Goal: Task Accomplishment & Management: Complete application form

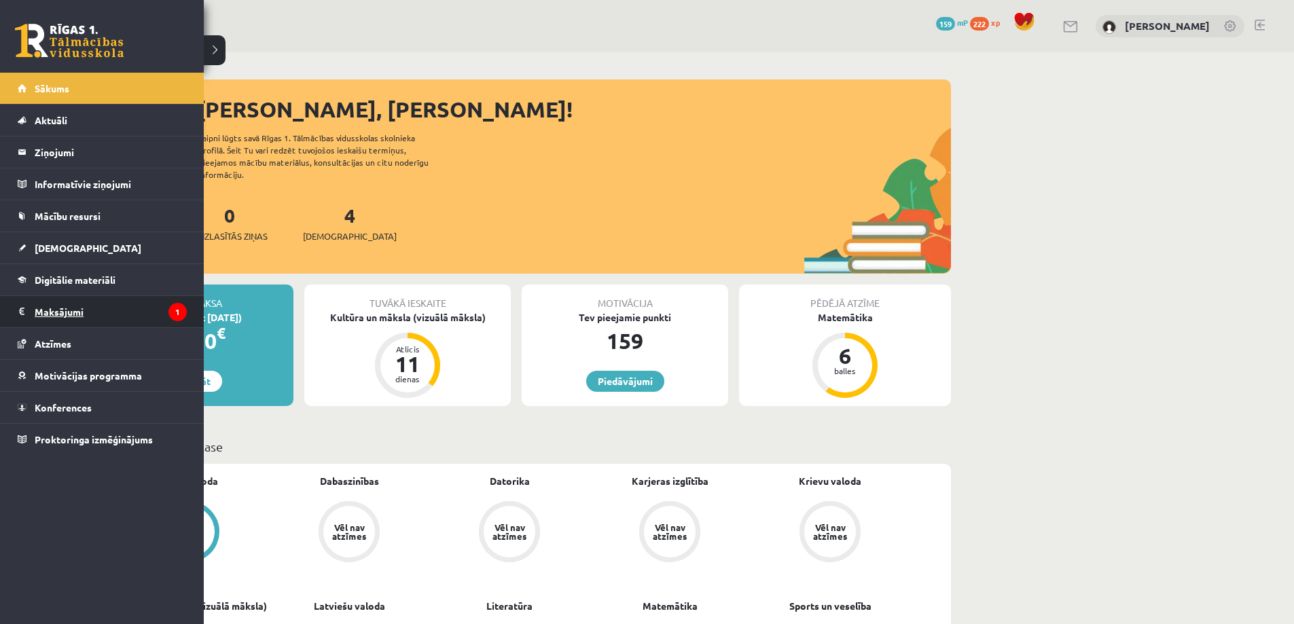
click at [76, 309] on legend "Maksājumi 1" at bounding box center [111, 311] width 152 height 31
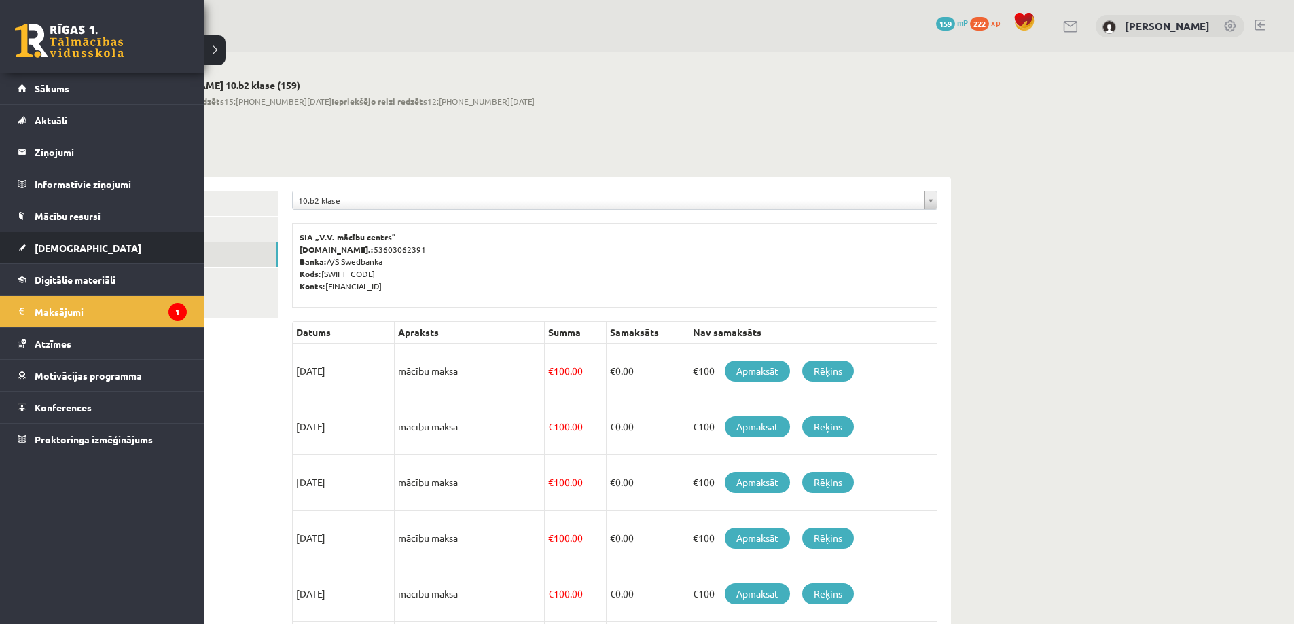
click at [48, 246] on span "[DEMOGRAPHIC_DATA]" at bounding box center [88, 248] width 107 height 12
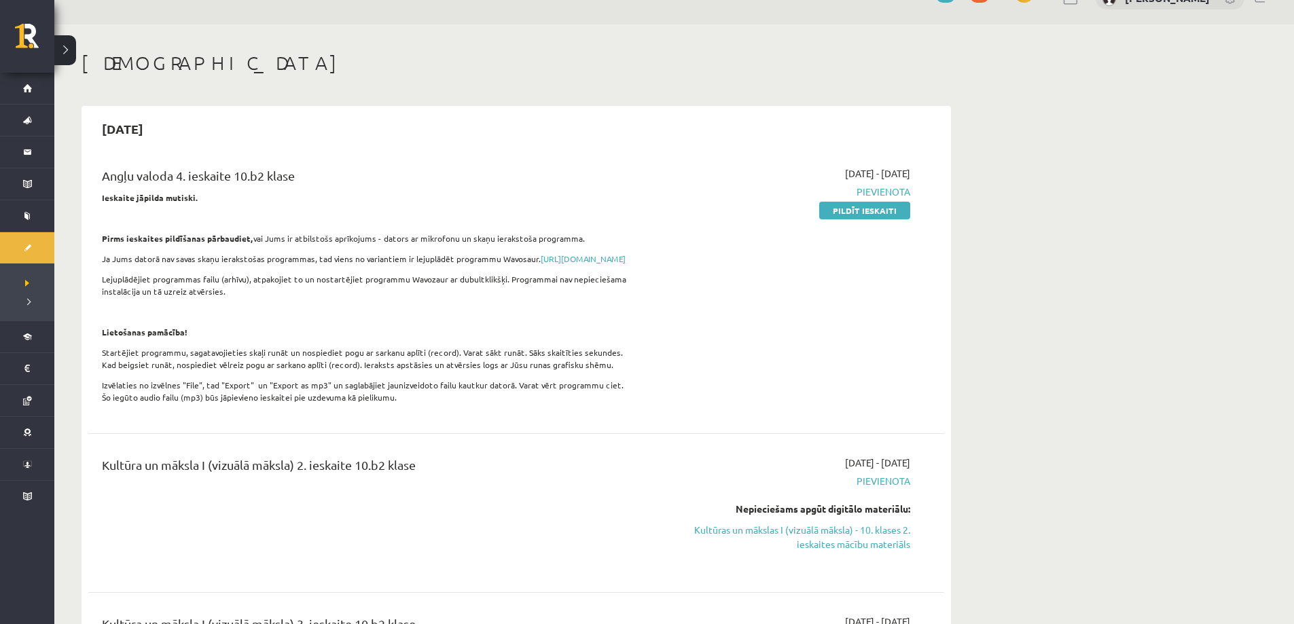
scroll to position [204, 0]
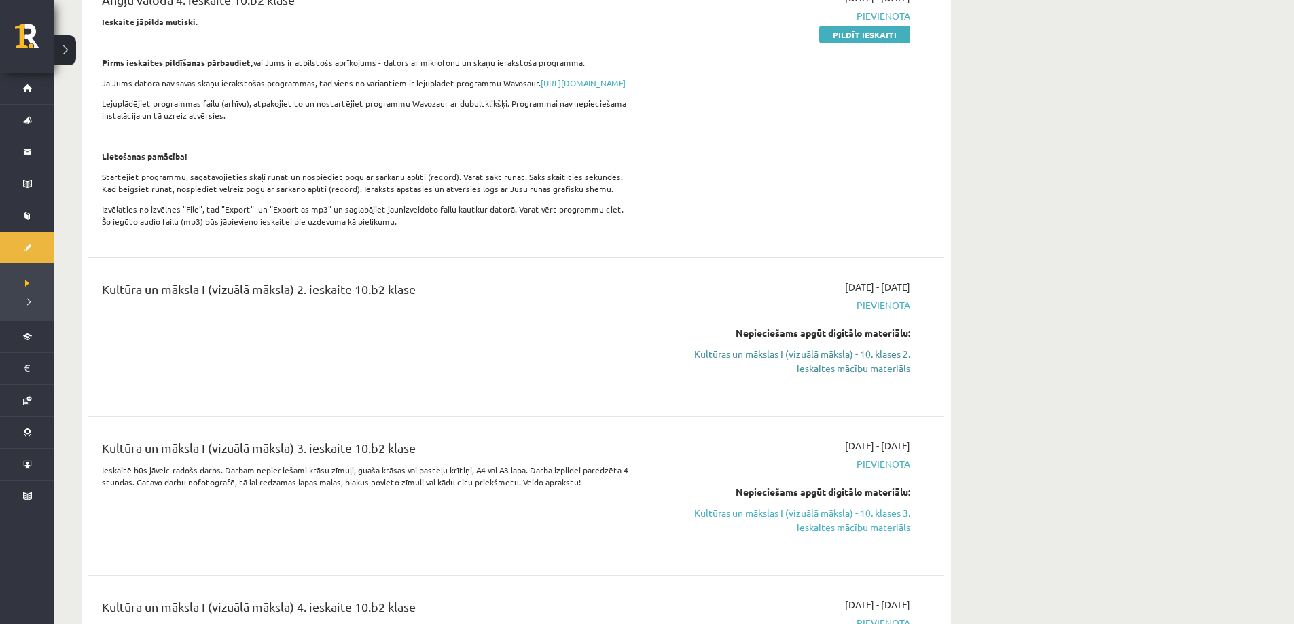
click at [773, 371] on link "Kultūras un mākslas I (vizuālā māksla) - 10. klases 2. ieskaites mācību materiā…" at bounding box center [782, 361] width 256 height 29
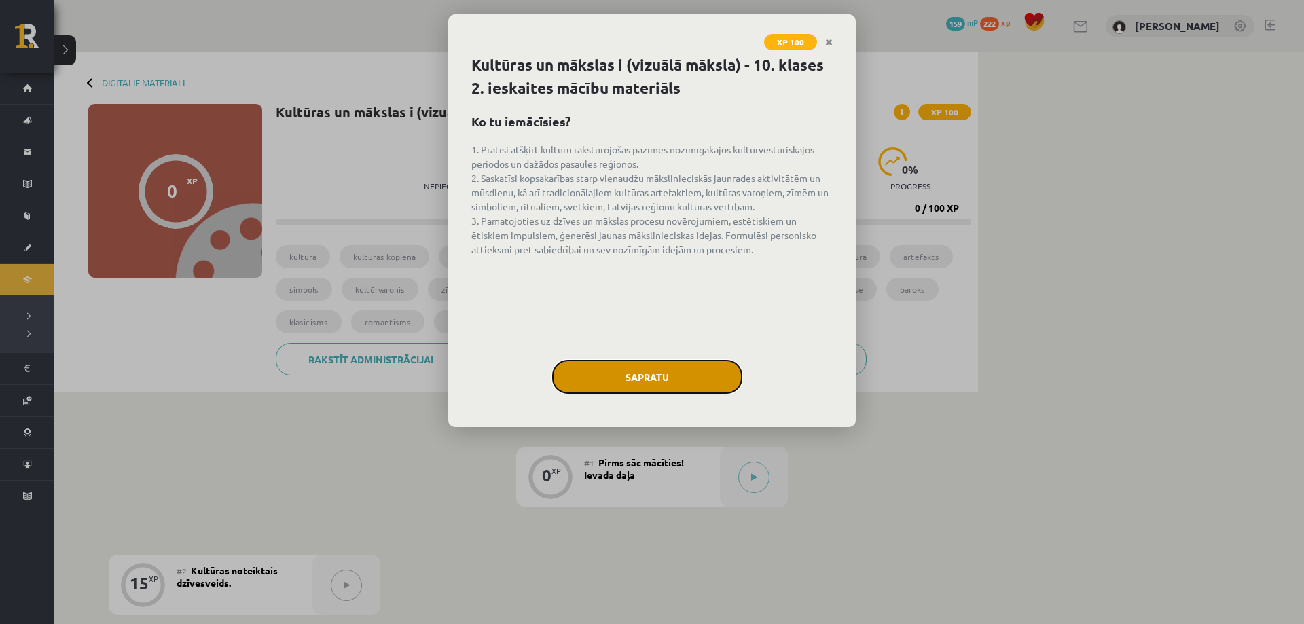
click at [634, 385] on button "Sapratu" at bounding box center [647, 377] width 190 height 34
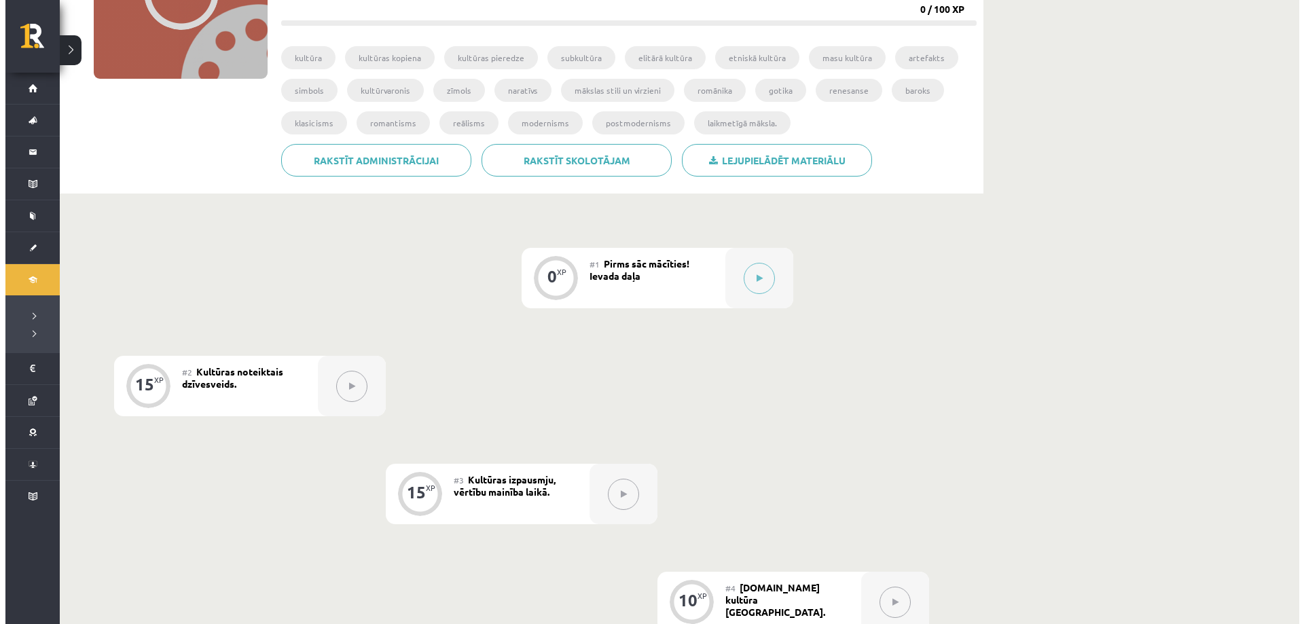
scroll to position [204, 0]
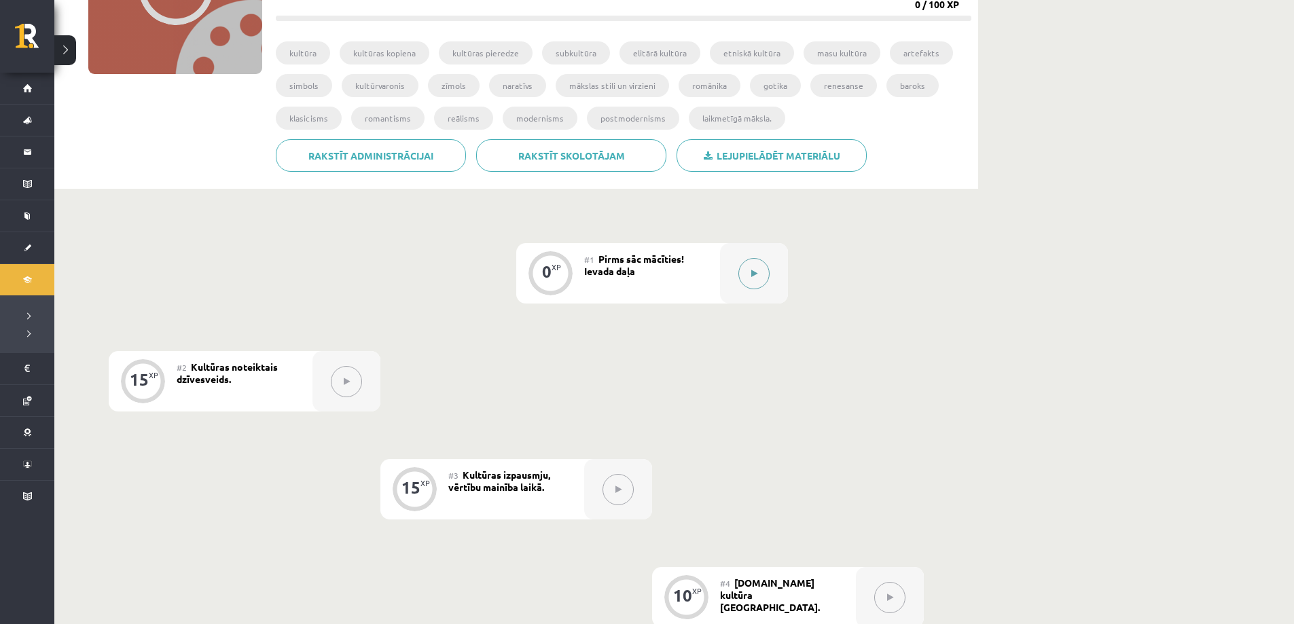
click at [755, 272] on icon at bounding box center [754, 274] width 6 height 8
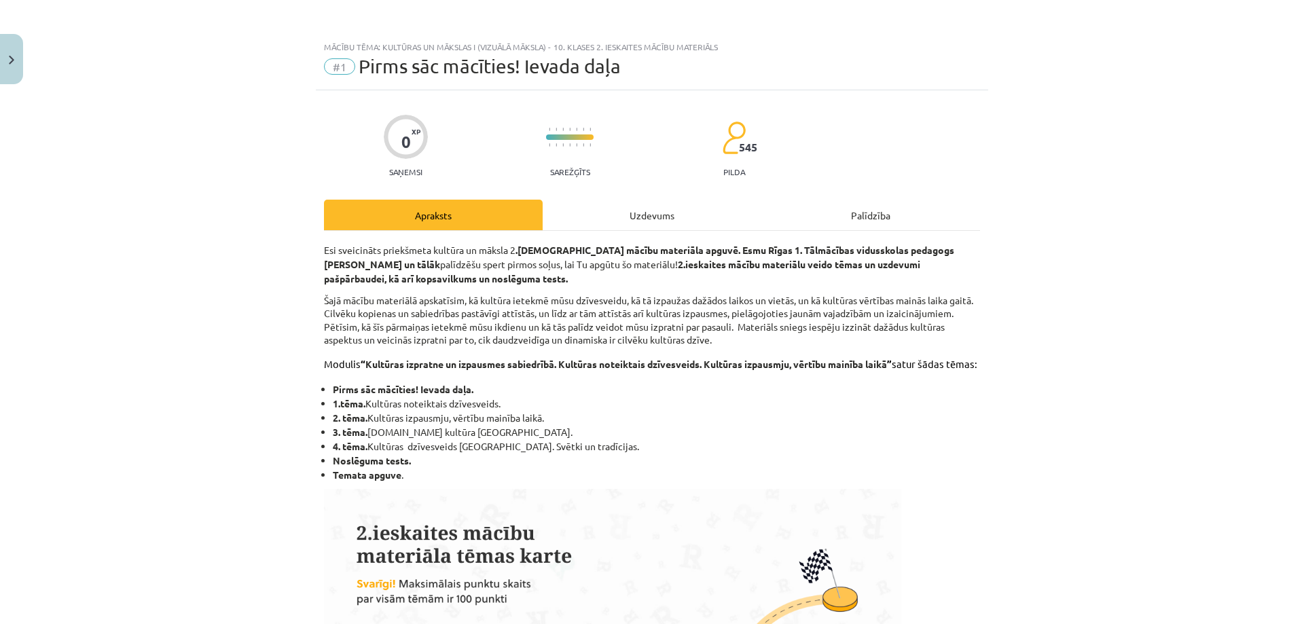
click at [628, 208] on div "Uzdevums" at bounding box center [652, 215] width 219 height 31
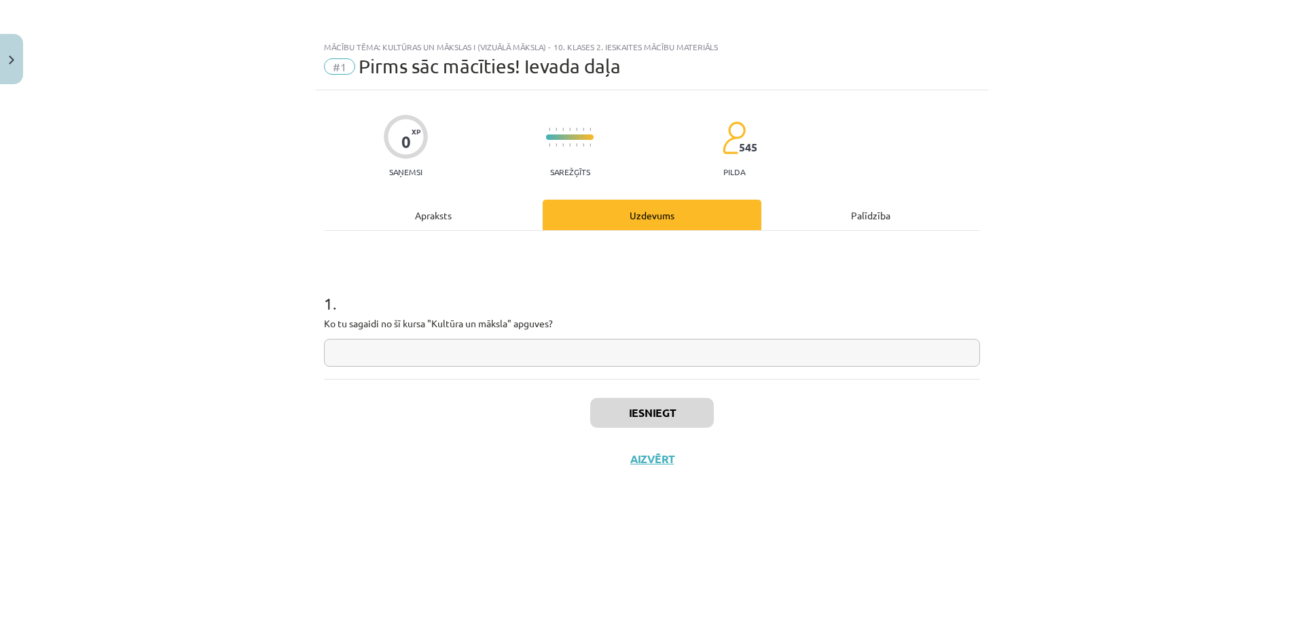
click at [376, 361] on input "text" at bounding box center [652, 353] width 656 height 28
type input "**********"
click at [663, 412] on button "Iesniegt" at bounding box center [652, 413] width 124 height 30
click at [651, 467] on button "Nākamā nodarbība" at bounding box center [651, 467] width 133 height 31
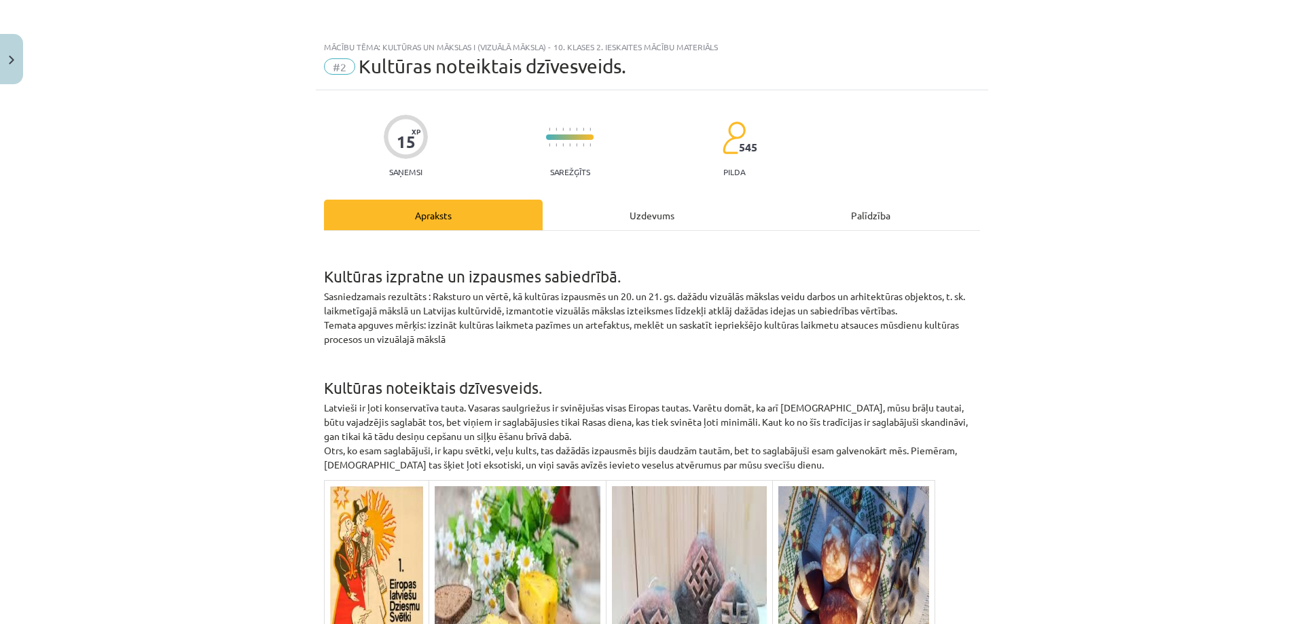
click at [636, 218] on div "Uzdevums" at bounding box center [652, 215] width 219 height 31
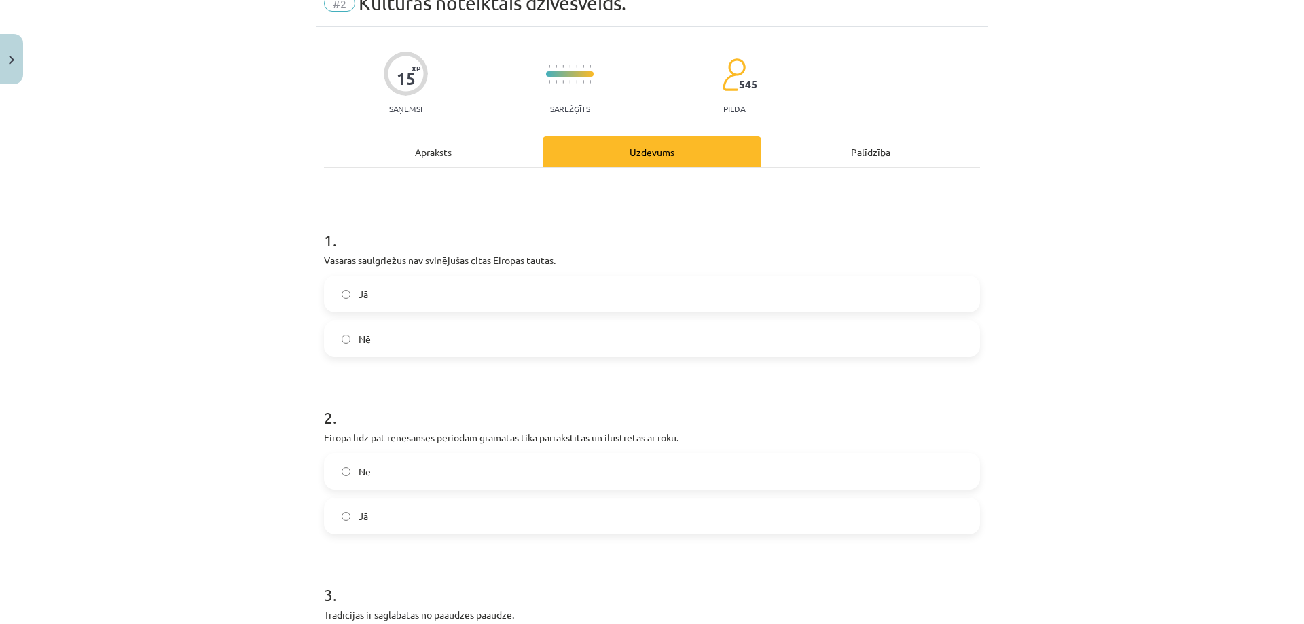
scroll to position [0, 0]
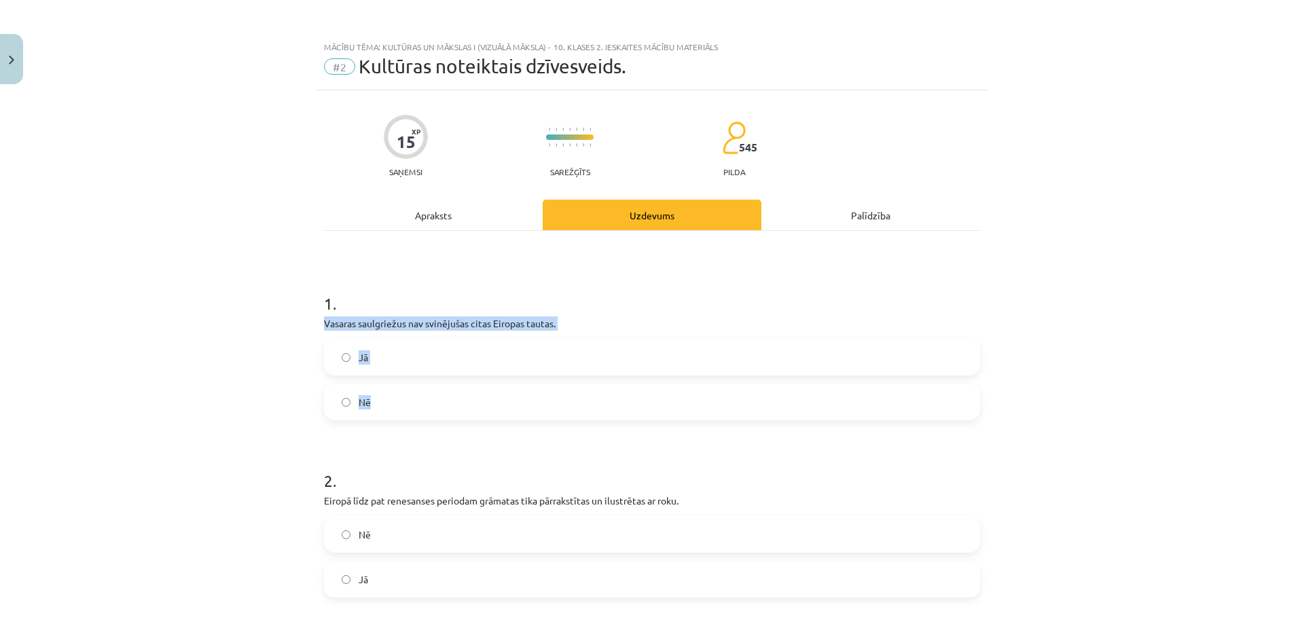
drag, startPoint x: 395, startPoint y: 329, endPoint x: 388, endPoint y: 399, distance: 71.0
copy div "Vasaras saulgriežus nav svinējušas citas Eiropas tautas. Jā Nē"
click at [279, 417] on div "Mācību tēma: Kultūras un mākslas i (vizuālā māksla) - 10. klases 2. ieskaites m…" at bounding box center [652, 312] width 1304 height 624
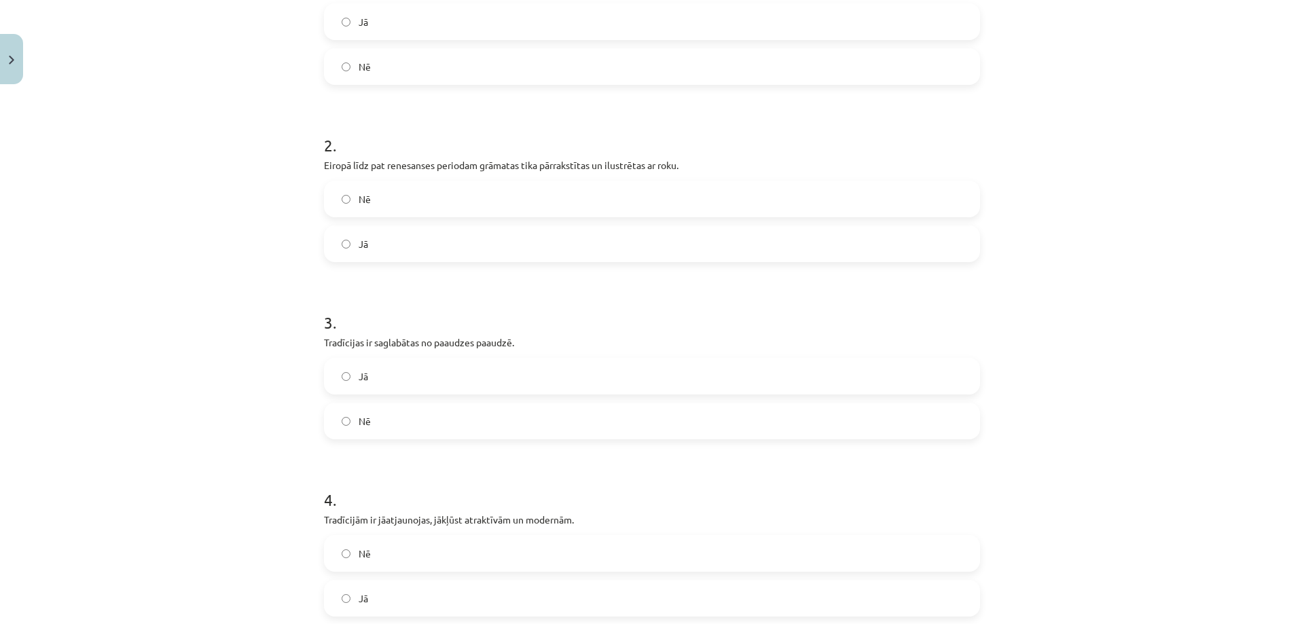
scroll to position [340, 0]
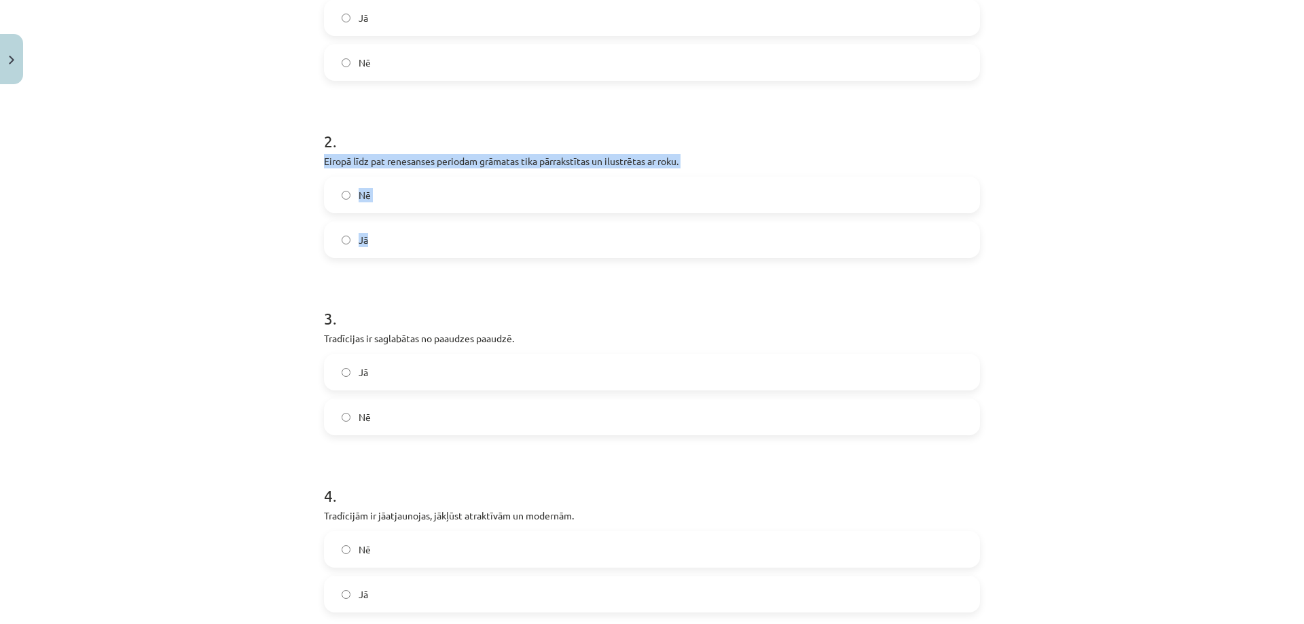
drag, startPoint x: 312, startPoint y: 160, endPoint x: 448, endPoint y: 239, distance: 157.6
click at [448, 239] on div "15 XP Saņemsi Sarežģīts 545 pilda Apraksts Uzdevums Palīdzība 1 . Vasaras saulg…" at bounding box center [652, 332] width 672 height 1163
copy div "Eiropā līdz pat renesanses periodam grāmatas tika pārrakstītas un ilustrētas ar…"
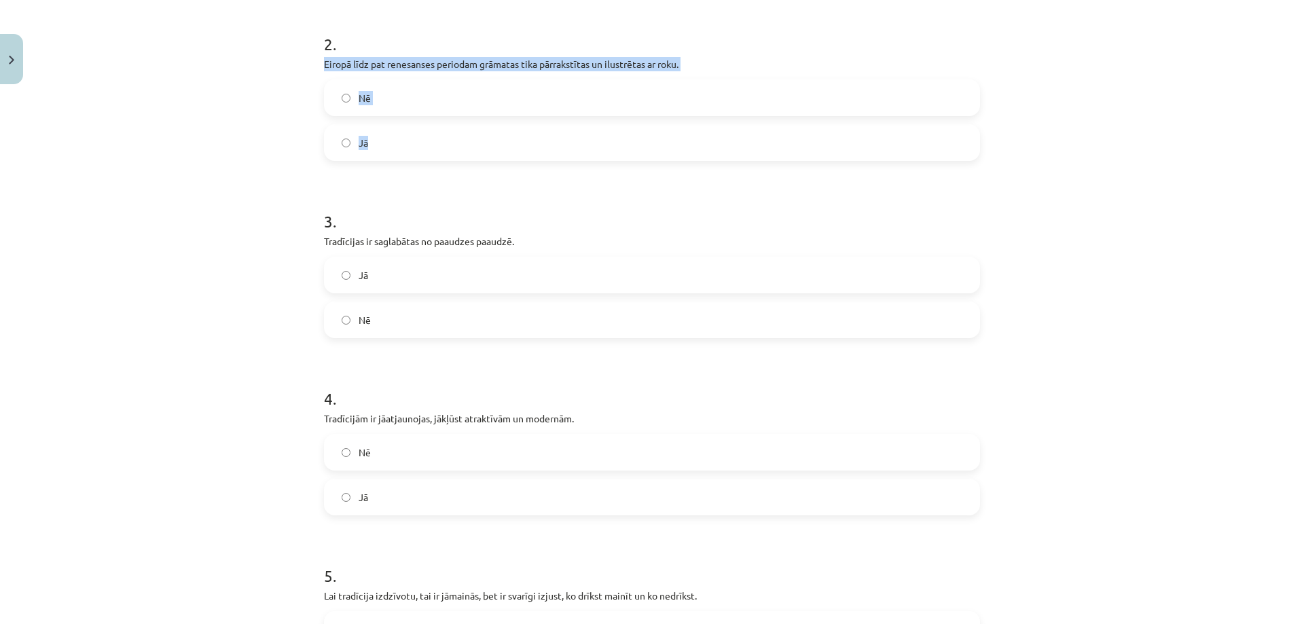
scroll to position [475, 0]
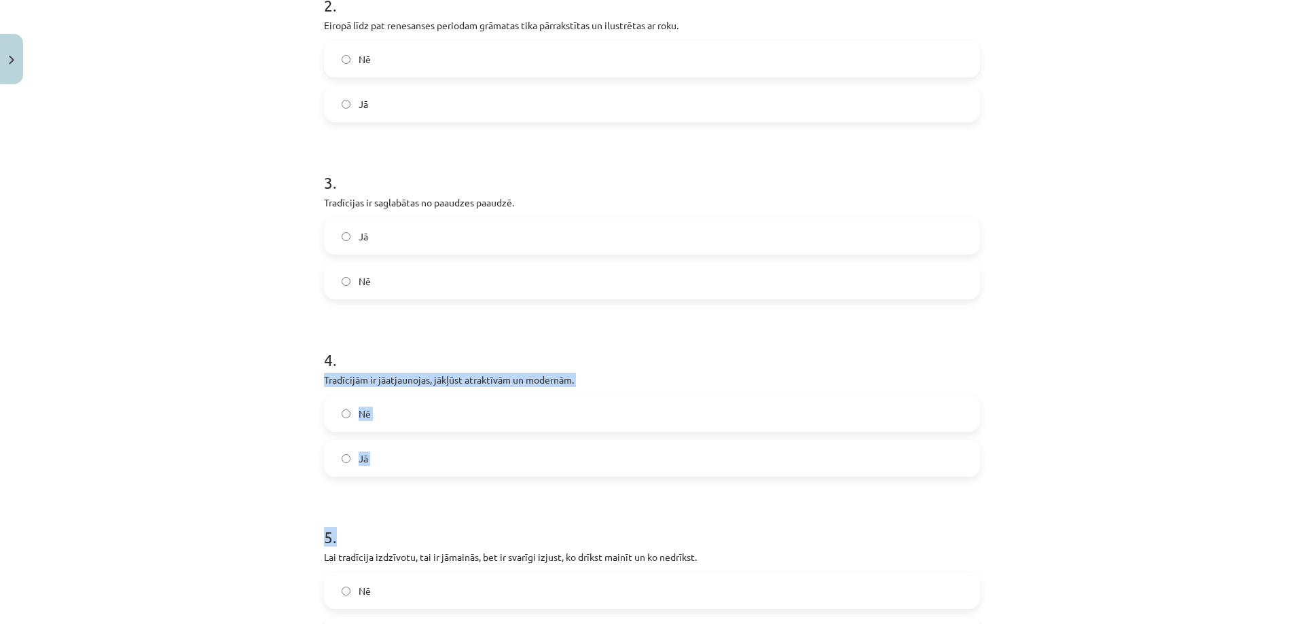
drag, startPoint x: 319, startPoint y: 380, endPoint x: 490, endPoint y: 477, distance: 196.4
click at [490, 477] on form "1 . Vasaras saulgriežus nav svinējušas citas Eiropas tautas. Jā Nē 2 . Eiropā l…" at bounding box center [652, 224] width 656 height 859
click at [316, 378] on div "15 XP Saņemsi Sarežģīts 545 pilda Apraksts Uzdevums Palīdzība 1 . Vasaras saulg…" at bounding box center [652, 196] width 672 height 1163
drag, startPoint x: 318, startPoint y: 380, endPoint x: 395, endPoint y: 451, distance: 104.8
click at [395, 451] on div "15 XP Saņemsi Sarežģīts 545 pilda Apraksts Uzdevums Palīdzība 1 . Vasaras saulg…" at bounding box center [652, 196] width 672 height 1163
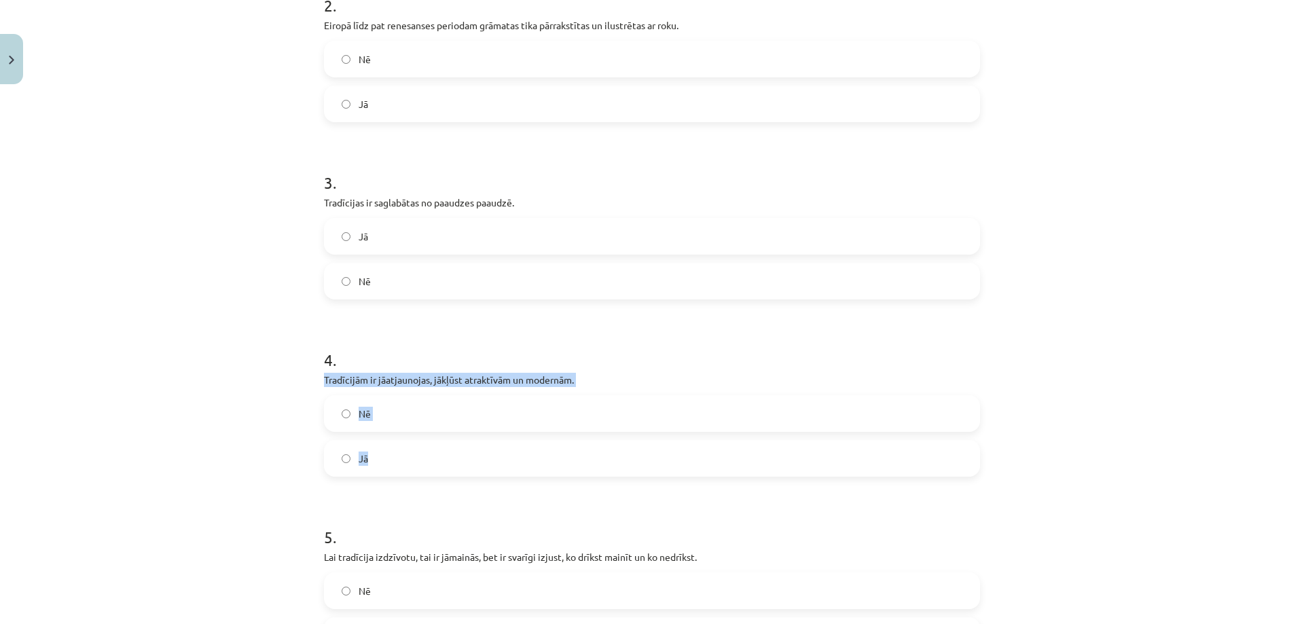
copy div "Tradīcijām ir jāatjaunojas, jākļūst atraktīvām un modernām. Nē Jā"
click at [166, 332] on div "Mācību tēma: Kultūras un mākslas i (vizuālā māksla) - 10. klases 2. ieskaites m…" at bounding box center [652, 312] width 1304 height 624
click at [337, 420] on label "Nē" at bounding box center [651, 414] width 653 height 34
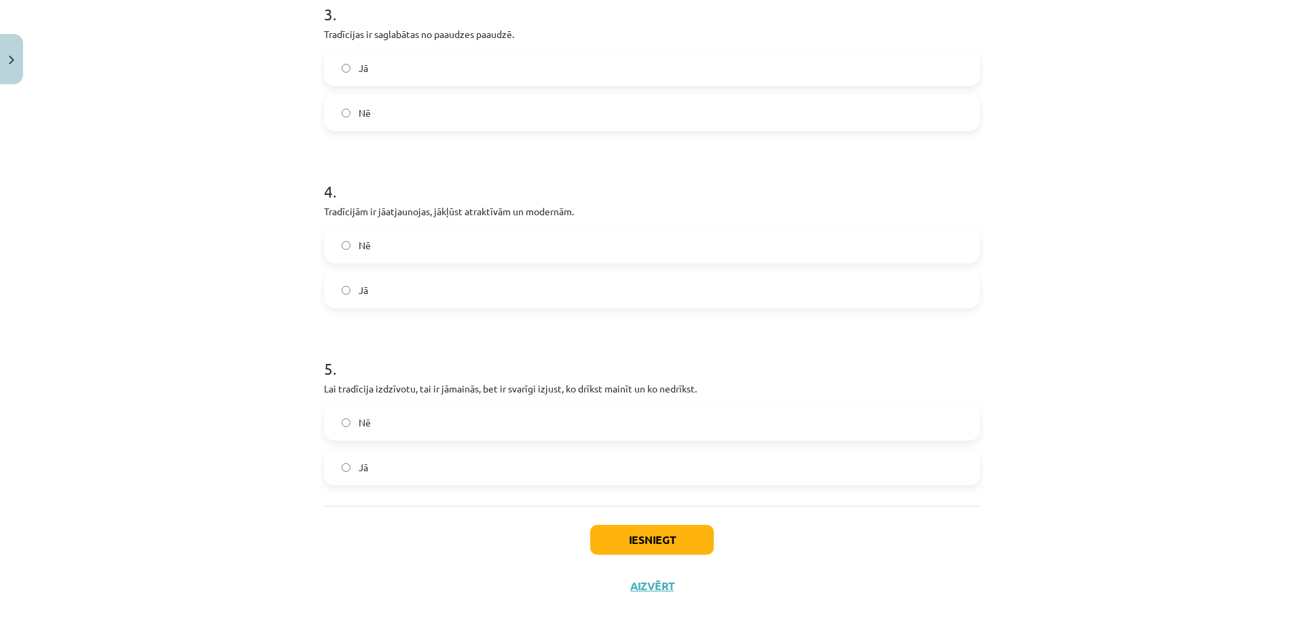
scroll to position [663, 0]
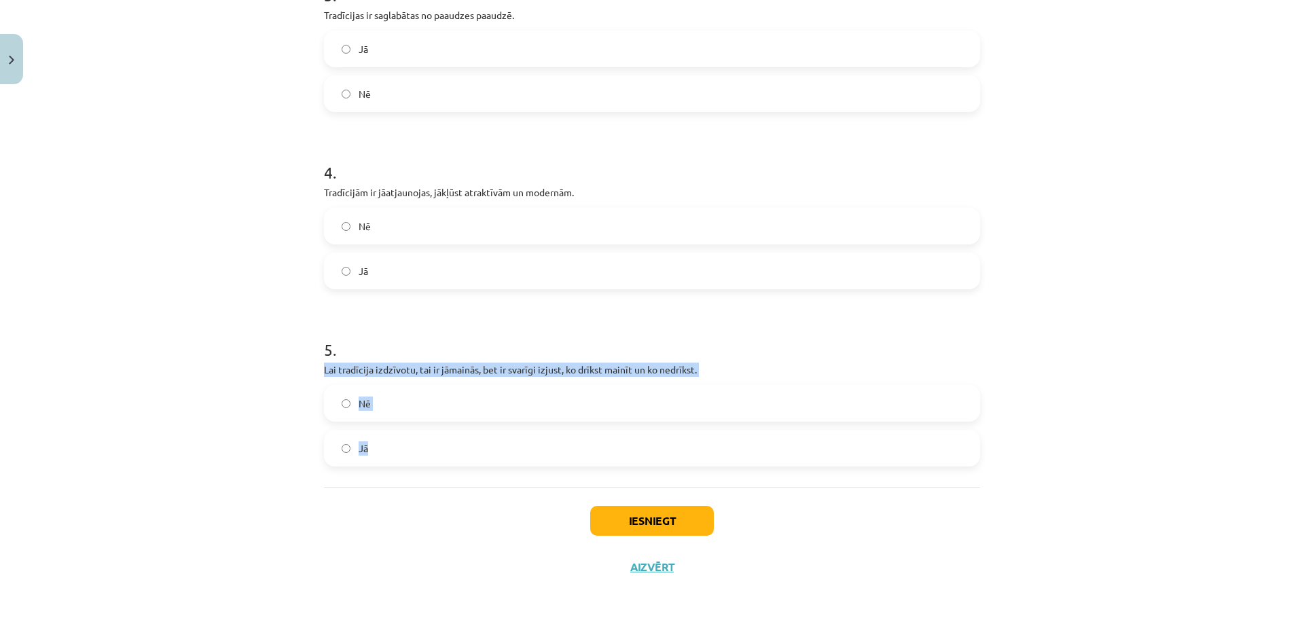
drag, startPoint x: 314, startPoint y: 369, endPoint x: 402, endPoint y: 449, distance: 119.2
click at [402, 449] on div "15 XP Saņemsi Sarežģīts 545 pilda Apraksts Uzdevums Palīdzība 1 . Vasaras saulg…" at bounding box center [652, 9] width 672 height 1163
copy div "Lai tradīcija izdzīvotu, tai ir jāmainās, bet ir svarīgi izjust, ko drīkst main…"
click at [332, 455] on label "Jā" at bounding box center [651, 448] width 653 height 34
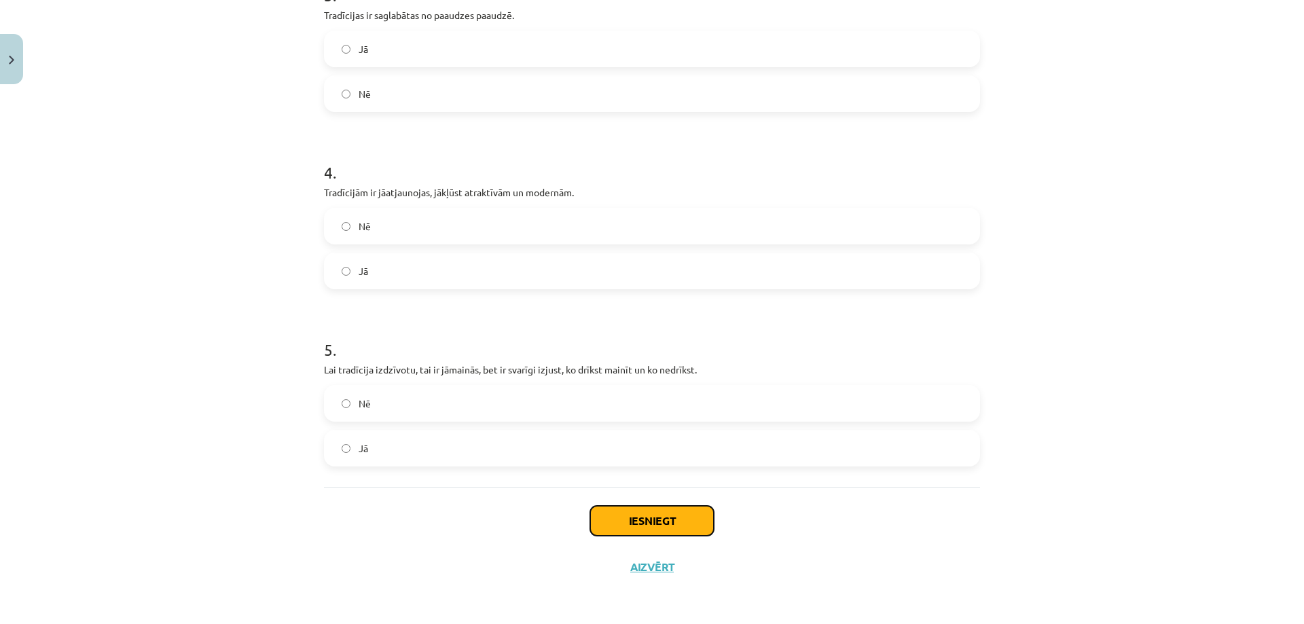
click at [611, 516] on button "Iesniegt" at bounding box center [652, 521] width 124 height 30
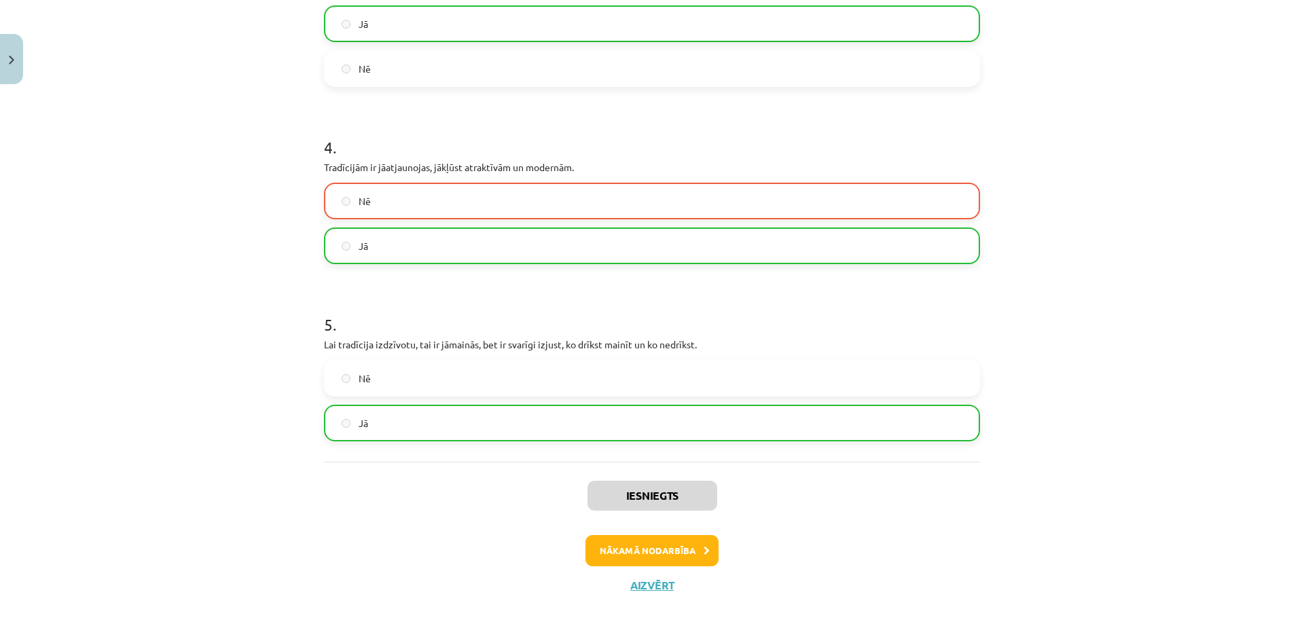
scroll to position [706, 0]
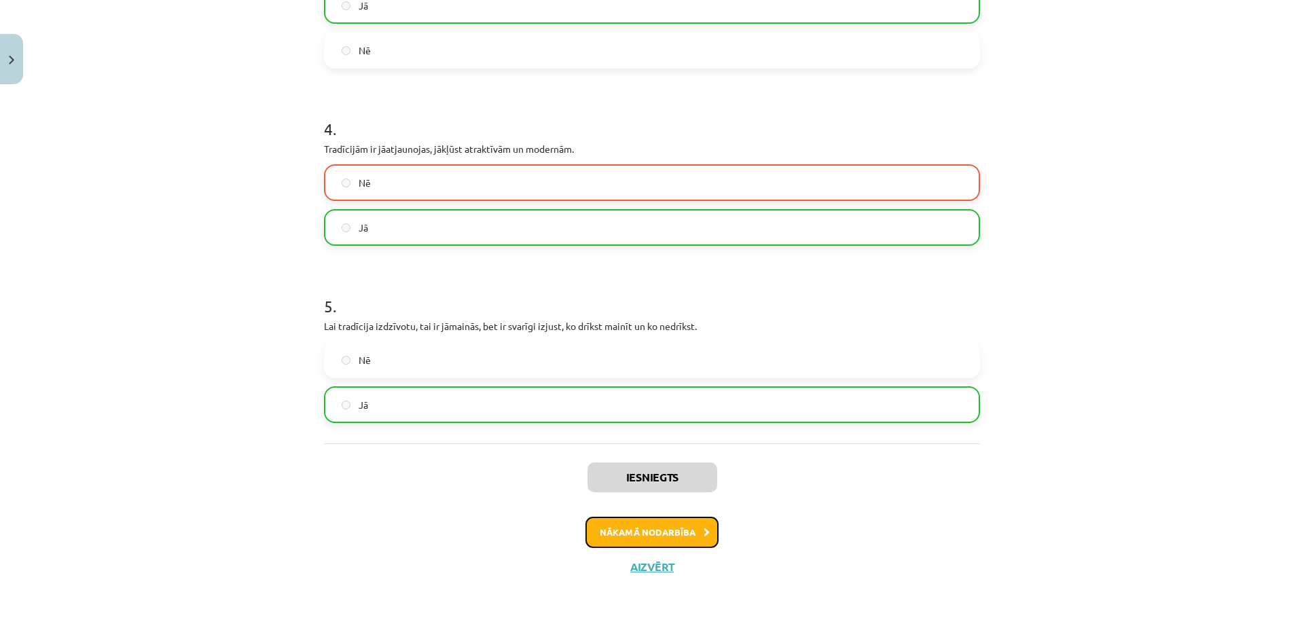
click at [668, 532] on button "Nākamā nodarbība" at bounding box center [651, 532] width 133 height 31
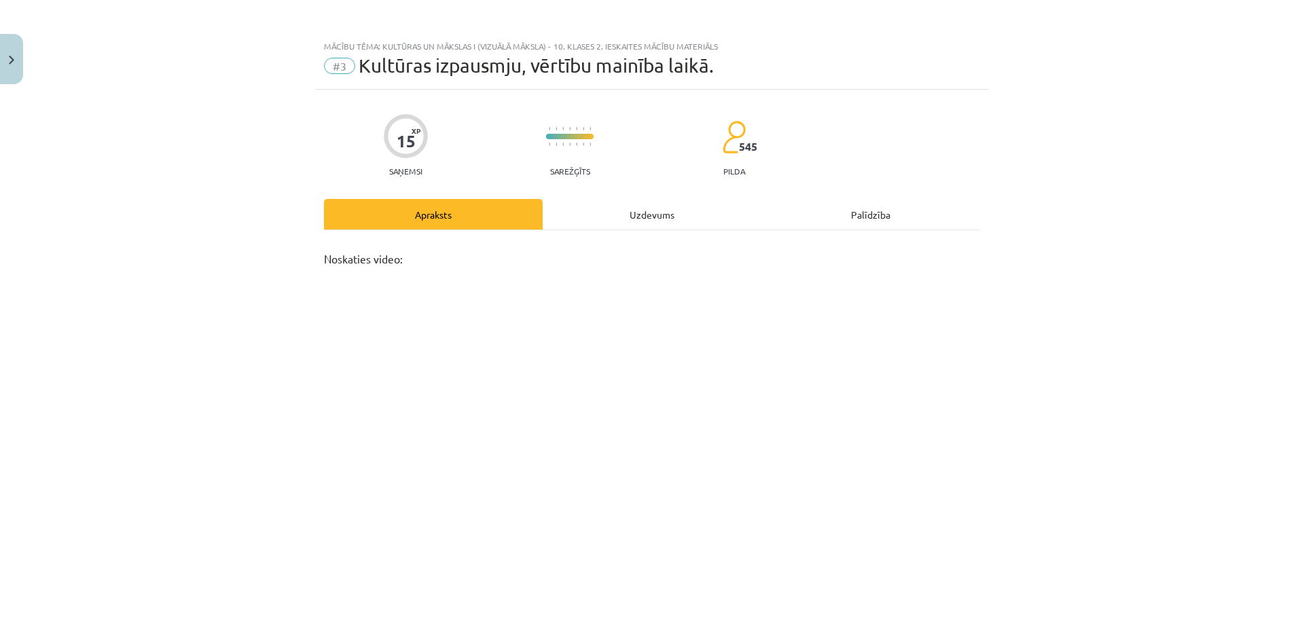
scroll to position [0, 0]
click at [655, 213] on div "Uzdevums" at bounding box center [652, 215] width 219 height 31
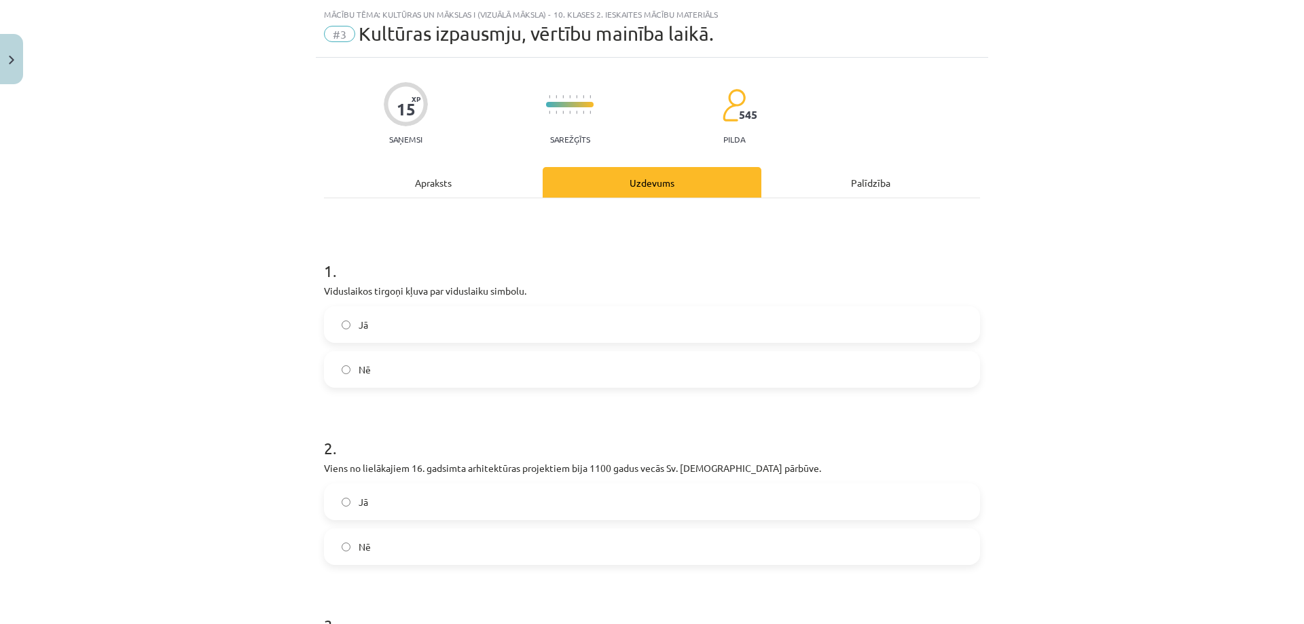
scroll to position [34, 0]
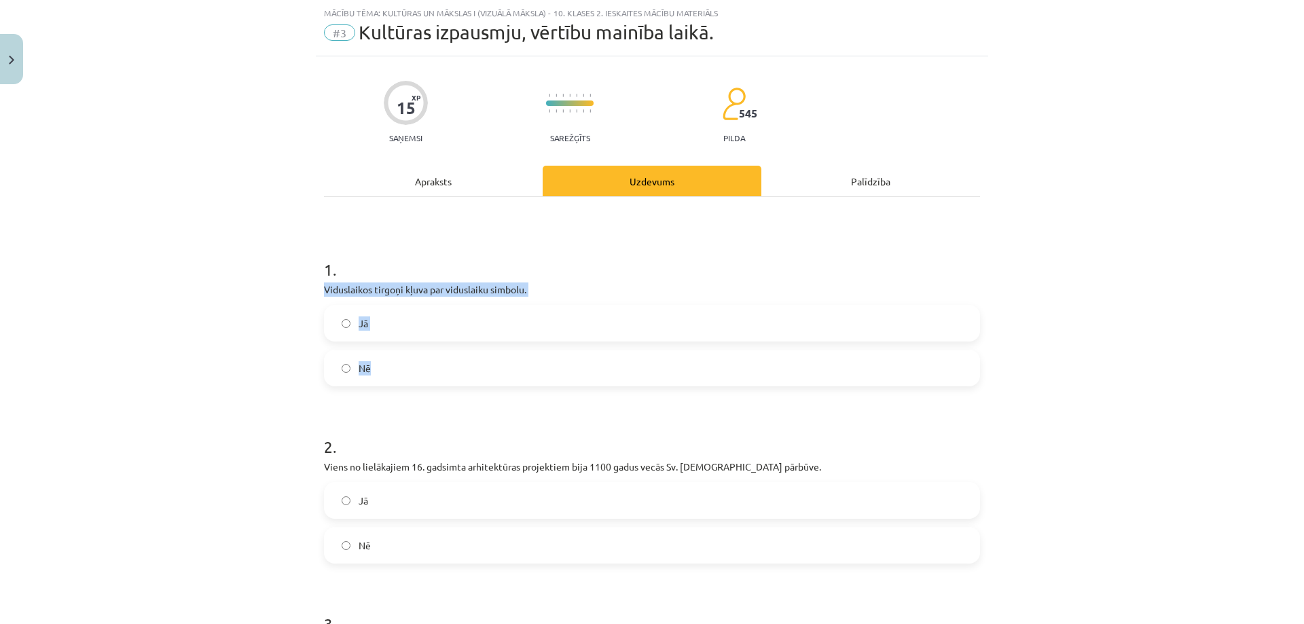
drag, startPoint x: 340, startPoint y: 293, endPoint x: 422, endPoint y: 367, distance: 110.1
copy div "Viduslaikos tirgoņi kļuva par viduslaiku simbolu. Jā Nē"
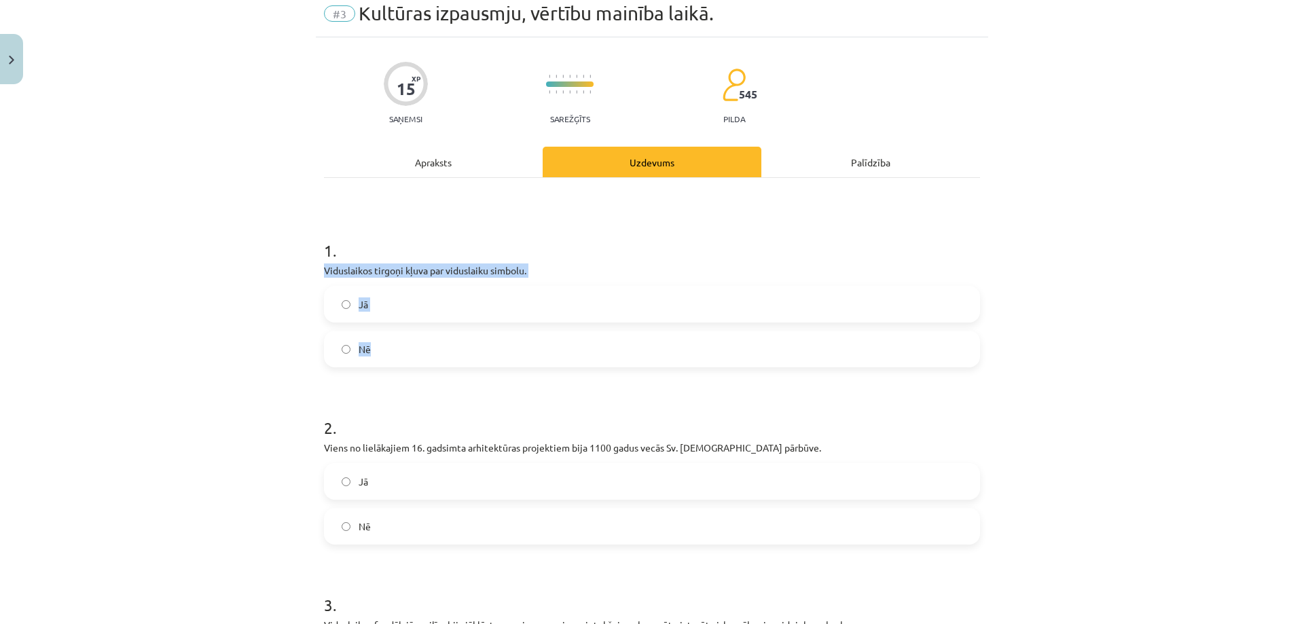
scroll to position [170, 0]
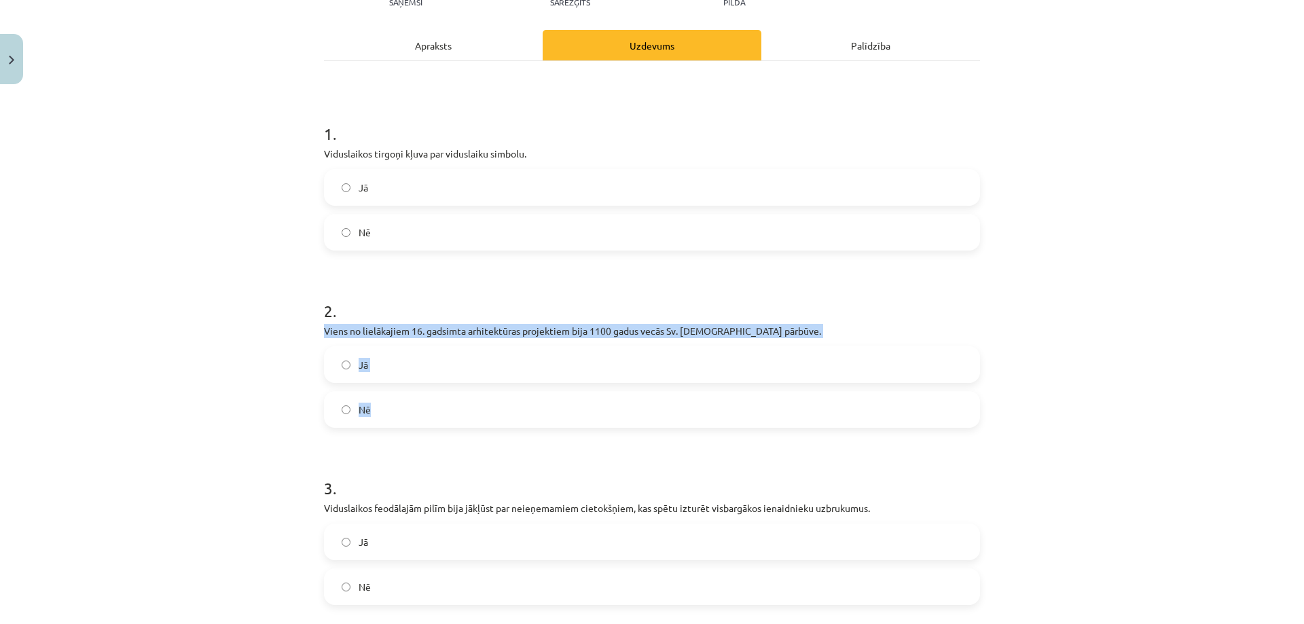
drag, startPoint x: 315, startPoint y: 334, endPoint x: 431, endPoint y: 409, distance: 138.1
click at [431, 409] on div "15 XP Saņemsi Sarežģīts 545 pilda Apraksts Uzdevums Palīdzība 1 . Viduslaikos t…" at bounding box center [652, 502] width 672 height 1163
copy div "Viens no lielākajiem 16. gadsimta arhitektūras projektiem bija 1100 gadus vecās…"
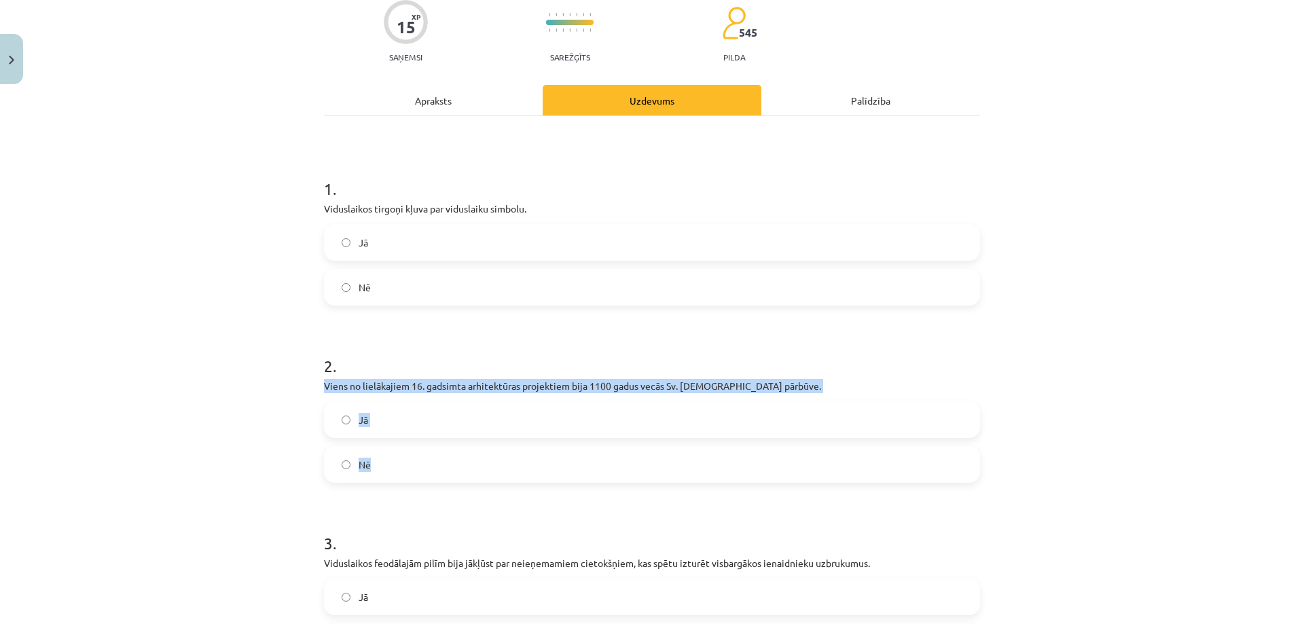
scroll to position [102, 0]
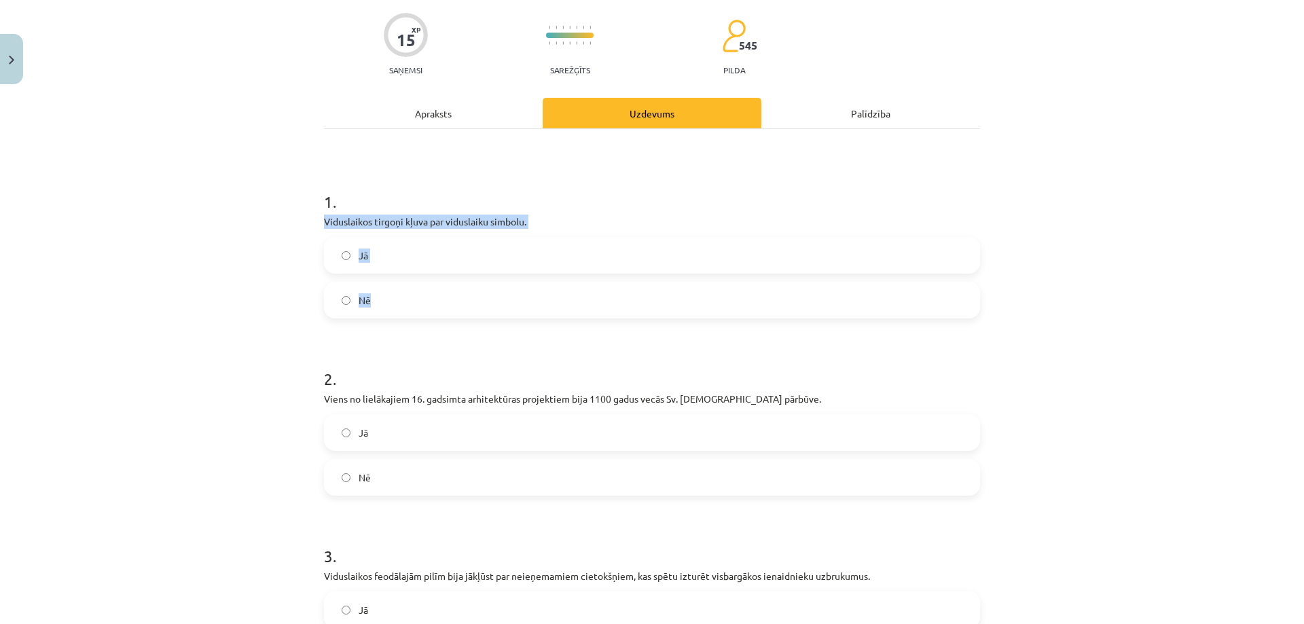
drag, startPoint x: 315, startPoint y: 225, endPoint x: 401, endPoint y: 315, distance: 124.4
click at [401, 315] on div "15 XP Saņemsi Sarežģīts 545 pilda Apraksts Uzdevums Palīdzība 1 . Viduslaikos t…" at bounding box center [652, 569] width 672 height 1163
copy div "Viduslaikos tirgoņi kļuva par viduslaiku simbolu. Jā Nē"
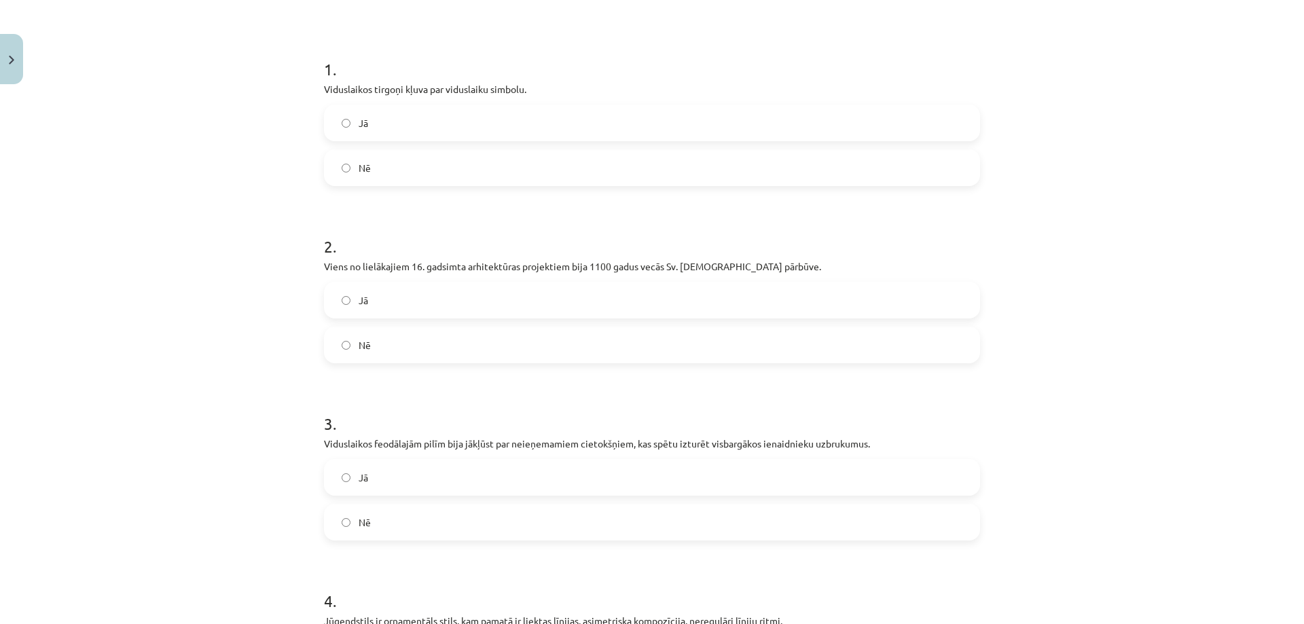
scroll to position [238, 0]
drag, startPoint x: 222, startPoint y: 335, endPoint x: 268, endPoint y: 306, distance: 55.0
click at [222, 335] on div "Mācību tēma: Kultūras un mākslas i (vizuālā māksla) - 10. klases 2. ieskaites m…" at bounding box center [652, 312] width 1304 height 624
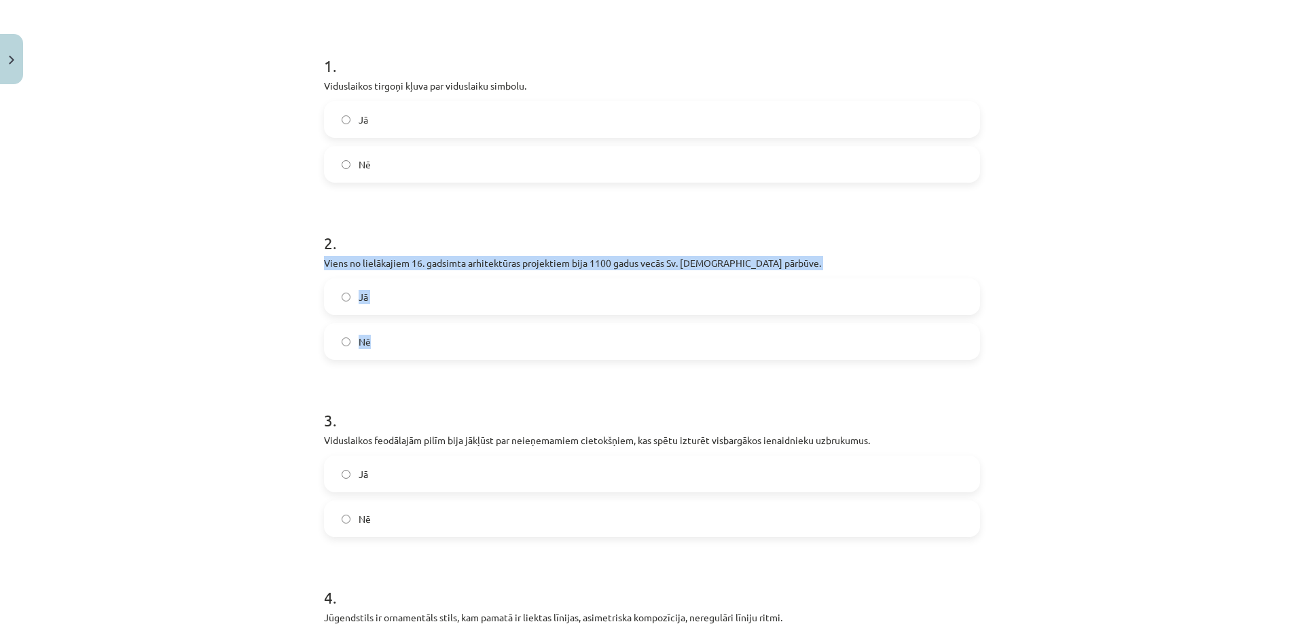
drag, startPoint x: 311, startPoint y: 261, endPoint x: 407, endPoint y: 348, distance: 129.8
click at [407, 348] on div "15 XP Saņemsi Sarežģīts 545 pilda Apraksts Uzdevums Palīdzība 1 . Viduslaikos t…" at bounding box center [652, 434] width 672 height 1163
copy div "Viens no lielākajiem 16. gadsimta arhitektūras projektiem bija 1100 gadus vecās…"
click at [338, 304] on label "Jā" at bounding box center [651, 297] width 653 height 34
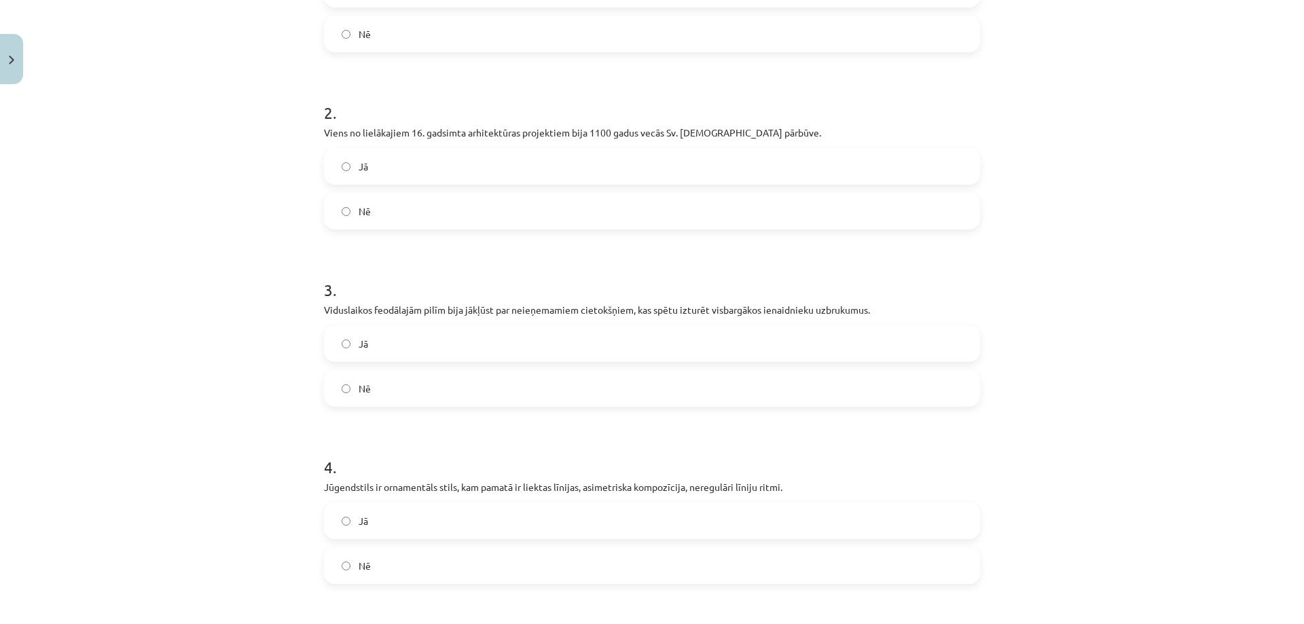
scroll to position [323, 0]
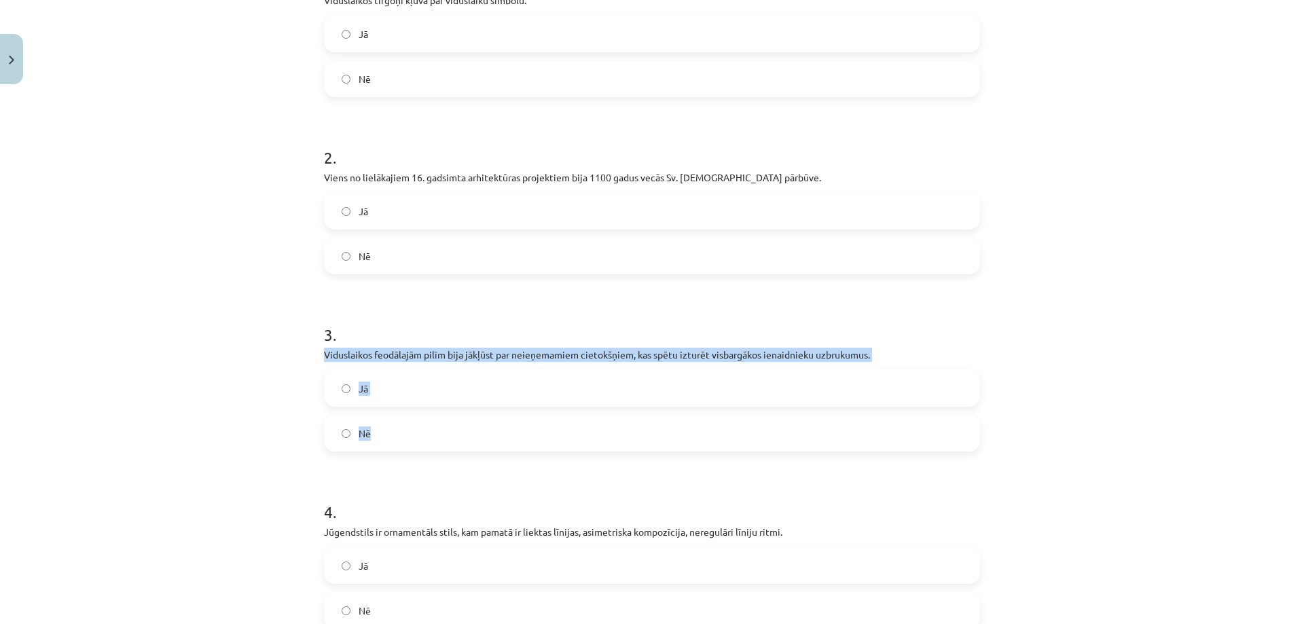
drag, startPoint x: 315, startPoint y: 358, endPoint x: 389, endPoint y: 428, distance: 102.3
click at [391, 434] on div "15 XP Saņemsi Sarežģīts 545 pilda Apraksts Uzdevums Palīdzība 1 . Viduslaikos t…" at bounding box center [652, 348] width 672 height 1163
copy div "Viduslaikos feodālajām pilīm bija jākļūst par neieņemamiem cietokšņiem, kas spē…"
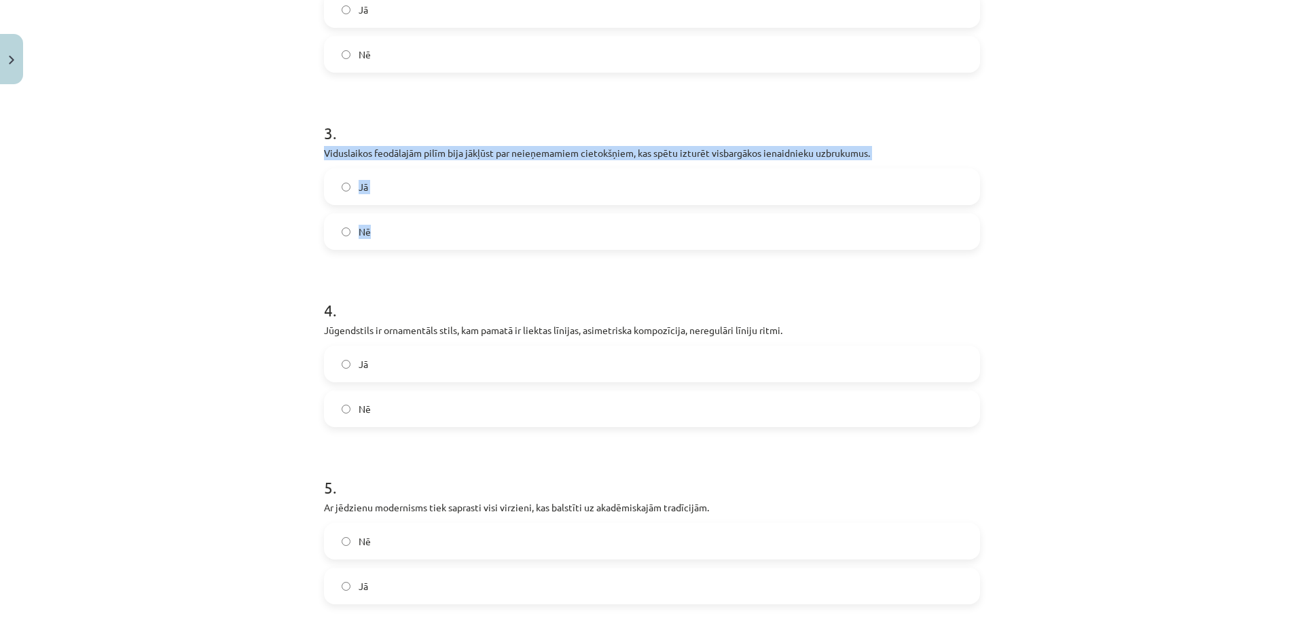
scroll to position [527, 0]
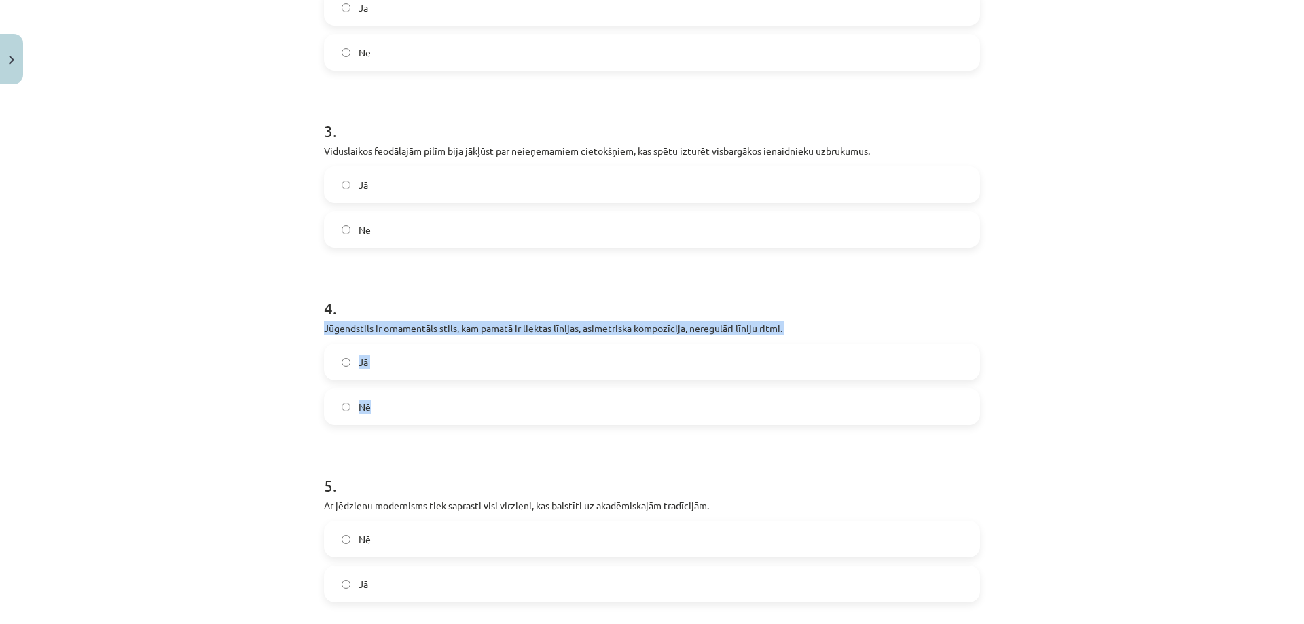
drag, startPoint x: 331, startPoint y: 332, endPoint x: 395, endPoint y: 407, distance: 98.7
click at [395, 407] on div "15 XP Saņemsi Sarežģīts 545 pilda Apraksts Uzdevums Palīdzība 1 . Viduslaikos t…" at bounding box center [652, 144] width 672 height 1163
copy div "Jūgendstils ir ornamentāls stils, kam pamatā ir liektas līnijas, asimetriska ko…"
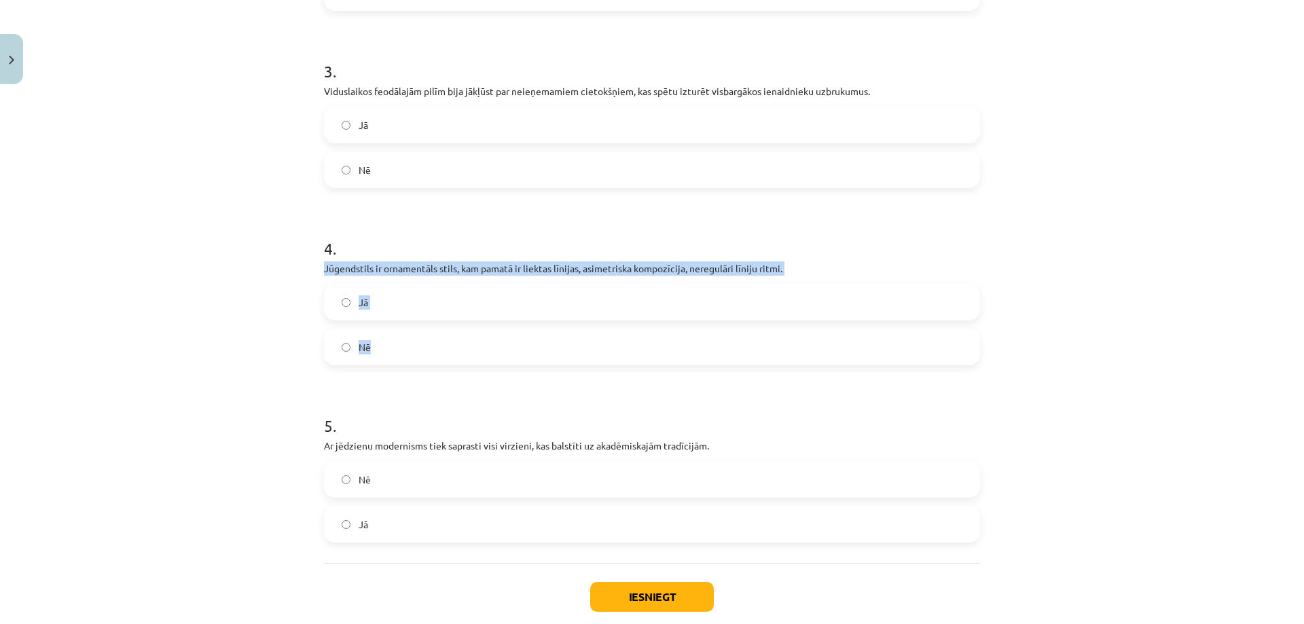
scroll to position [595, 0]
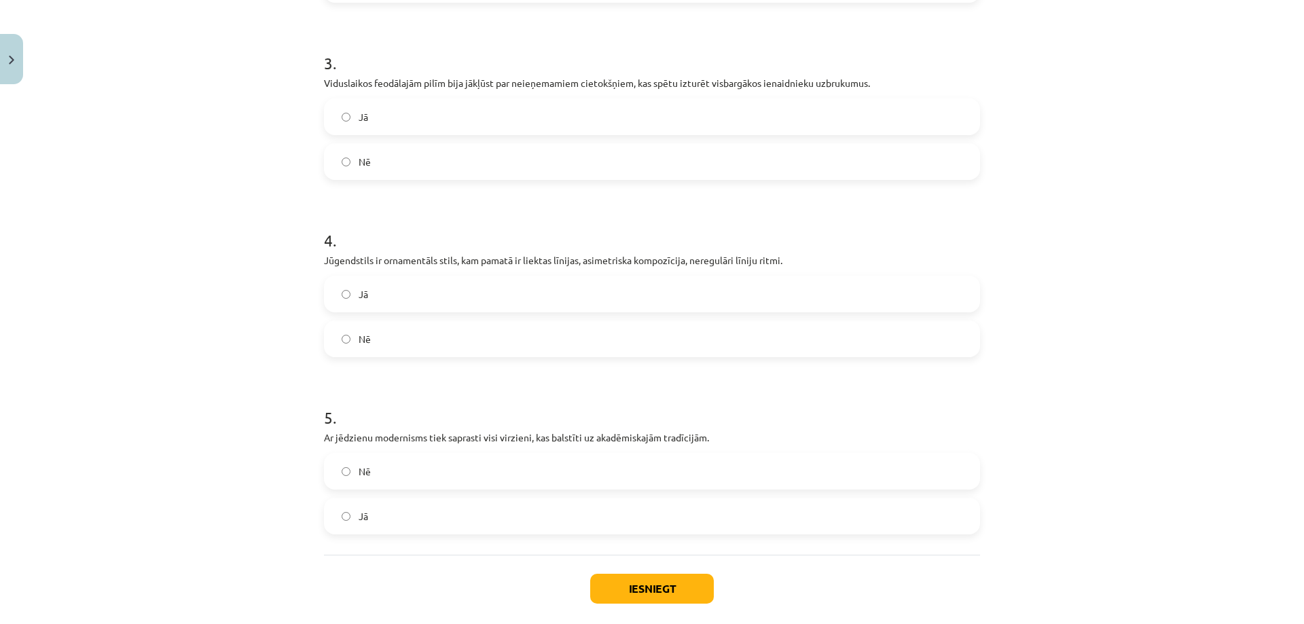
click at [316, 446] on div "15 XP Saņemsi Sarežģīts 545 pilda Apraksts Uzdevums Palīdzība 1 . Viduslaikos t…" at bounding box center [652, 76] width 672 height 1163
drag, startPoint x: 327, startPoint y: 436, endPoint x: 419, endPoint y: 509, distance: 117.5
click at [418, 509] on div "15 XP Saņemsi Sarežģīts 545 pilda Apraksts Uzdevums Palīdzība 1 . Viduslaikos t…" at bounding box center [652, 76] width 672 height 1163
click at [335, 472] on label "Nē" at bounding box center [651, 471] width 653 height 34
click at [625, 584] on button "Iesniegt" at bounding box center [652, 589] width 124 height 30
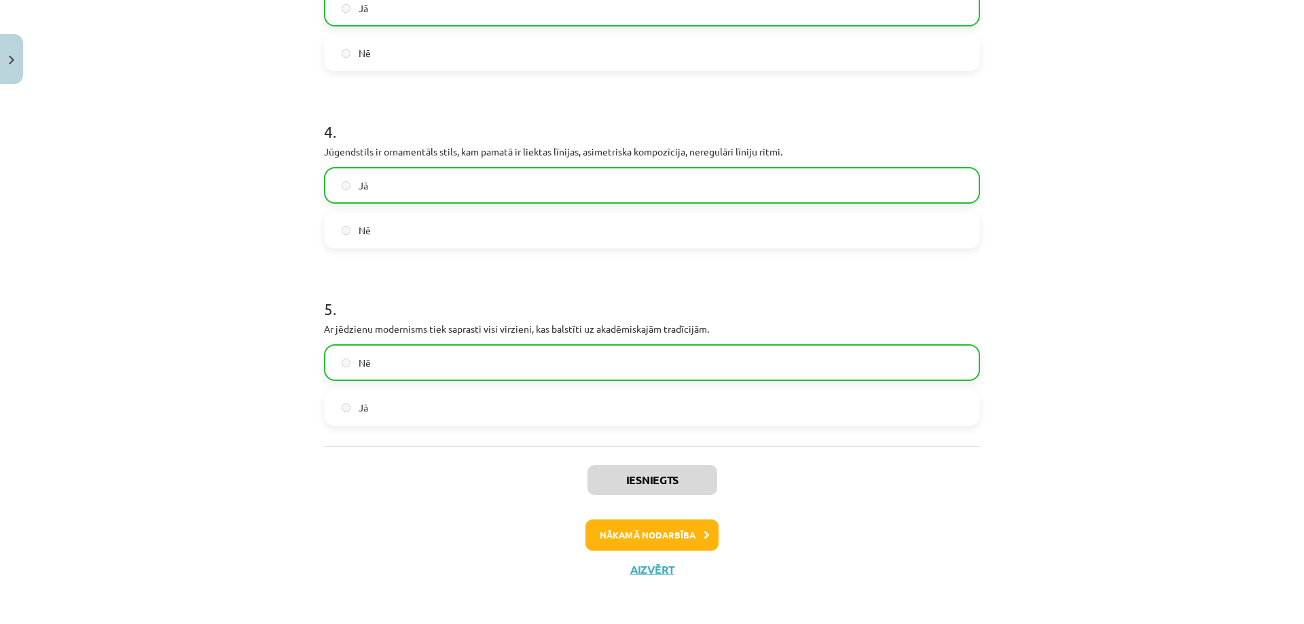
scroll to position [706, 0]
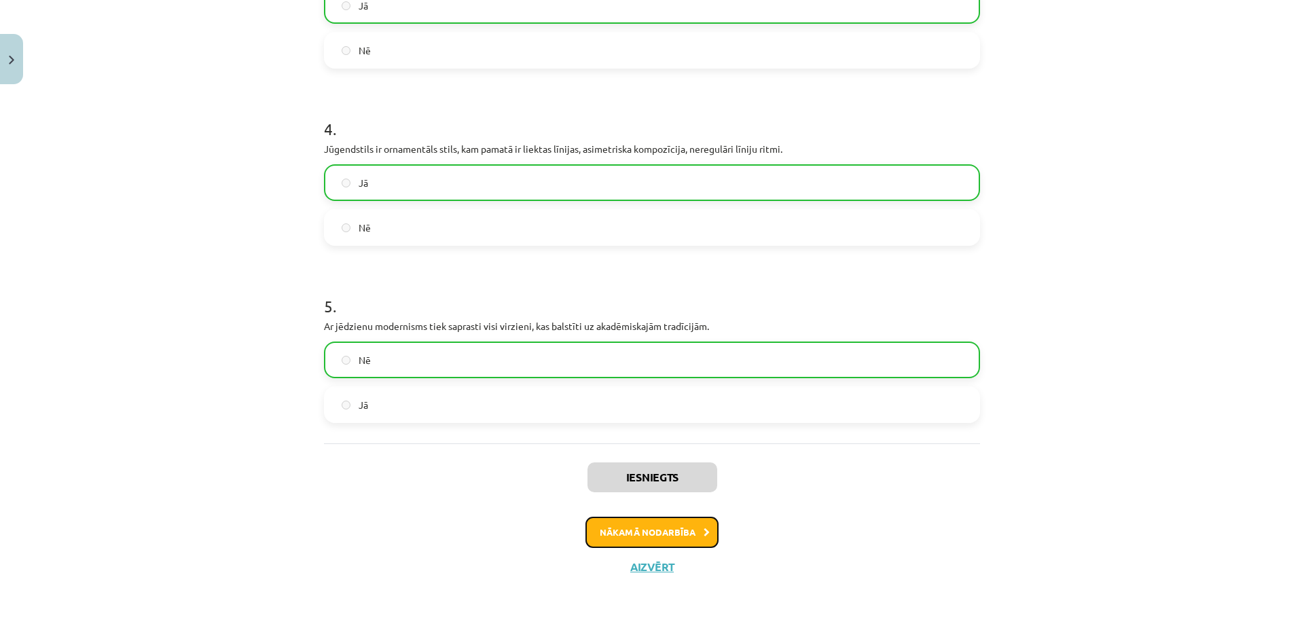
click at [638, 534] on button "Nākamā nodarbība" at bounding box center [651, 532] width 133 height 31
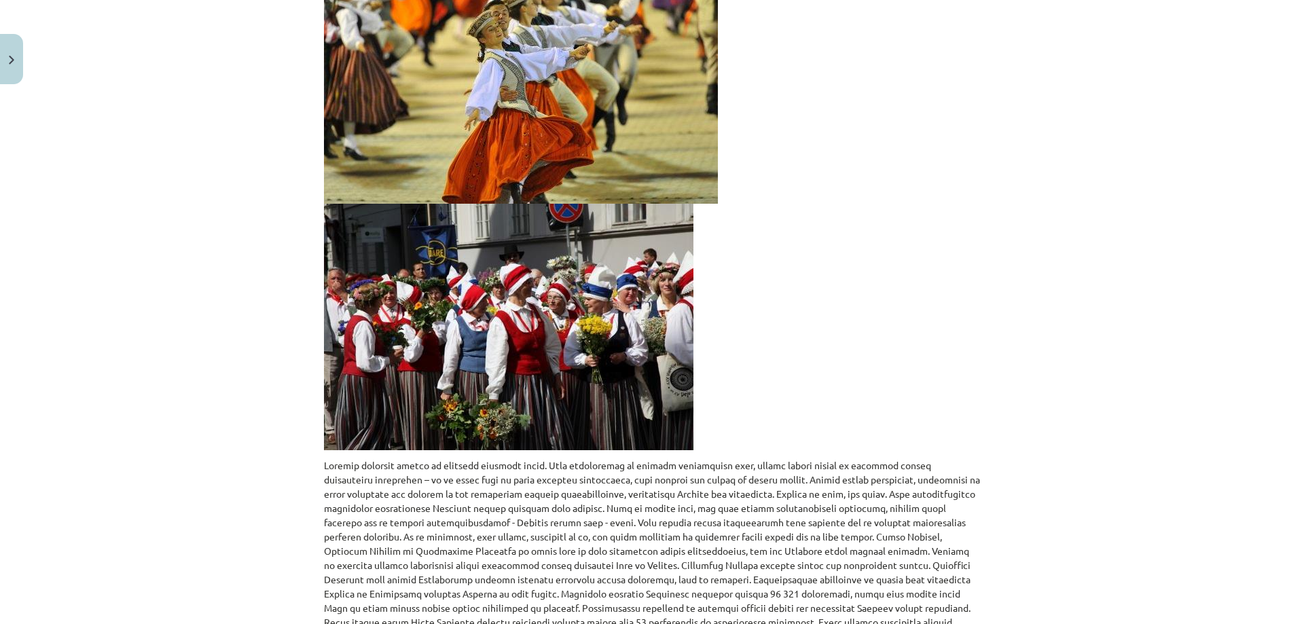
scroll to position [0, 0]
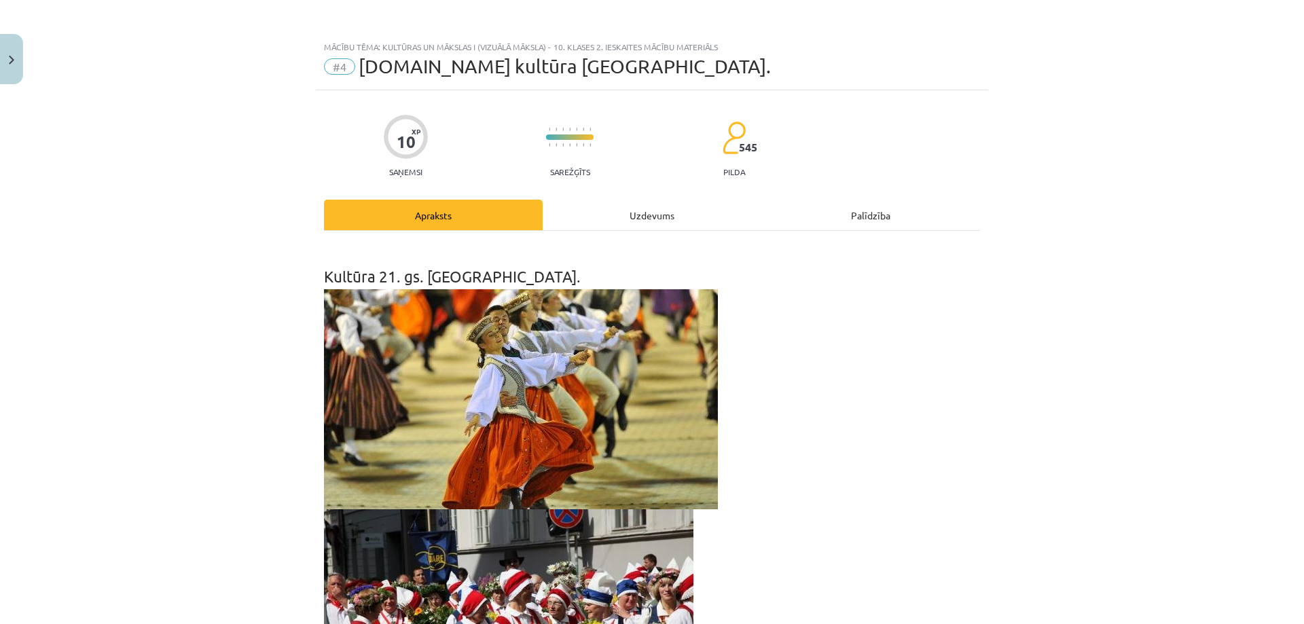
click at [663, 219] on div "Uzdevums" at bounding box center [652, 215] width 219 height 31
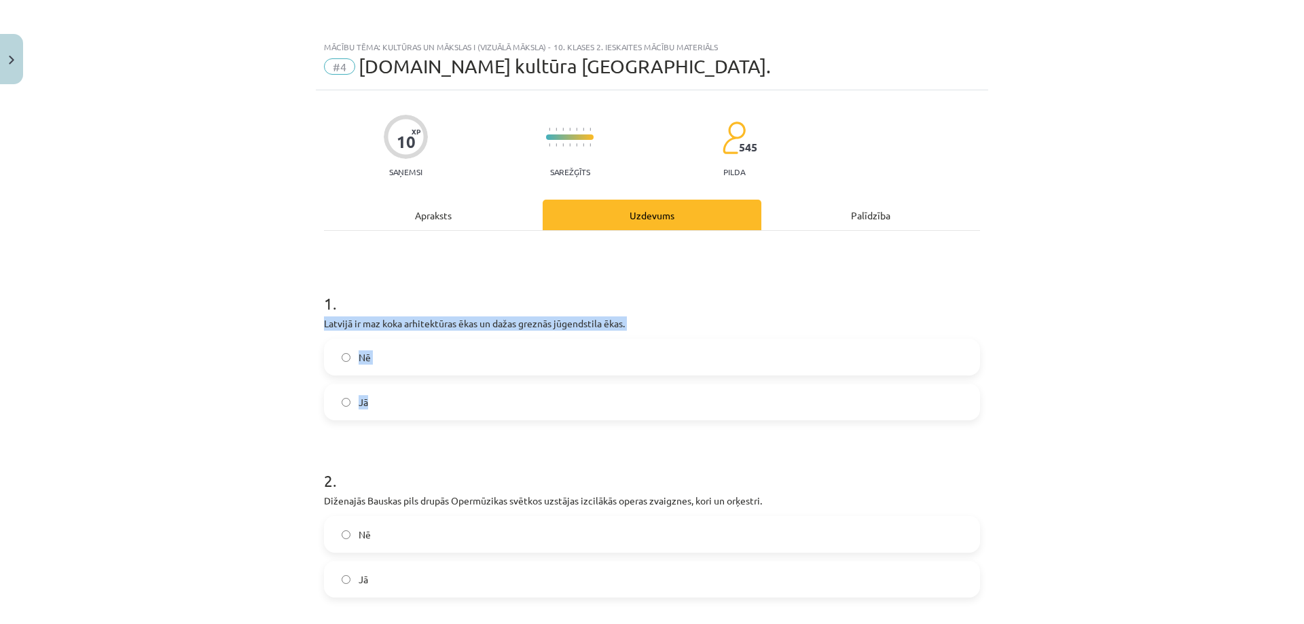
drag, startPoint x: 312, startPoint y: 322, endPoint x: 400, endPoint y: 402, distance: 118.7
click at [341, 349] on label "Nē" at bounding box center [651, 357] width 653 height 34
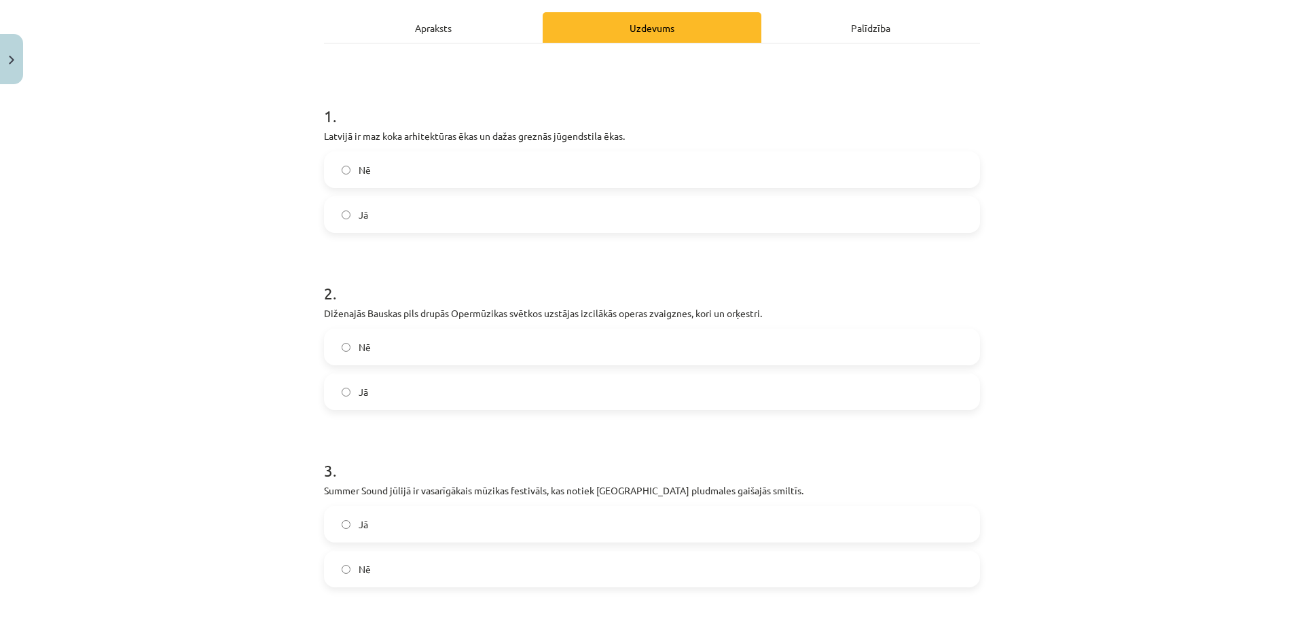
scroll to position [272, 0]
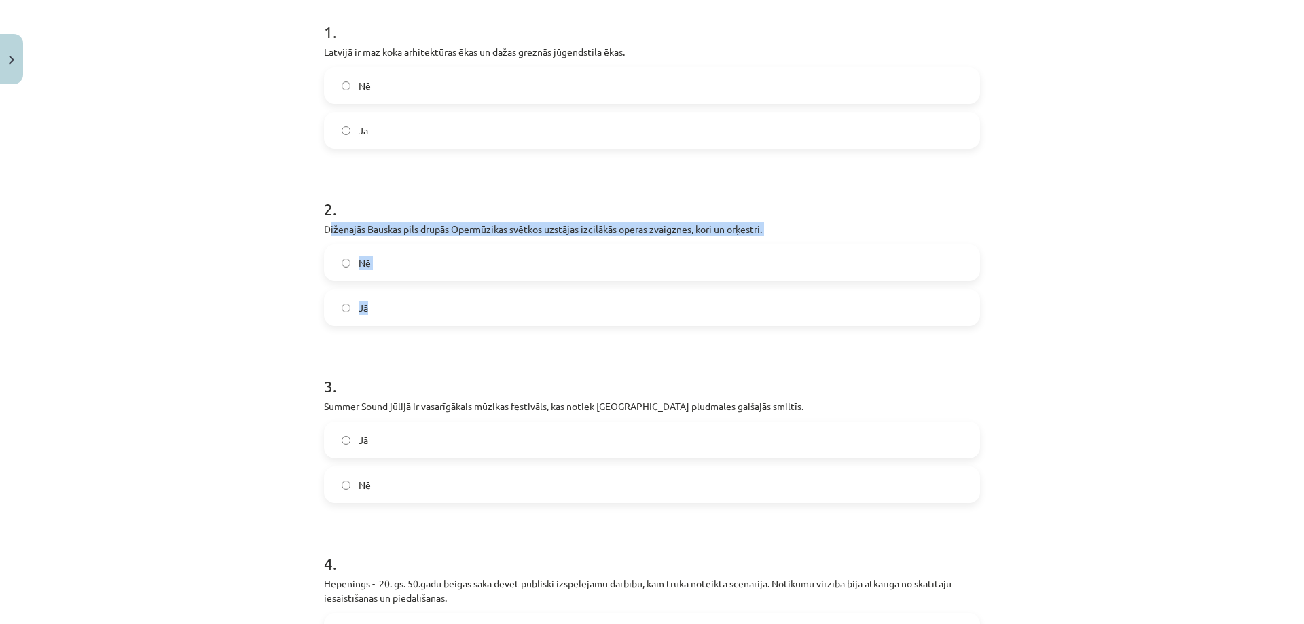
drag, startPoint x: 323, startPoint y: 227, endPoint x: 304, endPoint y: 245, distance: 25.9
click at [395, 280] on div "2 . Diženajās Bauskas pils drupās Opermūzikas svētkos uzstājas izcilākās operas…" at bounding box center [652, 251] width 656 height 150
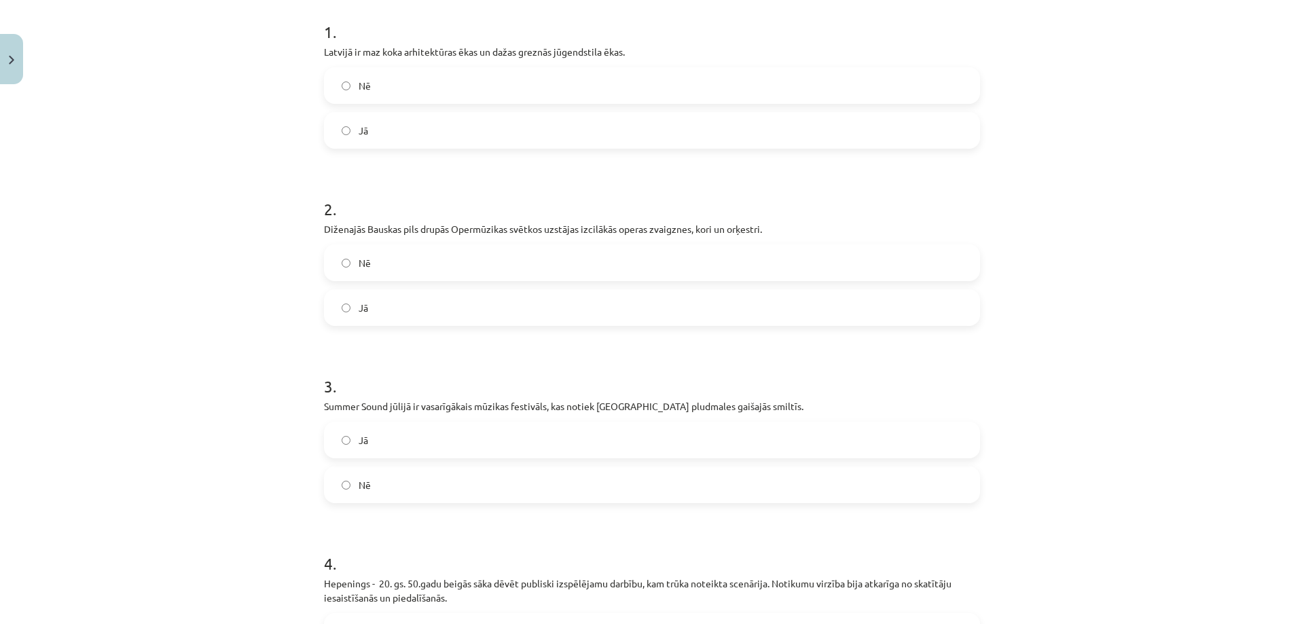
click at [316, 232] on div "10 XP Saņemsi Sarežģīts 545 pilda Apraksts Uzdevums Palīdzība 1 . Latvijā ir ma…" at bounding box center [652, 407] width 672 height 1177
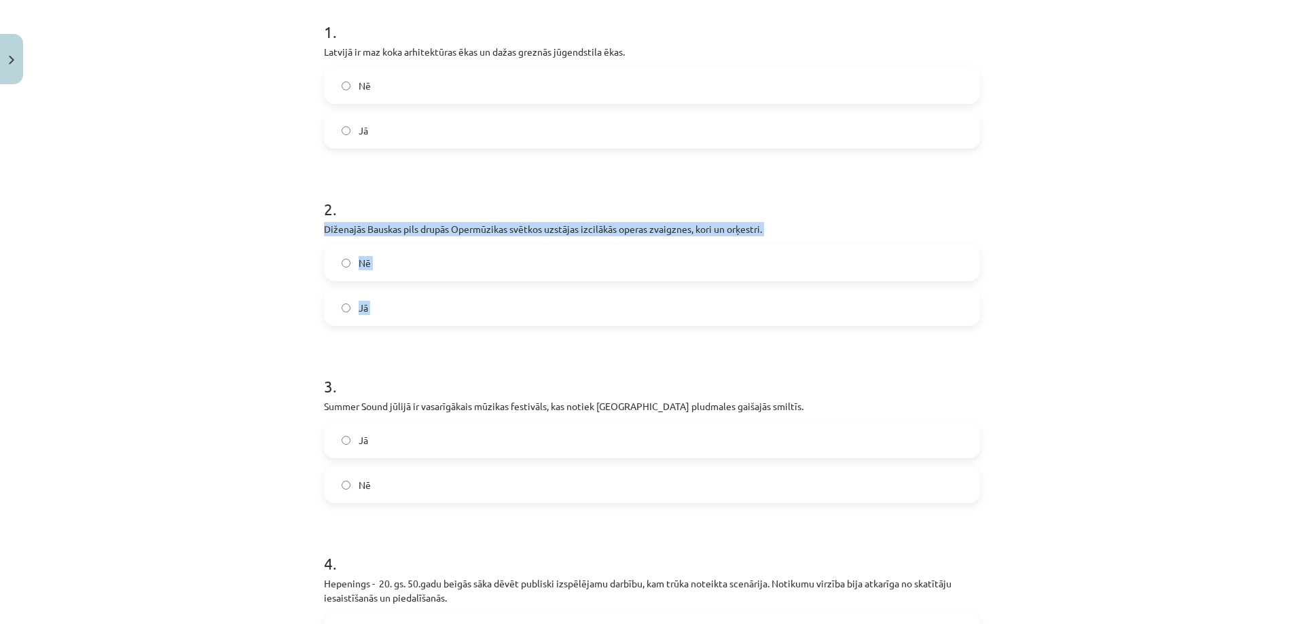
drag, startPoint x: 314, startPoint y: 232, endPoint x: 373, endPoint y: 306, distance: 94.7
click at [373, 306] on div "10 XP Saņemsi Sarežģīts 545 pilda Apraksts Uzdevums Palīdzība 1 . Latvijā ir ma…" at bounding box center [652, 407] width 672 height 1177
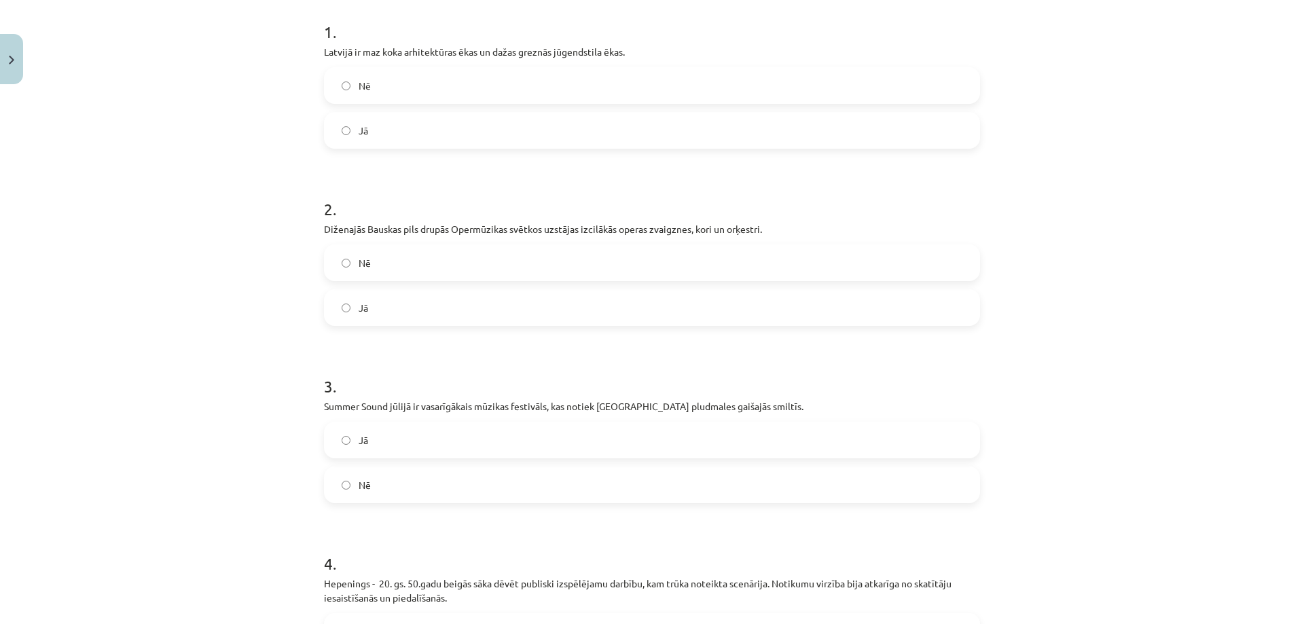
click at [337, 445] on label "Jā" at bounding box center [651, 440] width 653 height 34
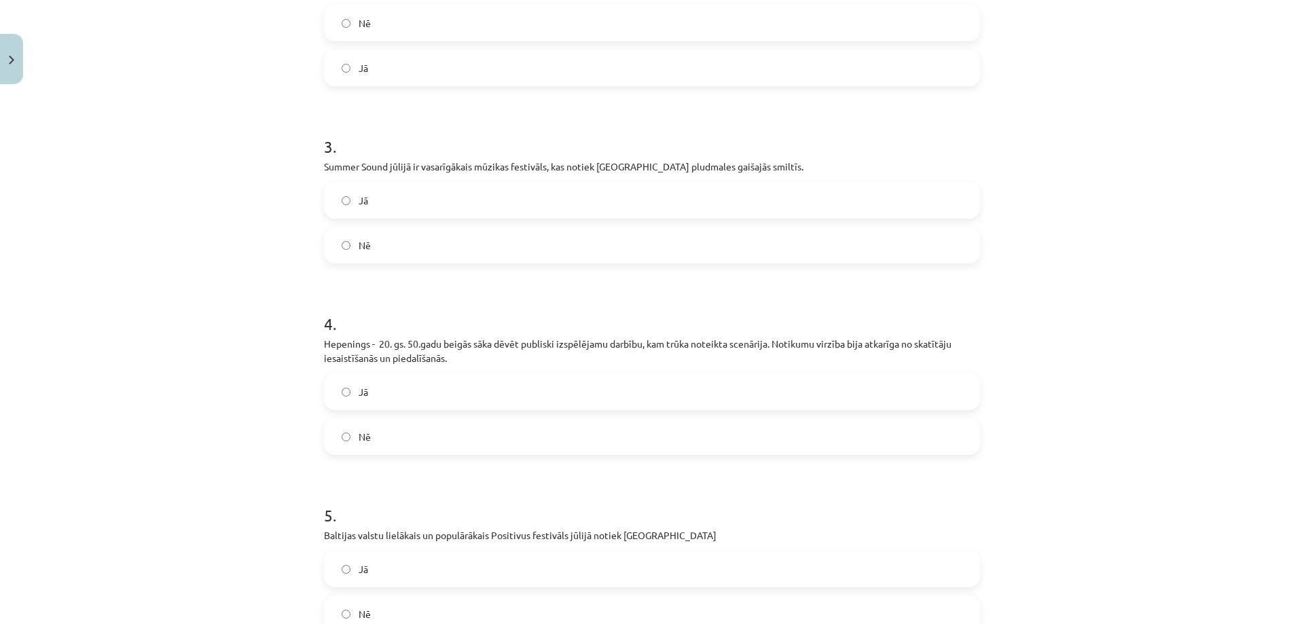
scroll to position [543, 0]
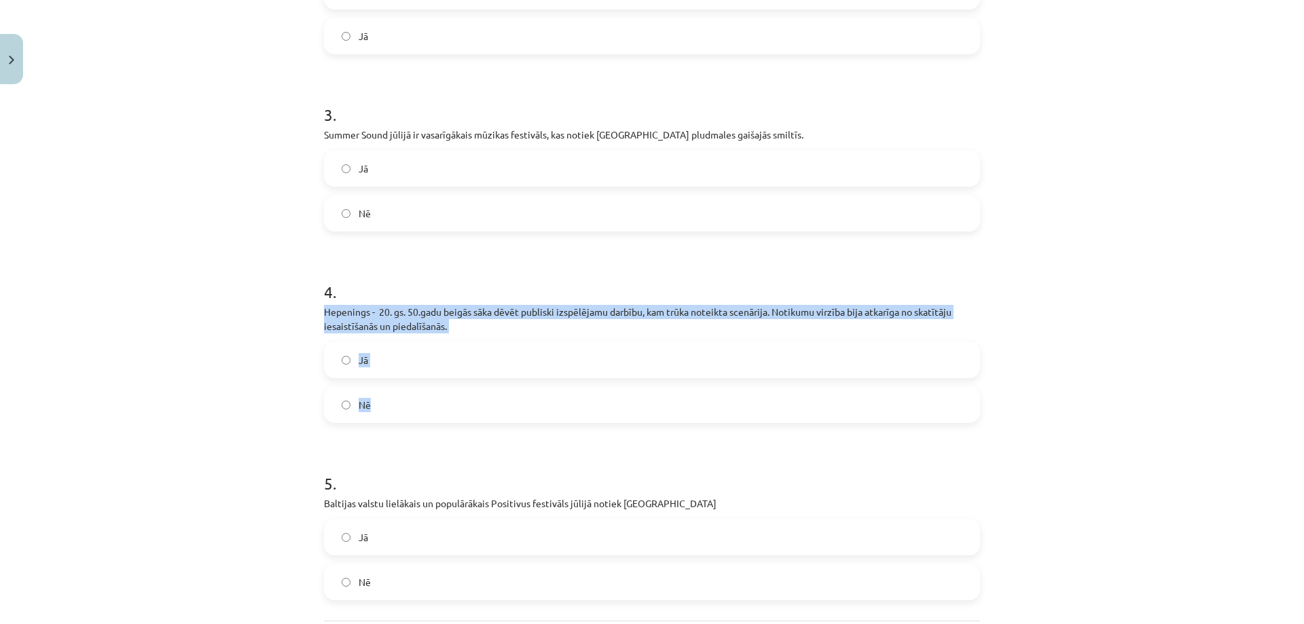
drag, startPoint x: 359, startPoint y: 326, endPoint x: 417, endPoint y: 397, distance: 91.2
click at [417, 397] on div "10 XP Saņemsi Sarežģīts 545 pilda Apraksts Uzdevums Palīdzība 1 . Latvijā ir ma…" at bounding box center [652, 135] width 672 height 1177
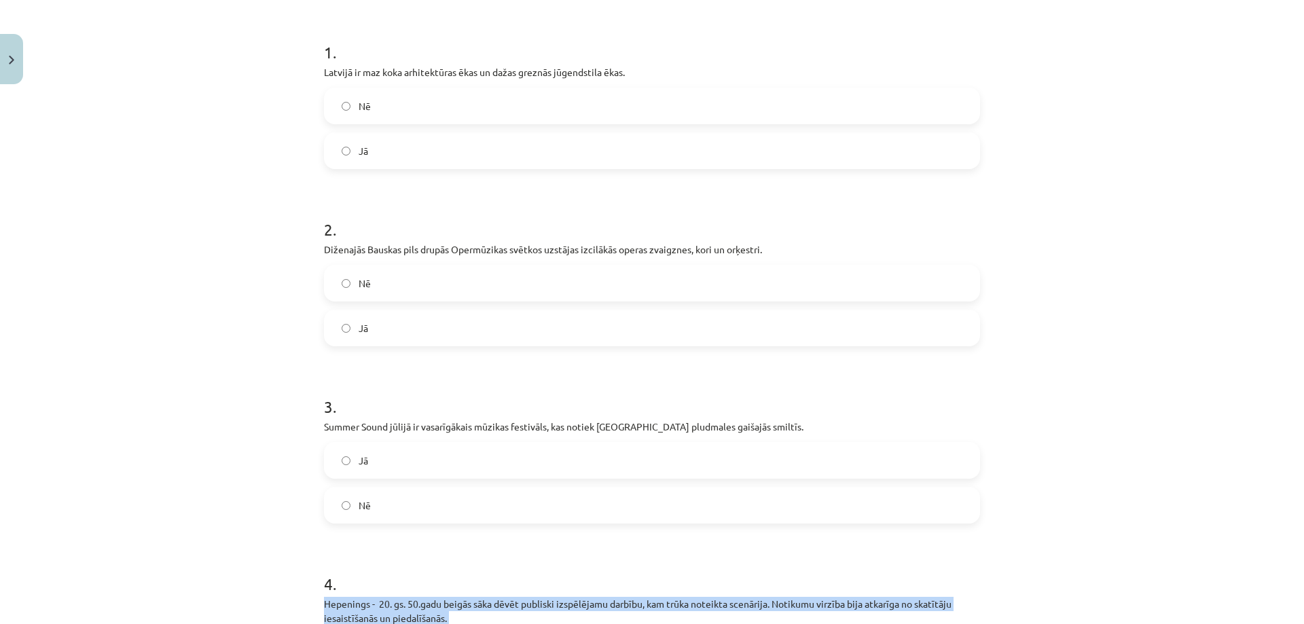
scroll to position [204, 0]
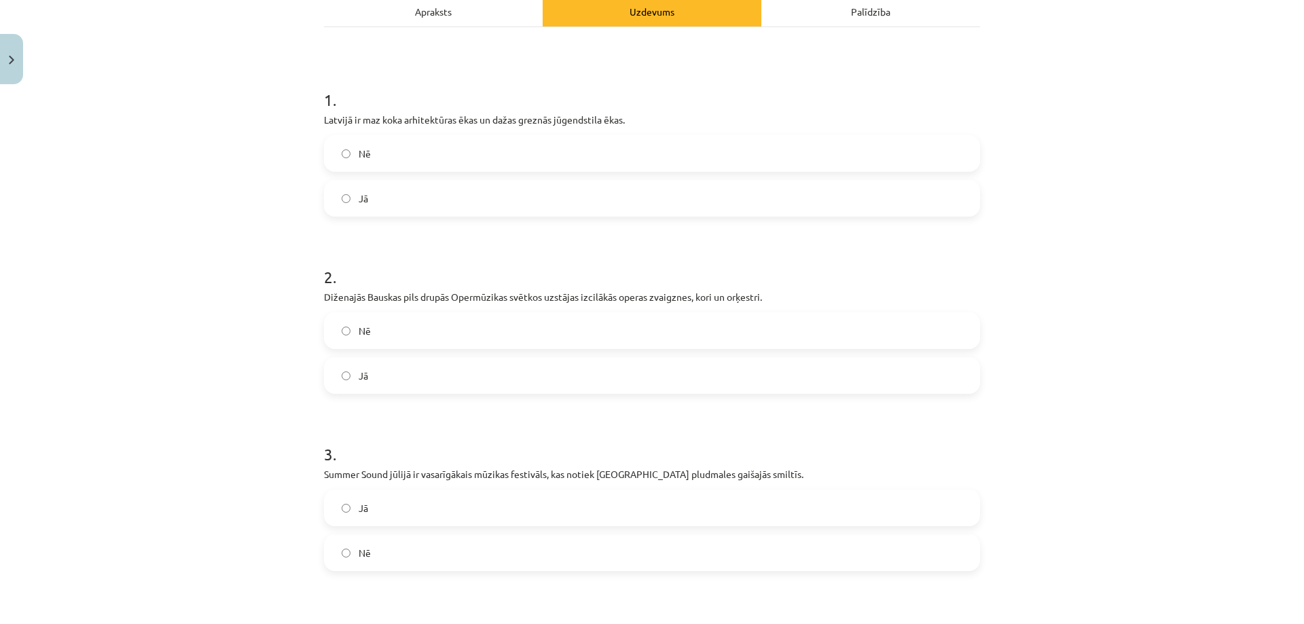
drag, startPoint x: 325, startPoint y: 493, endPoint x: 317, endPoint y: 479, distance: 15.5
click at [324, 487] on div "3 . Summer Sound jūlijā ir vasarīgākais mūzikas festivāls, kas notiek [GEOGRAPH…" at bounding box center [652, 496] width 656 height 150
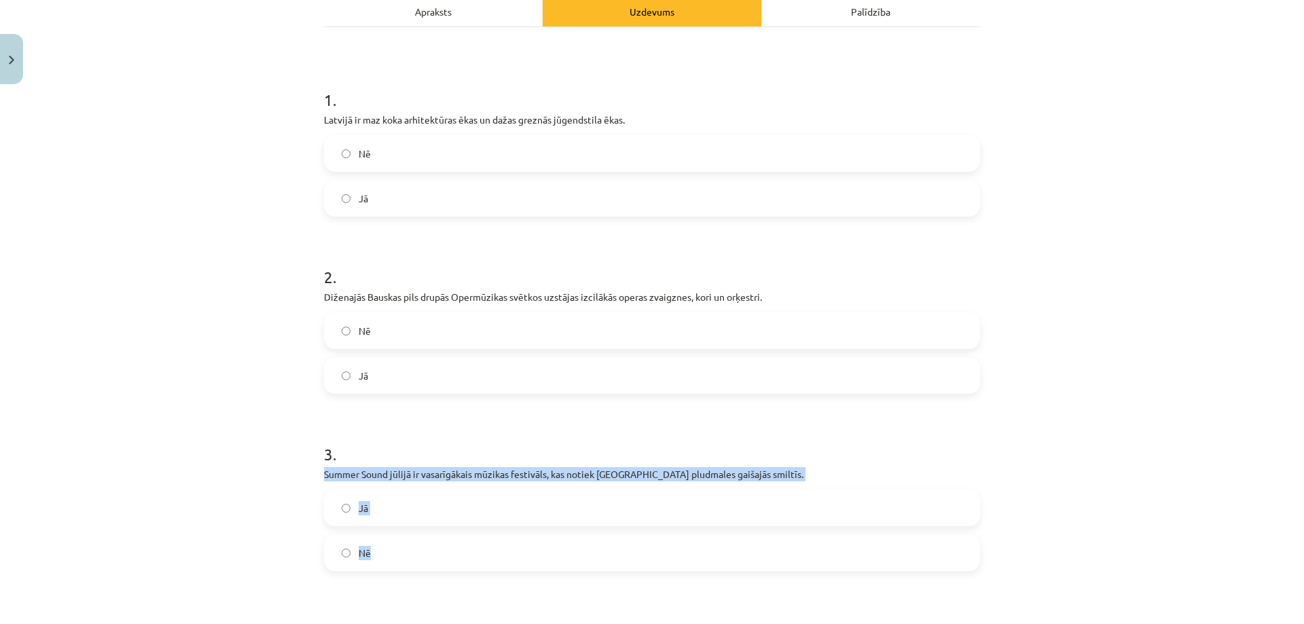
drag, startPoint x: 317, startPoint y: 479, endPoint x: 428, endPoint y: 551, distance: 132.0
click at [428, 551] on div "10 XP Saņemsi Sarežģīts 545 pilda Apraksts Uzdevums Palīdzība 1 . Latvijā ir ma…" at bounding box center [652, 475] width 672 height 1177
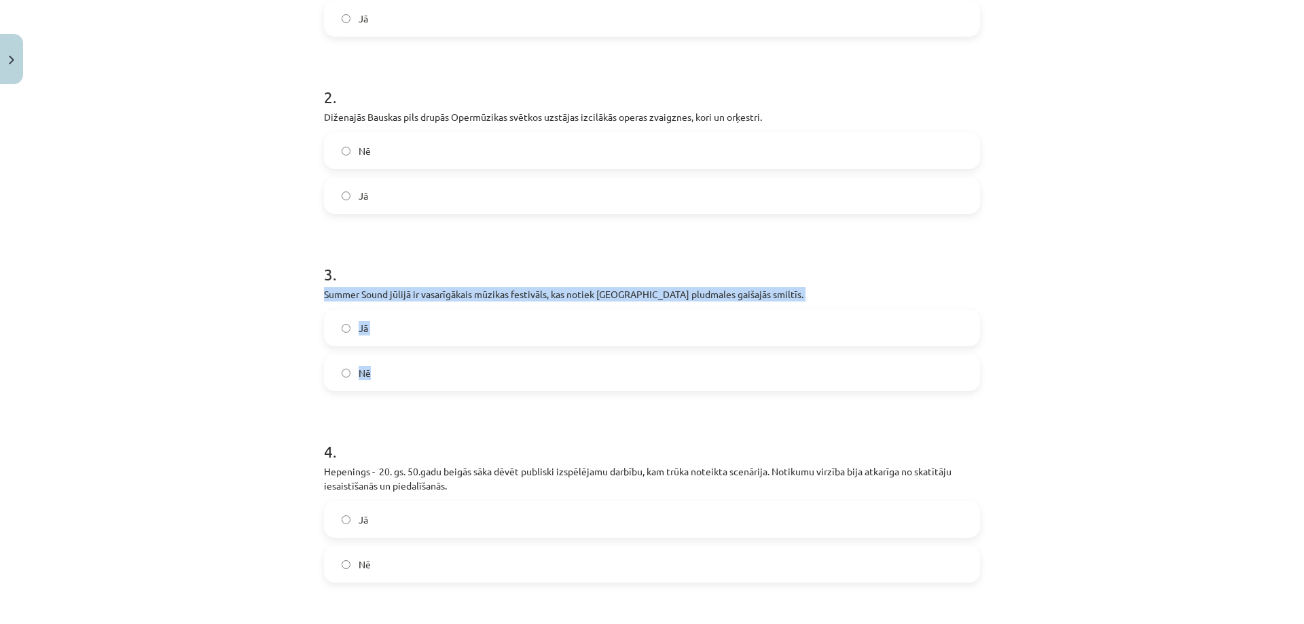
scroll to position [475, 0]
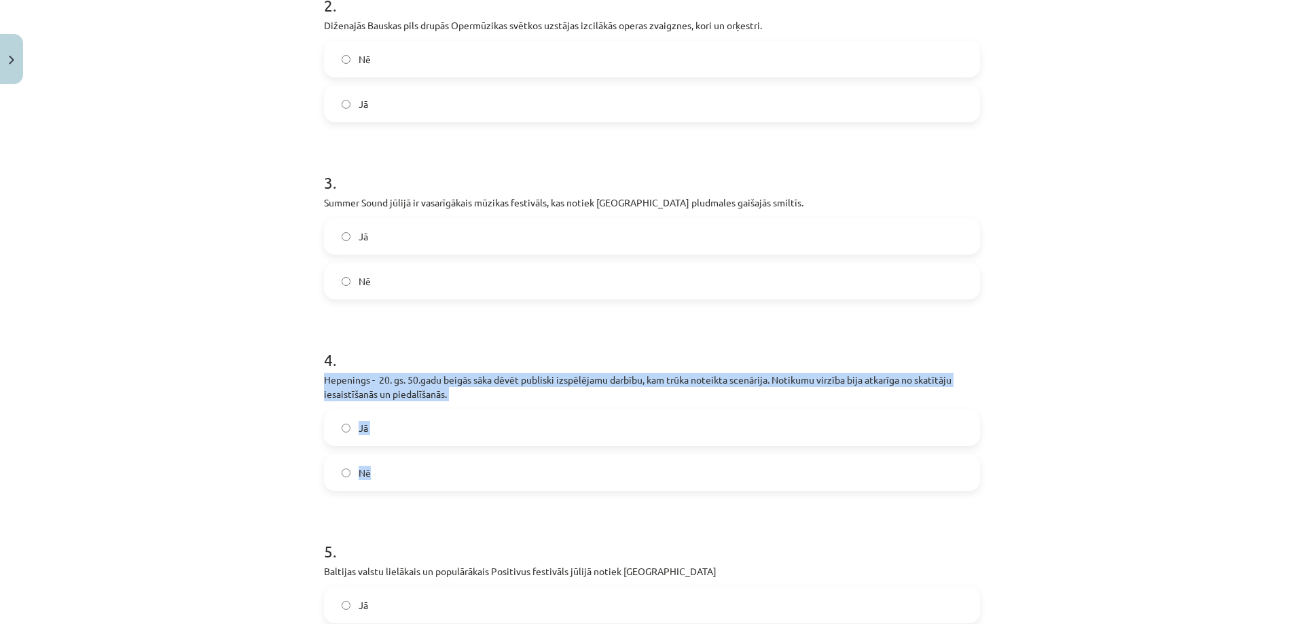
drag, startPoint x: 317, startPoint y: 379, endPoint x: 418, endPoint y: 468, distance: 134.2
click at [419, 476] on div "10 XP Saņemsi Sarežģīts 545 pilda Apraksts Uzdevums Palīdzība 1 . Latvijā ir ma…" at bounding box center [652, 203] width 672 height 1177
click at [347, 435] on label "Jā" at bounding box center [651, 428] width 653 height 34
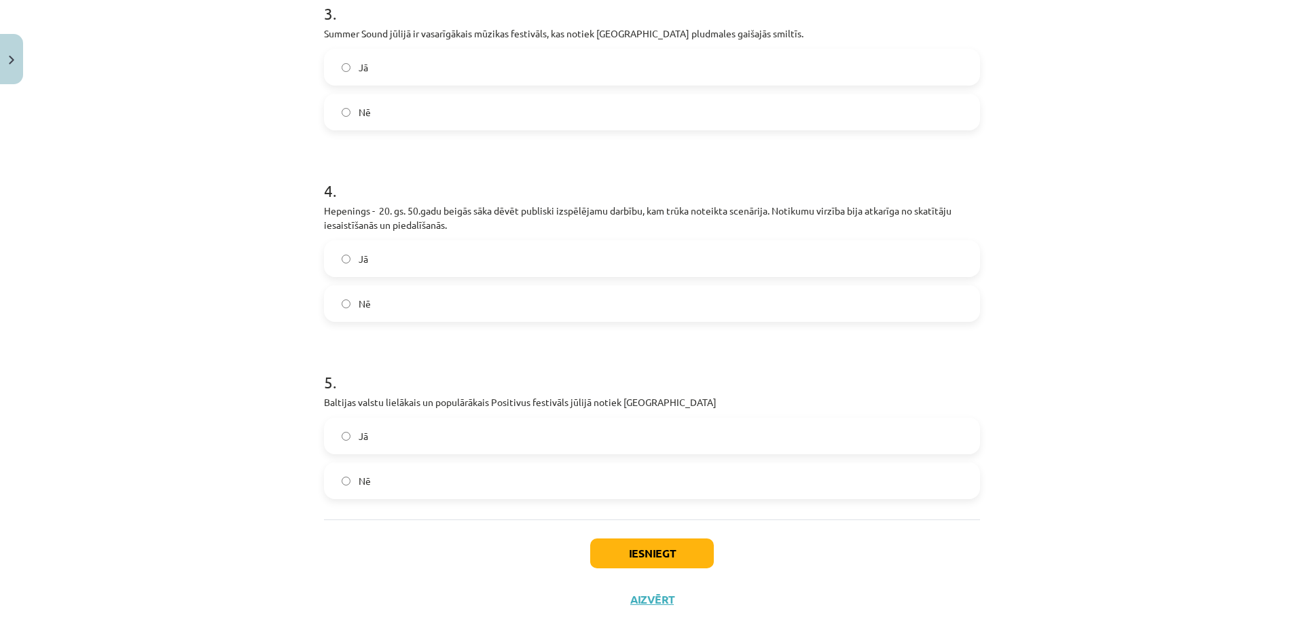
scroll to position [677, 0]
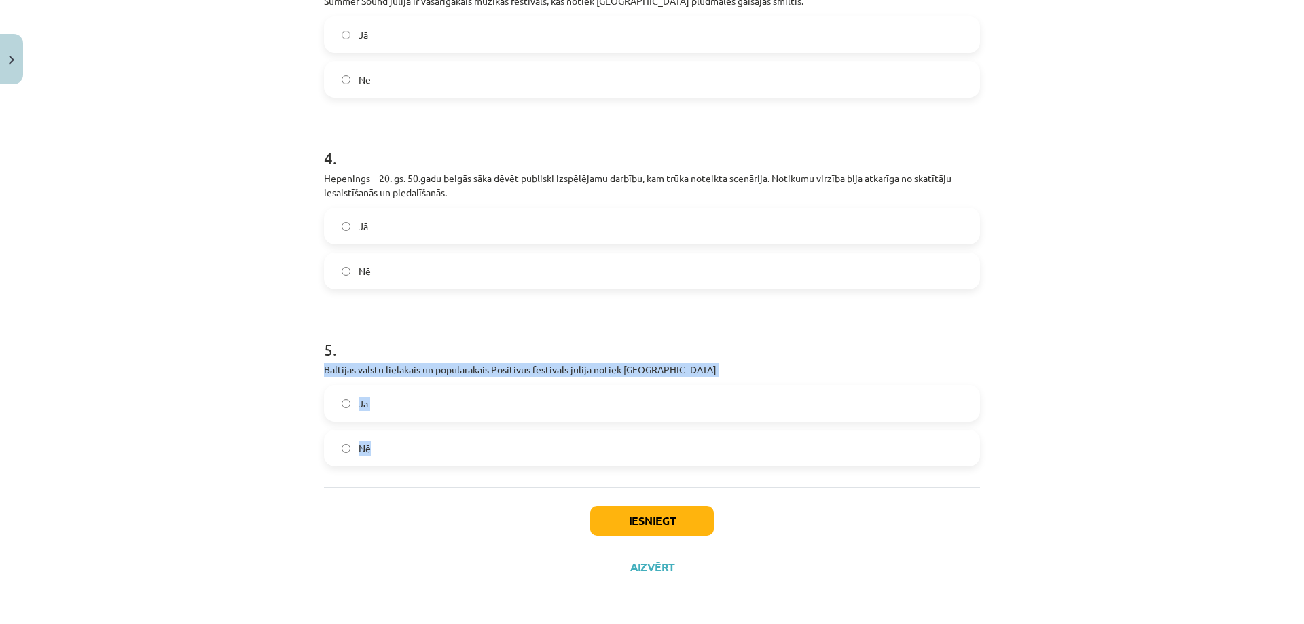
drag, startPoint x: 312, startPoint y: 372, endPoint x: 414, endPoint y: 450, distance: 128.3
click at [414, 450] on div "10 XP Saņemsi Sarežģīts 545 pilda Apraksts Uzdevums Palīdzība 1 . Latvijā ir ma…" at bounding box center [652, 1] width 672 height 1177
click at [346, 405] on label "Jā" at bounding box center [651, 403] width 653 height 34
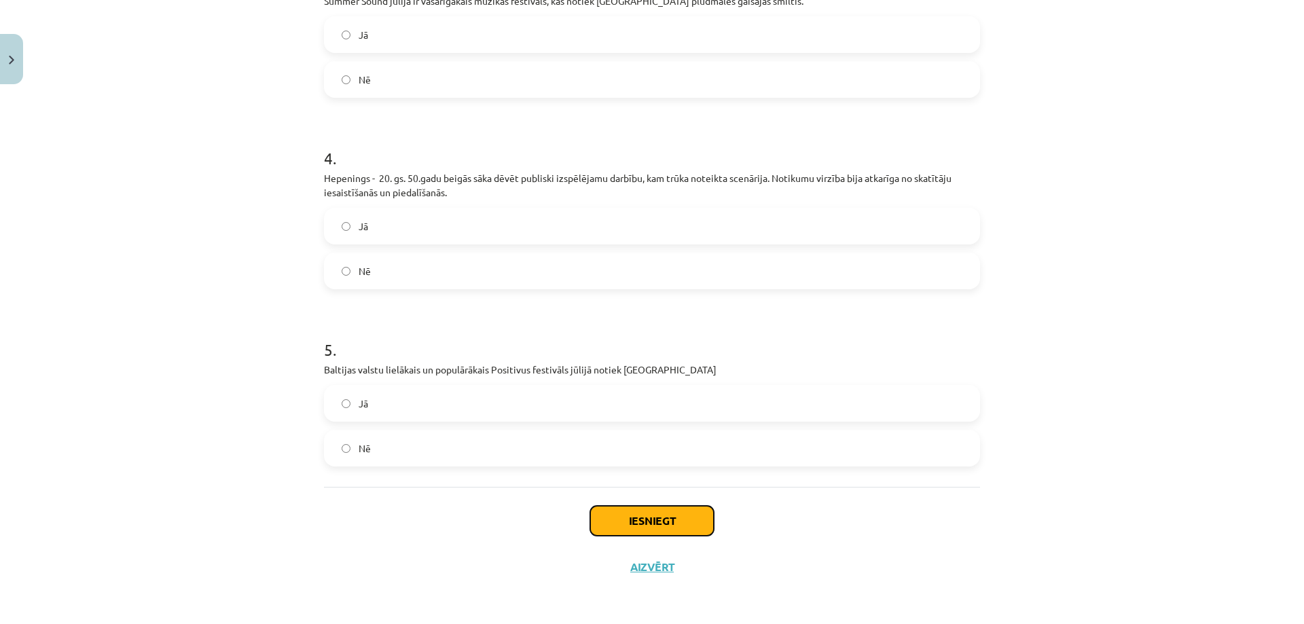
click at [618, 513] on button "Iesniegt" at bounding box center [652, 521] width 124 height 30
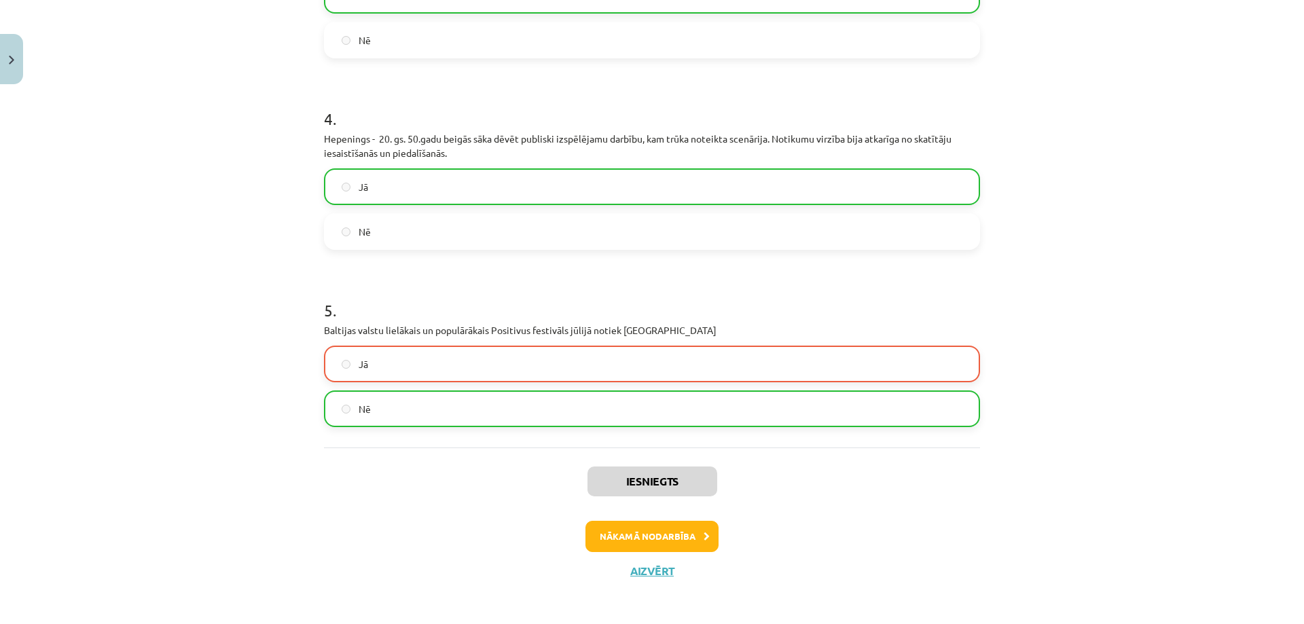
scroll to position [720, 0]
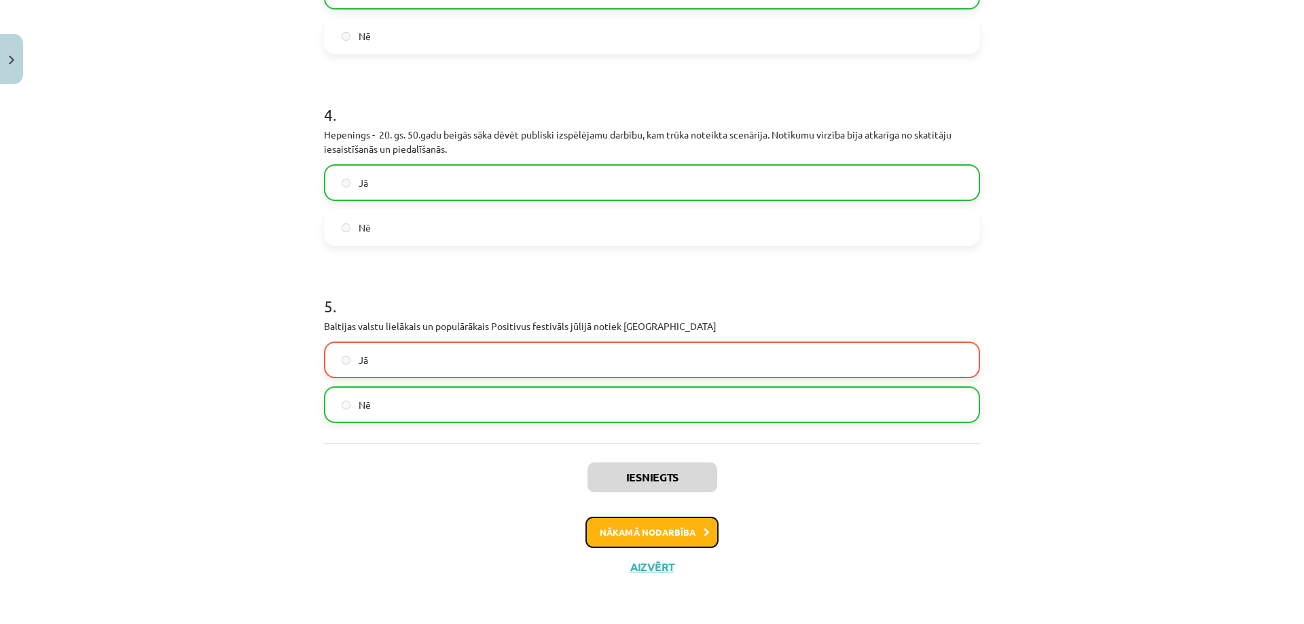
click at [641, 528] on button "Nākamā nodarbība" at bounding box center [651, 532] width 133 height 31
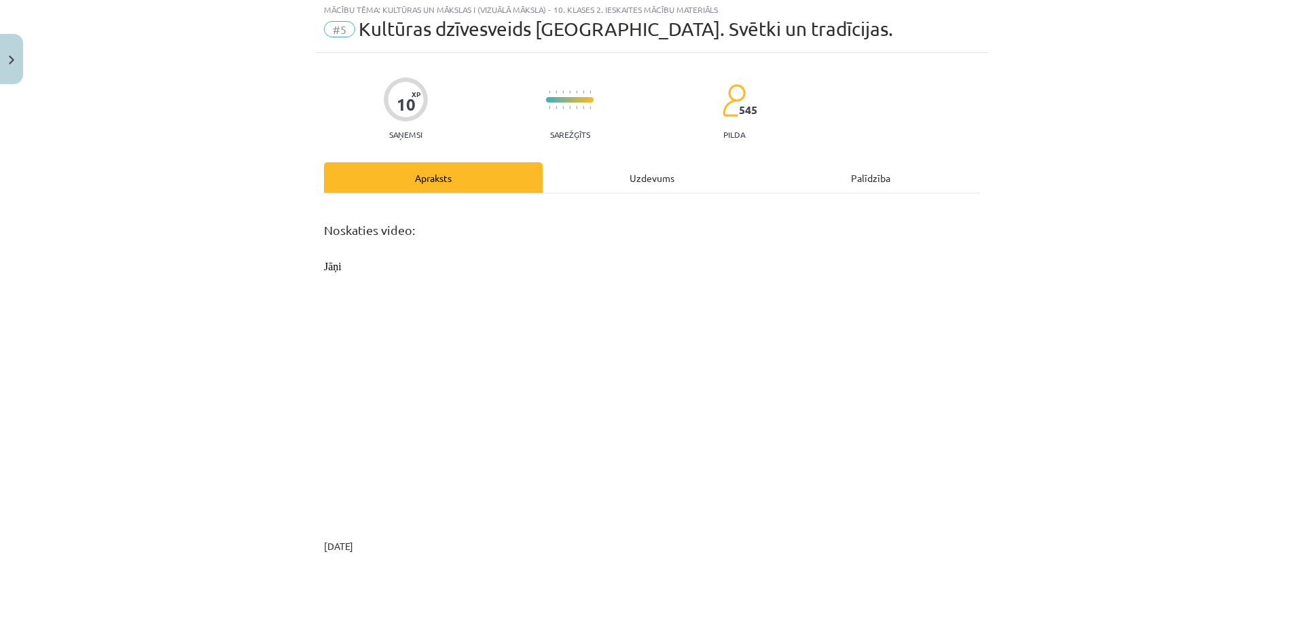
scroll to position [34, 0]
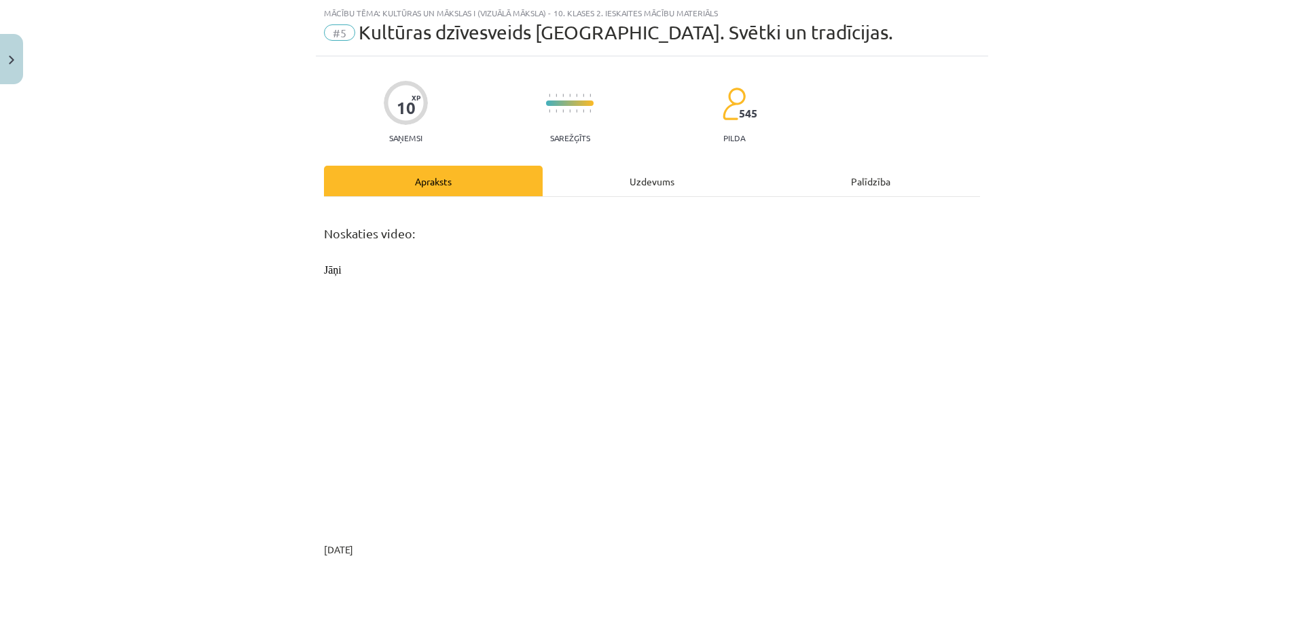
click at [627, 175] on div "Uzdevums" at bounding box center [652, 181] width 219 height 31
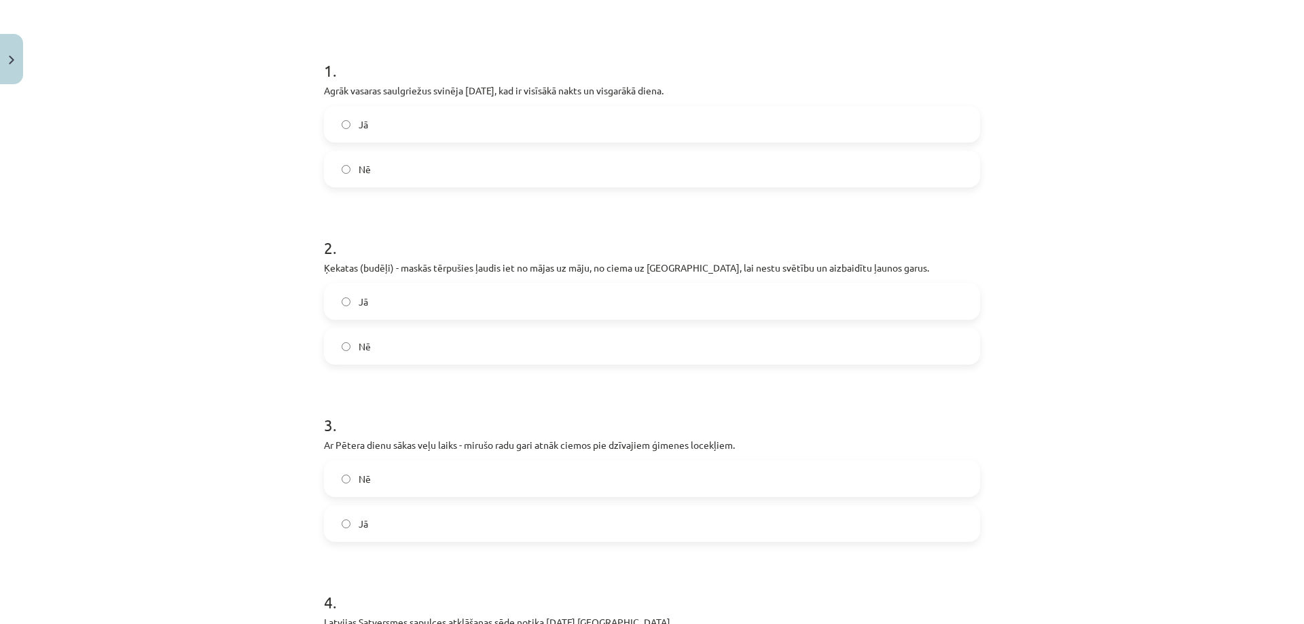
scroll to position [238, 0]
drag, startPoint x: 315, startPoint y: 86, endPoint x: 413, endPoint y: 165, distance: 126.0
click at [413, 165] on div "10 XP Saņemsi Sarežģīts 545 pilda Apraksts Uzdevums Palīdzība 1 . Agrāk vasaras…" at bounding box center [652, 434] width 672 height 1163
click at [336, 170] on label "Nē" at bounding box center [651, 164] width 653 height 34
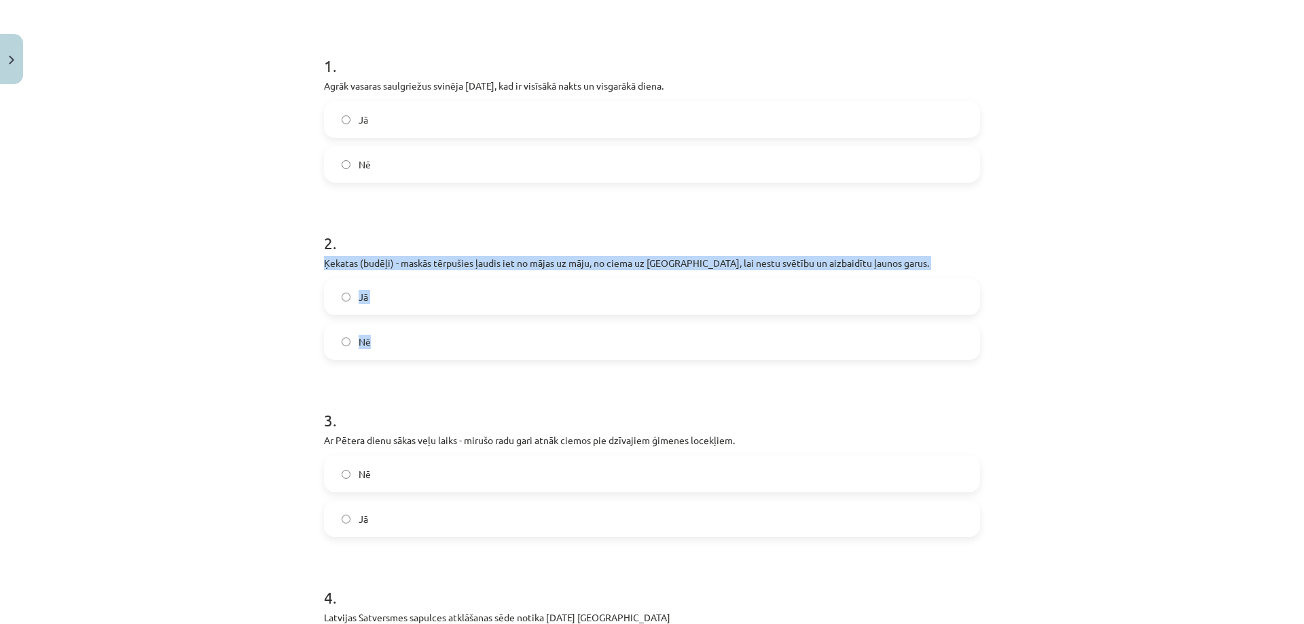
drag, startPoint x: 318, startPoint y: 265, endPoint x: 386, endPoint y: 350, distance: 108.7
click at [386, 350] on div "10 XP Saņemsi Sarežģīts 545 pilda Apraksts Uzdevums Palīdzība 1 . Agrāk vasaras…" at bounding box center [652, 434] width 672 height 1163
click at [346, 306] on label "Jā" at bounding box center [651, 297] width 653 height 34
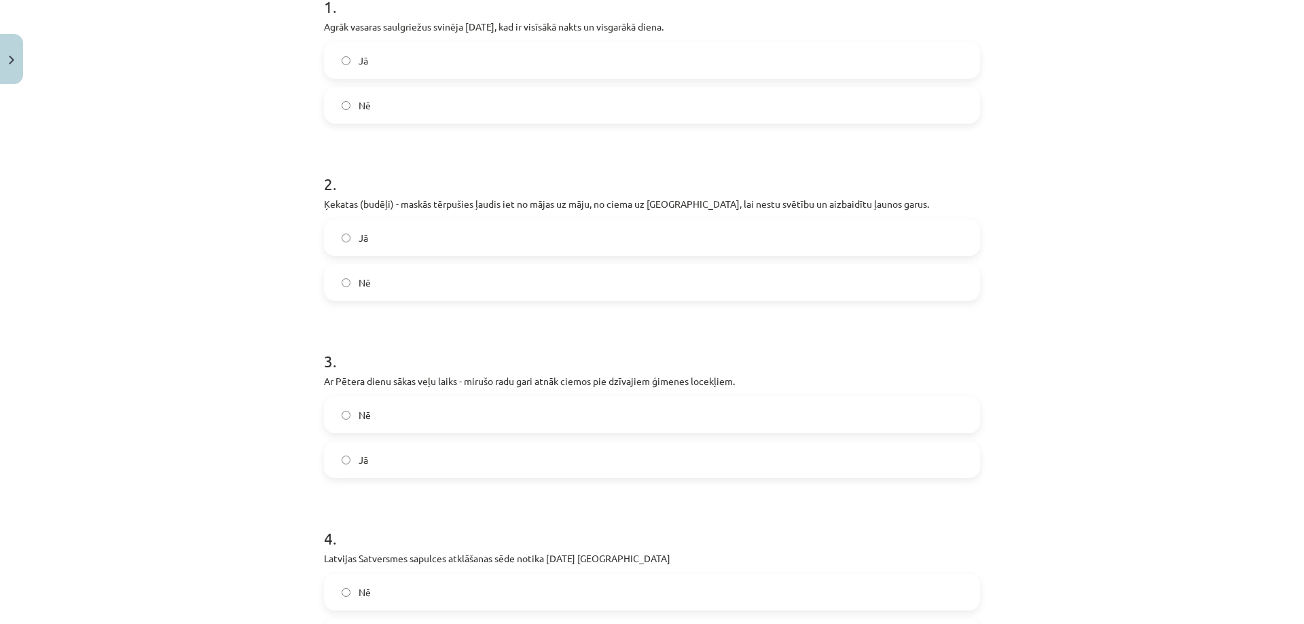
scroll to position [306, 0]
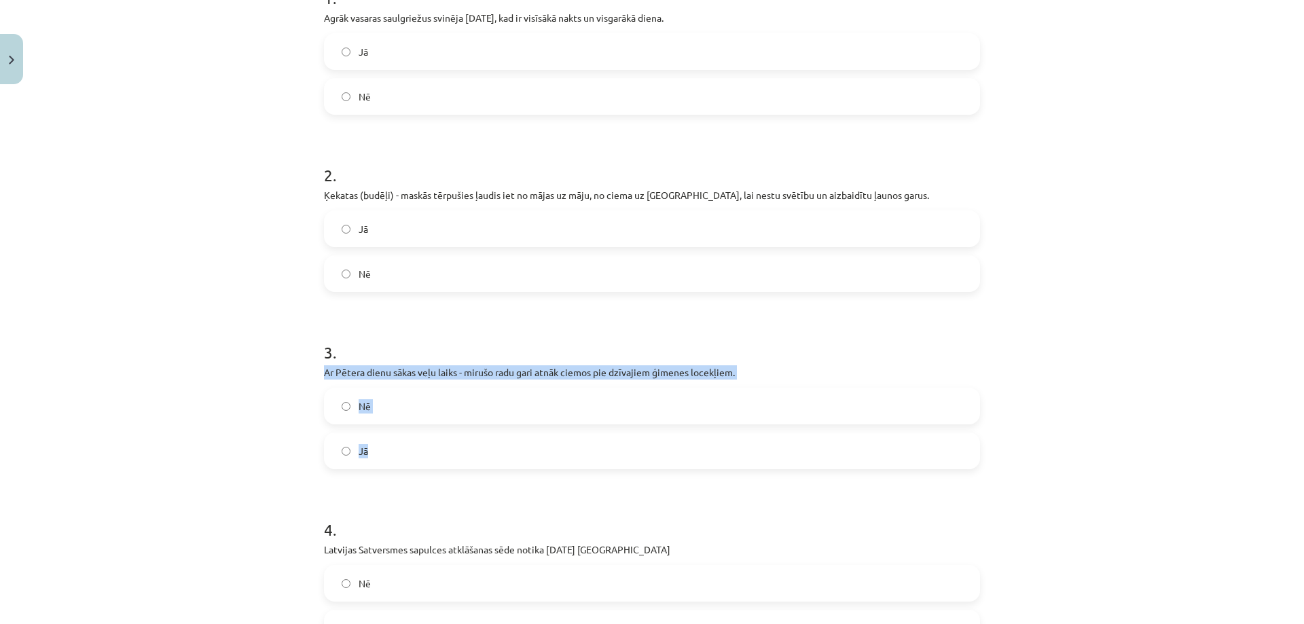
drag, startPoint x: 318, startPoint y: 373, endPoint x: 400, endPoint y: 456, distance: 116.2
click at [400, 456] on div "10 XP Saņemsi Sarežģīts 545 pilda Apraksts Uzdevums Palīdzība 1 . Agrāk vasaras…" at bounding box center [652, 366] width 672 height 1163
click at [359, 454] on span "Jā" at bounding box center [364, 451] width 10 height 14
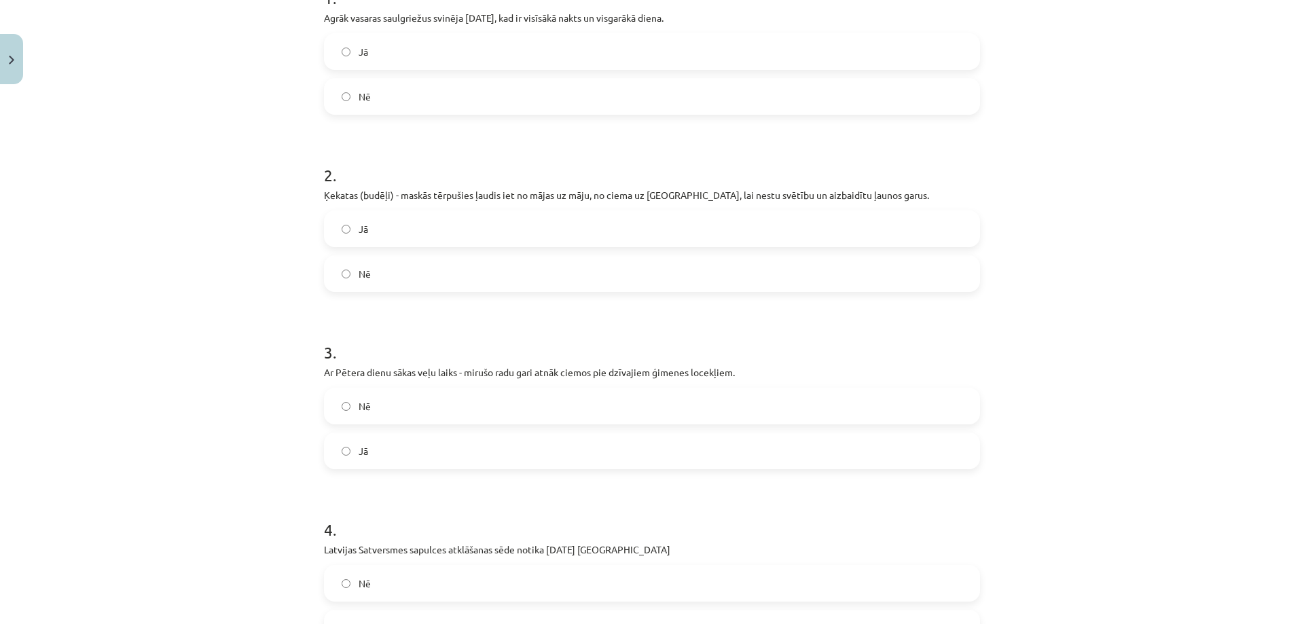
scroll to position [373, 0]
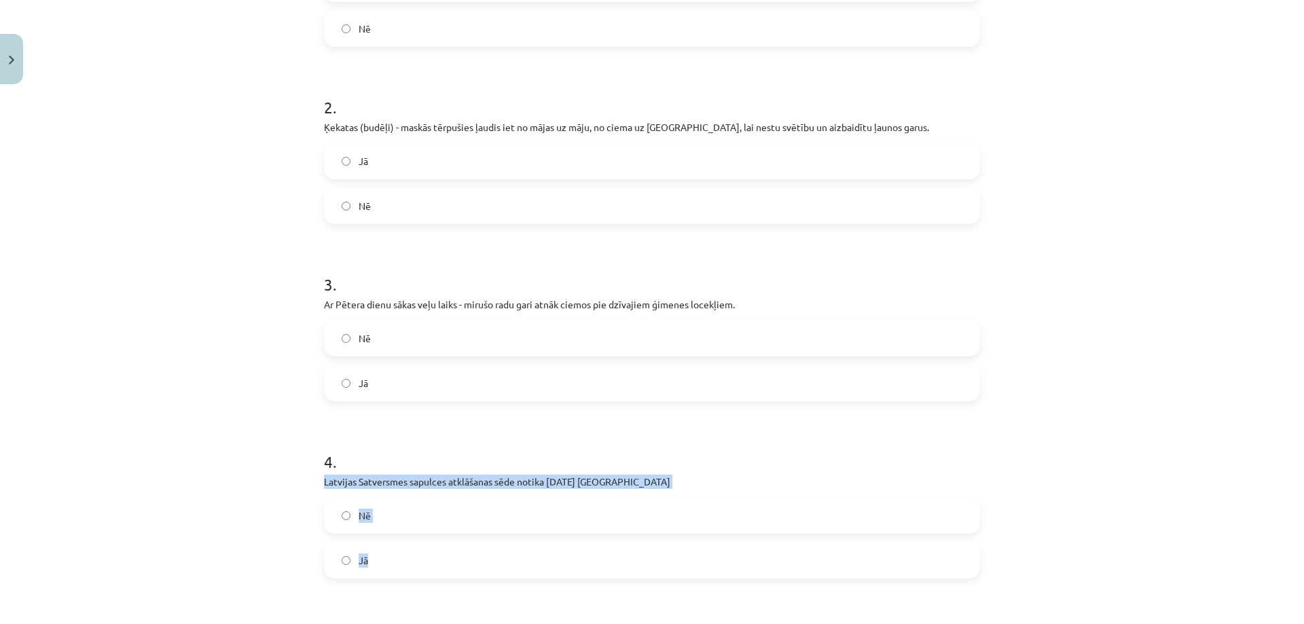
drag, startPoint x: 318, startPoint y: 483, endPoint x: 390, endPoint y: 559, distance: 103.8
click at [390, 559] on div "4 . Latvijas Satversmes sapulces atklāšanas sēde notika [DATE] [GEOGRAPHIC_DATA…" at bounding box center [652, 503] width 656 height 150
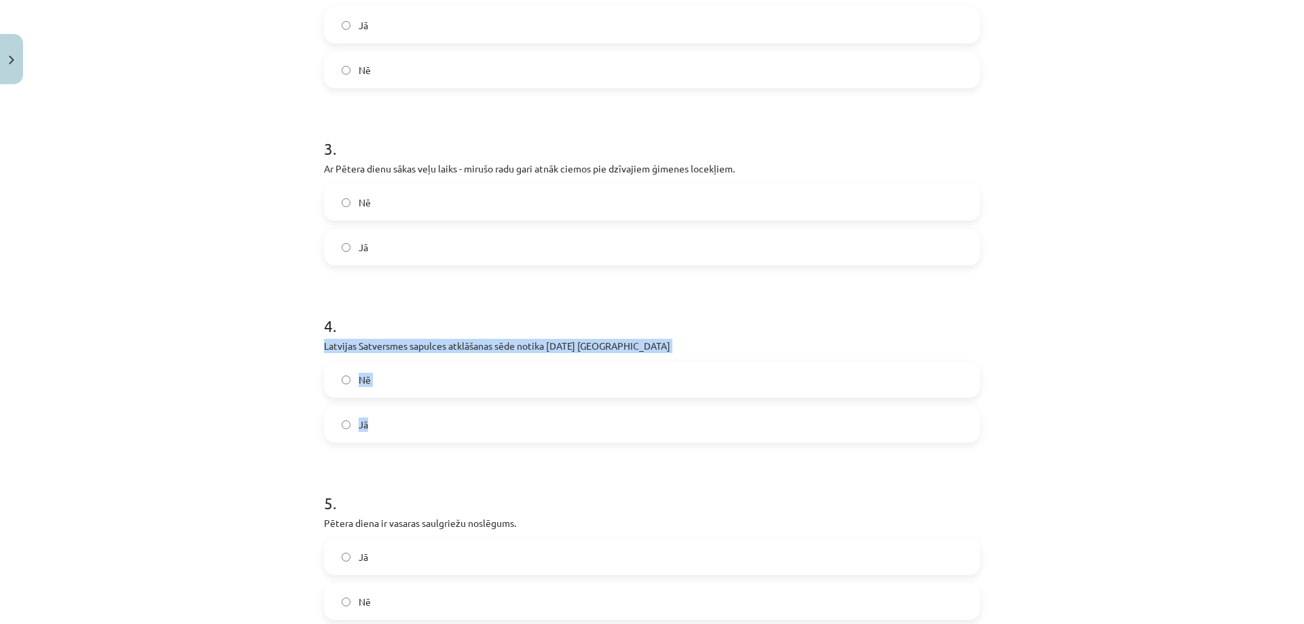
click at [340, 429] on label "Jā" at bounding box center [651, 424] width 653 height 34
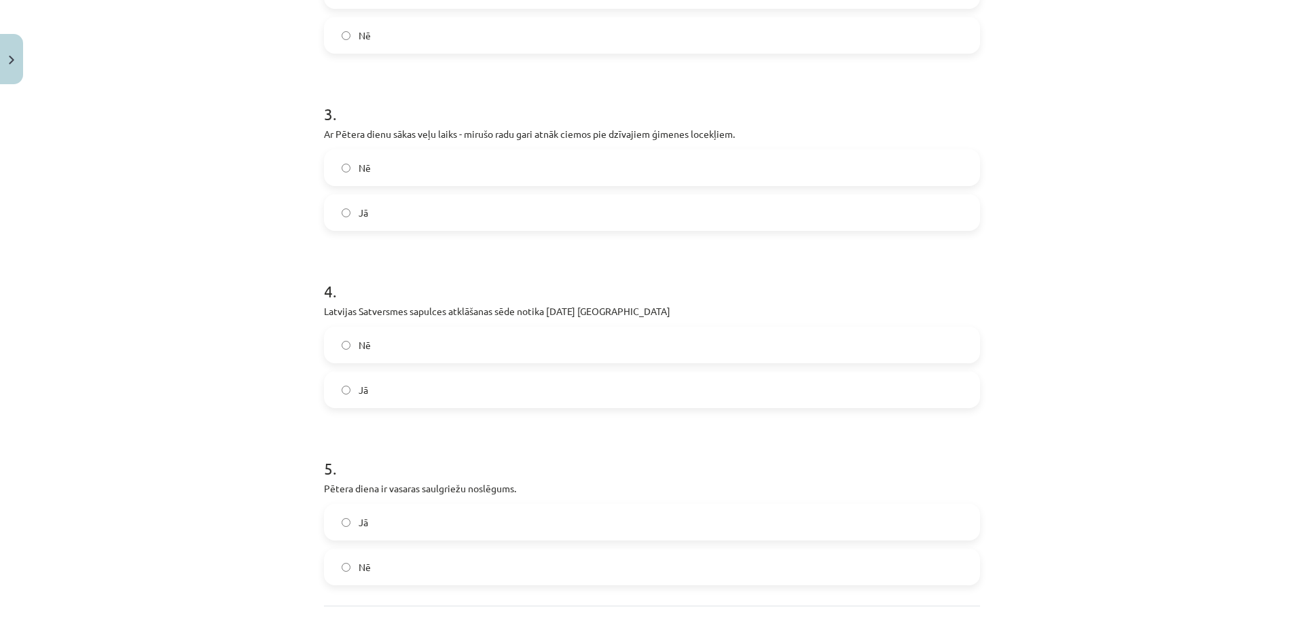
scroll to position [663, 0]
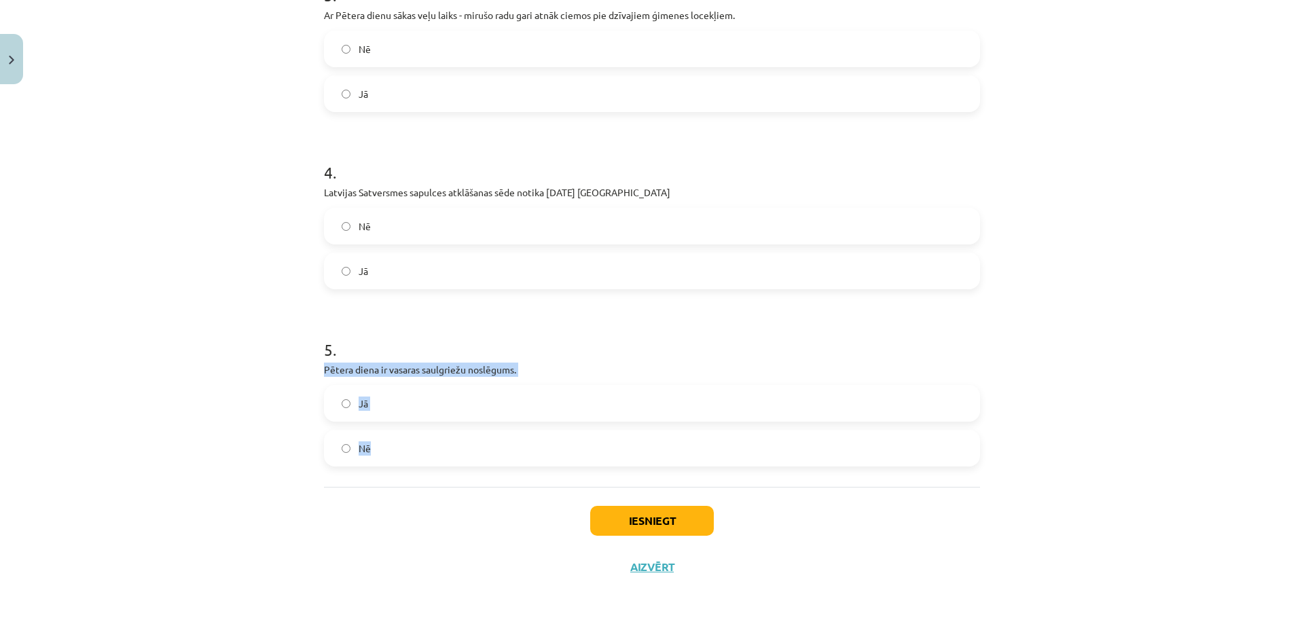
drag, startPoint x: 315, startPoint y: 369, endPoint x: 389, endPoint y: 455, distance: 113.1
click at [389, 455] on div "10 XP Saņemsi Sarežģīts 545 pilda Apraksts Uzdevums Palīdzība 1 . Agrāk vasaras…" at bounding box center [652, 9] width 672 height 1163
click at [665, 523] on button "Iesniegt" at bounding box center [652, 521] width 124 height 30
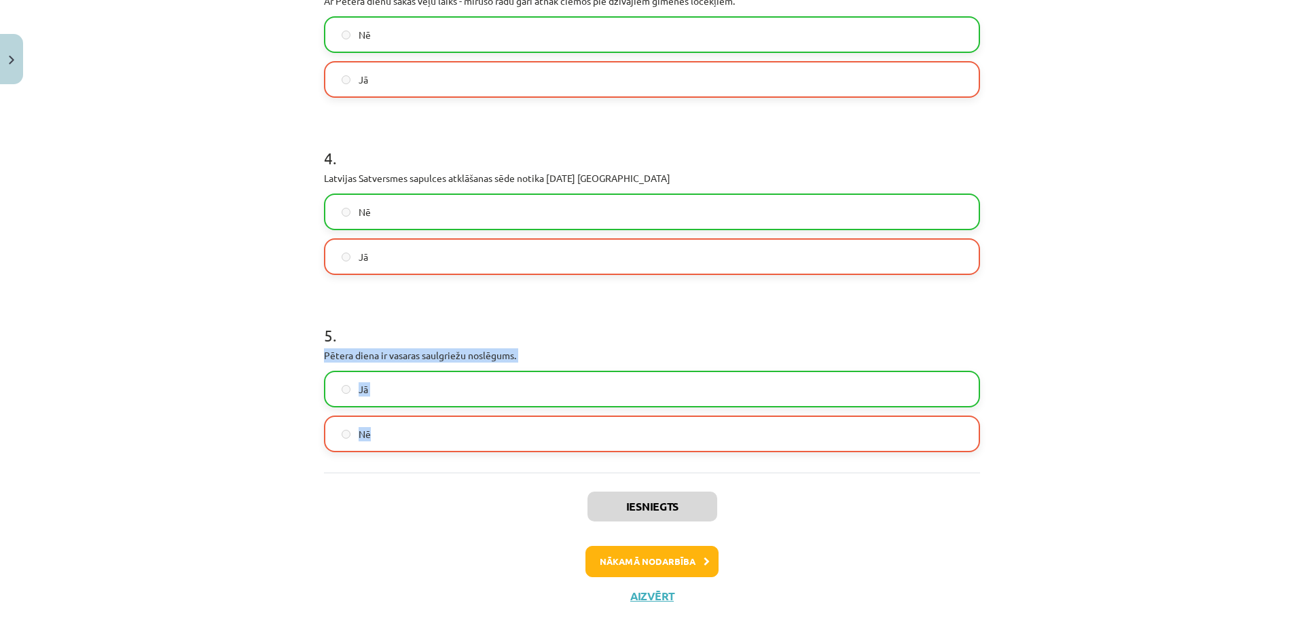
scroll to position [679, 0]
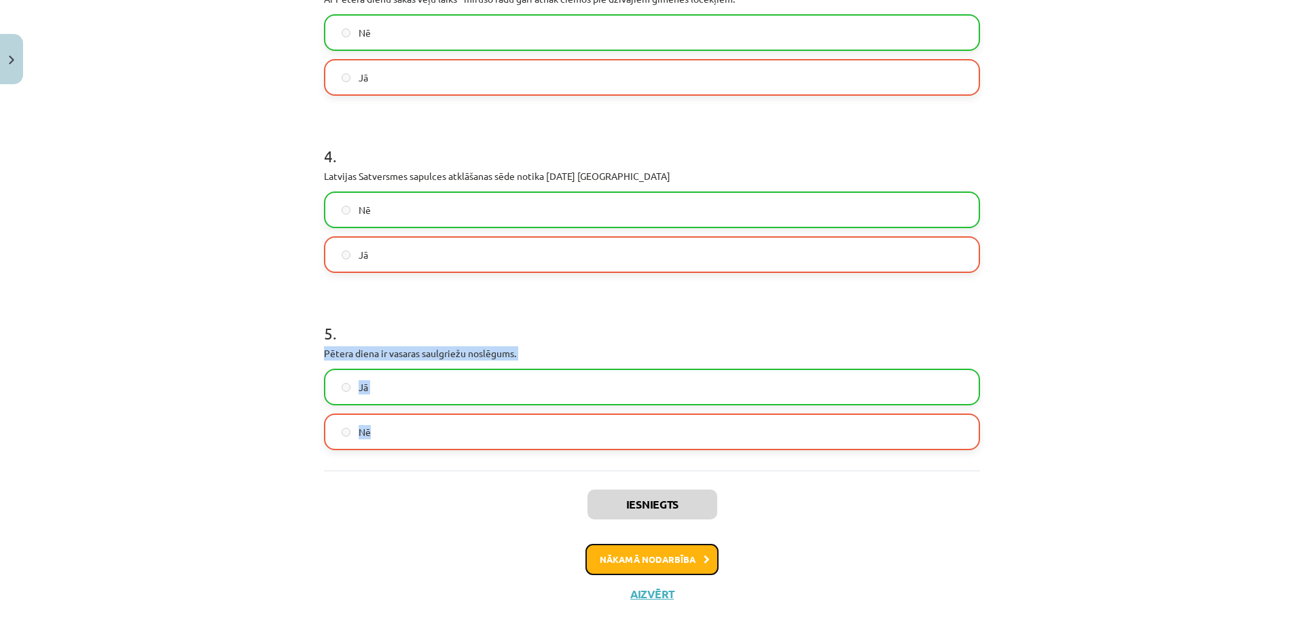
click at [644, 566] on button "Nākamā nodarbība" at bounding box center [651, 559] width 133 height 31
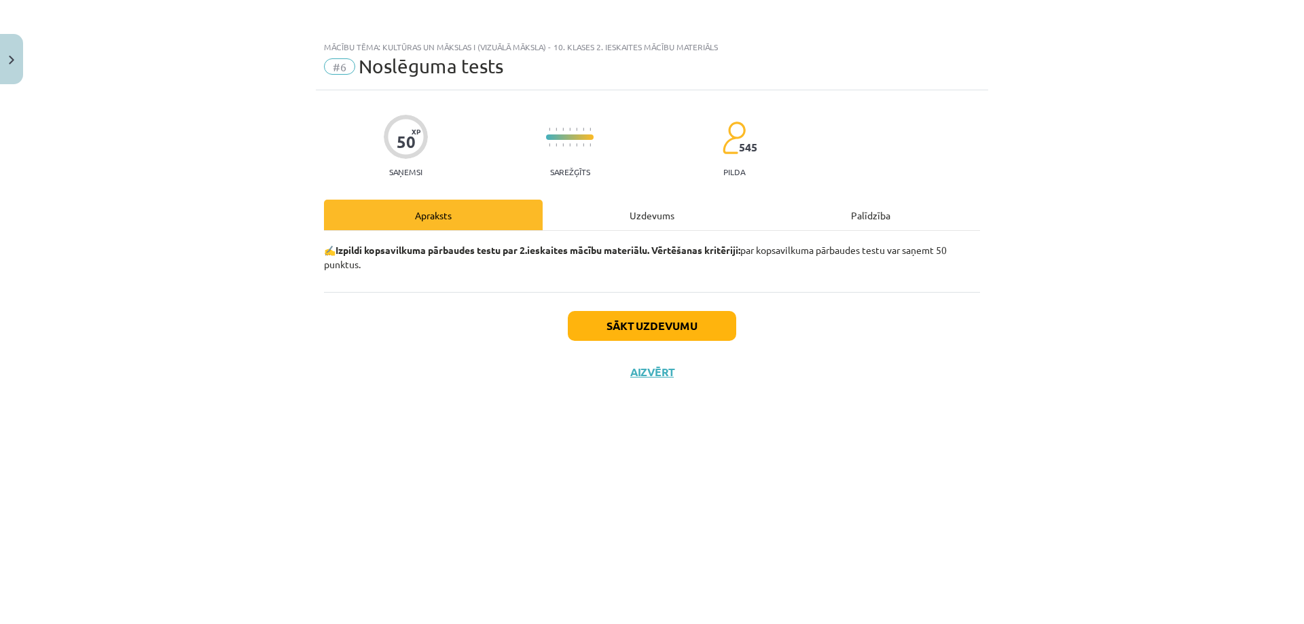
click at [644, 217] on div "Uzdevums" at bounding box center [652, 215] width 219 height 31
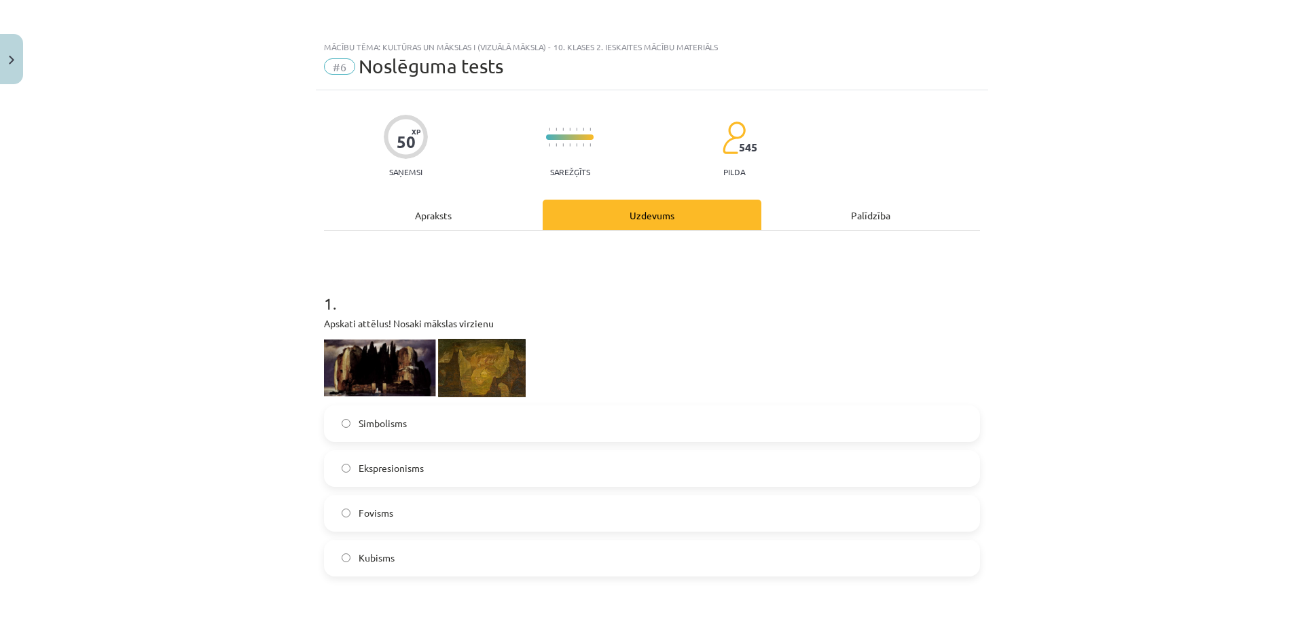
drag, startPoint x: 316, startPoint y: 324, endPoint x: 475, endPoint y: 466, distance: 212.5
drag, startPoint x: 106, startPoint y: 369, endPoint x: 240, endPoint y: 350, distance: 135.8
click at [108, 369] on div "Mācību tēma: Kultūras un mākslas i (vizuālā māksla) - 10. klases 2. ieskaites m…" at bounding box center [652, 312] width 1304 height 624
click at [381, 395] on img at bounding box center [380, 368] width 112 height 56
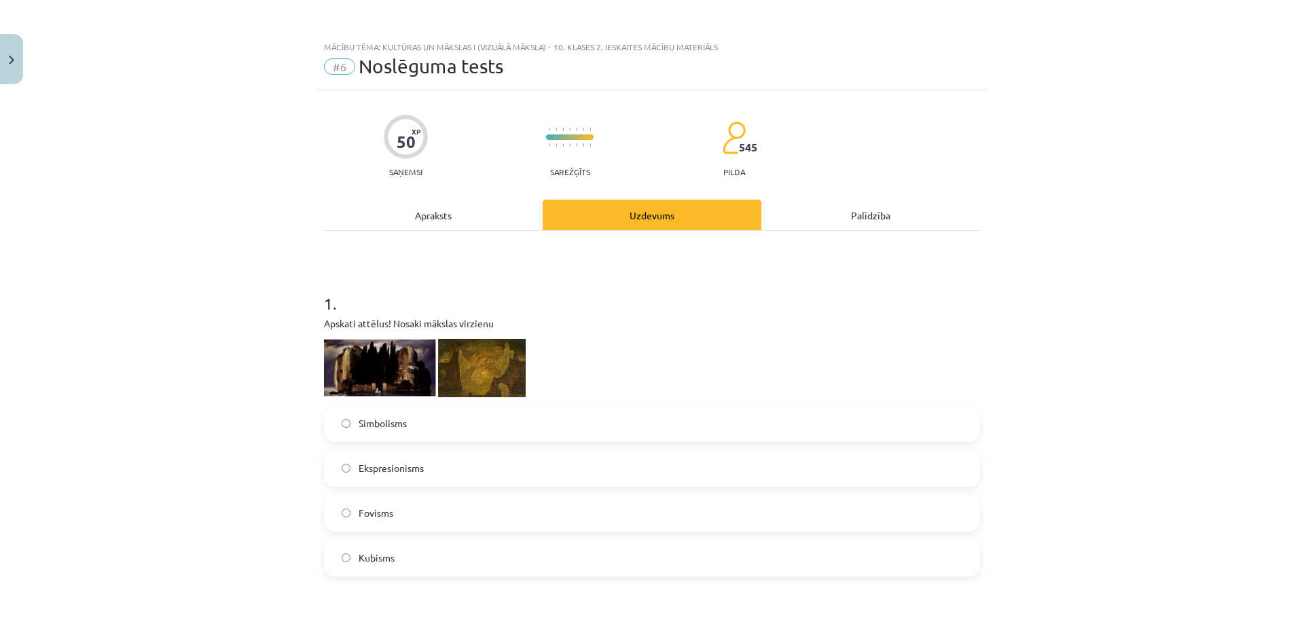
drag, startPoint x: 367, startPoint y: 356, endPoint x: 830, endPoint y: 331, distance: 463.8
click at [368, 354] on img at bounding box center [380, 368] width 112 height 56
click at [830, 331] on div "Apskati attēlus! Nosaki mākslas virzienu" at bounding box center [652, 356] width 656 height 81
click at [407, 371] on img at bounding box center [380, 368] width 112 height 56
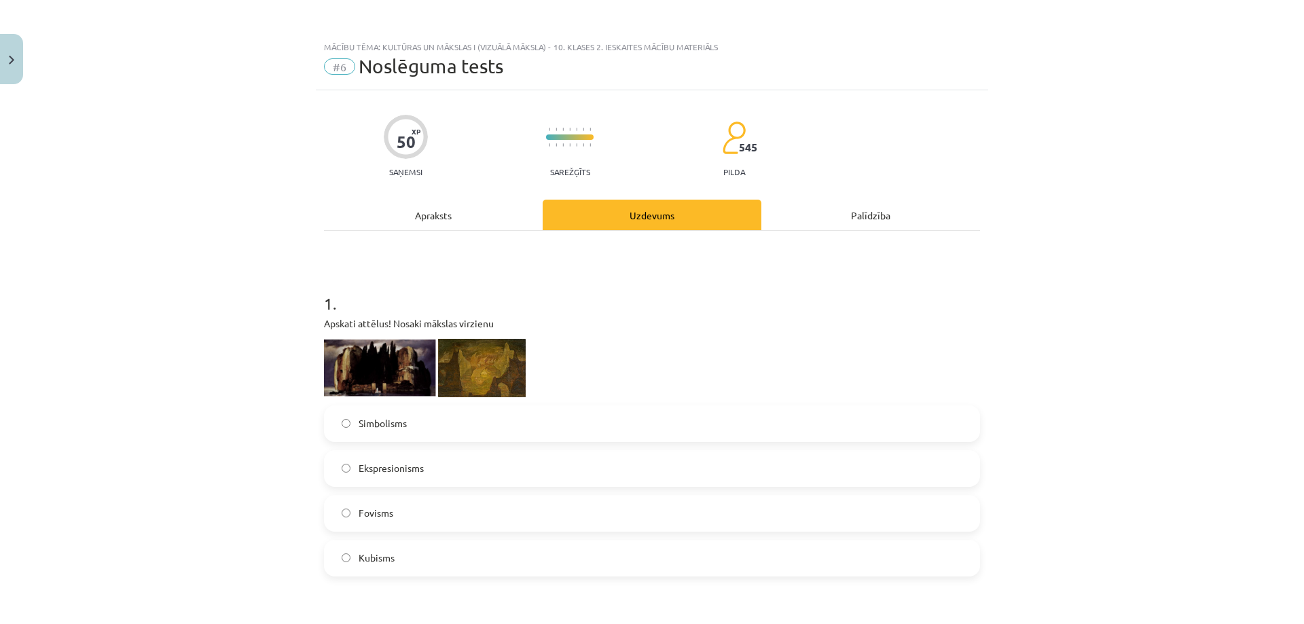
click at [407, 371] on img at bounding box center [380, 368] width 112 height 56
click at [389, 376] on img at bounding box center [380, 368] width 112 height 56
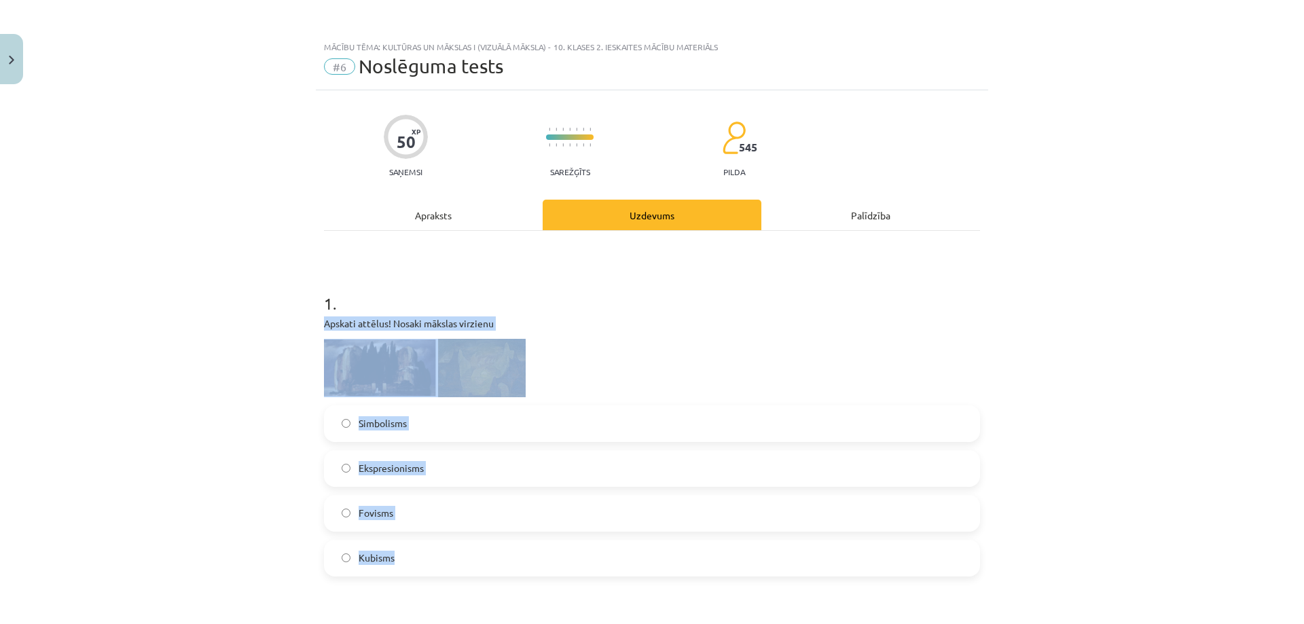
drag, startPoint x: 369, startPoint y: 339, endPoint x: 477, endPoint y: 557, distance: 243.3
drag, startPoint x: 170, startPoint y: 359, endPoint x: 200, endPoint y: 376, distance: 34.7
click at [169, 359] on div "Mācību tēma: Kultūras un mākslas i (vizuālā māksla) - 10. klases 2. ieskaites m…" at bounding box center [652, 312] width 1304 height 624
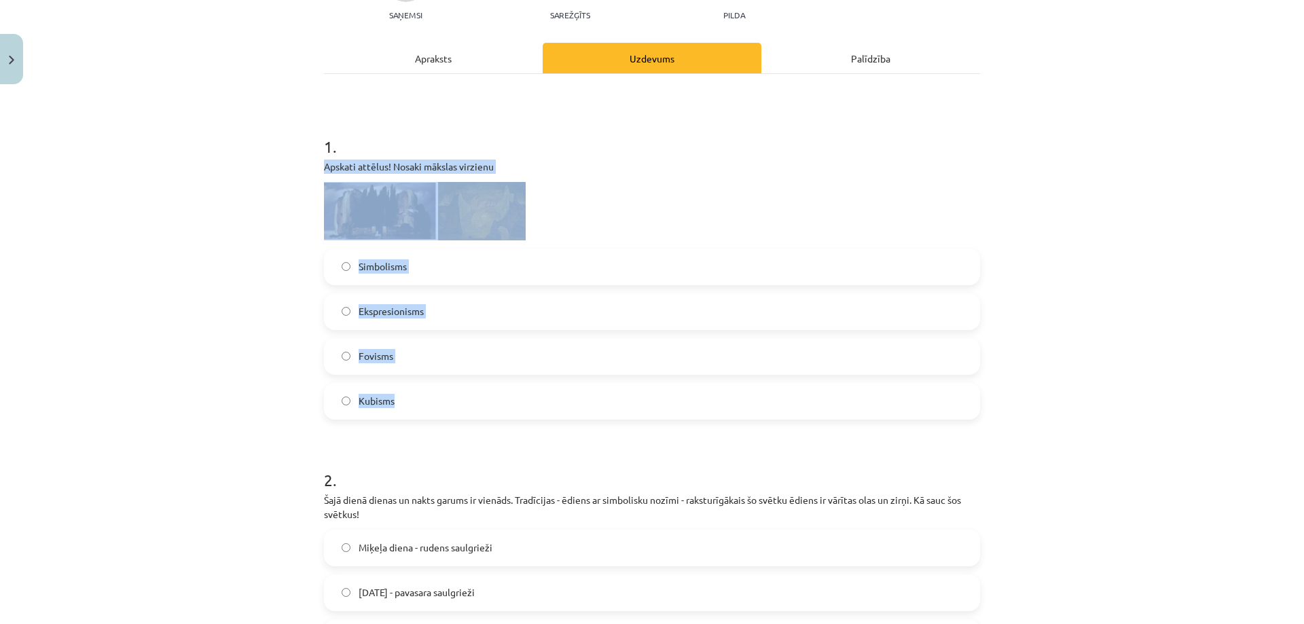
scroll to position [204, 0]
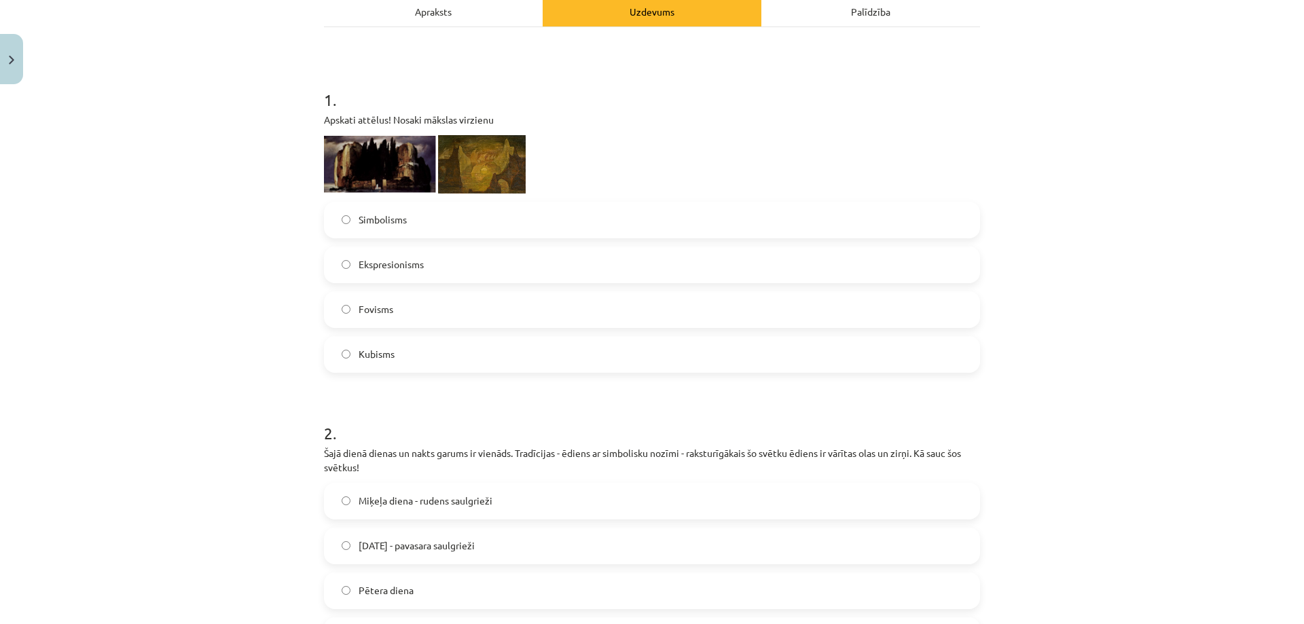
click at [176, 399] on div "Mācību tēma: Kultūras un mākslas i (vizuālā māksla) - 10. klases 2. ieskaites m…" at bounding box center [652, 312] width 1304 height 624
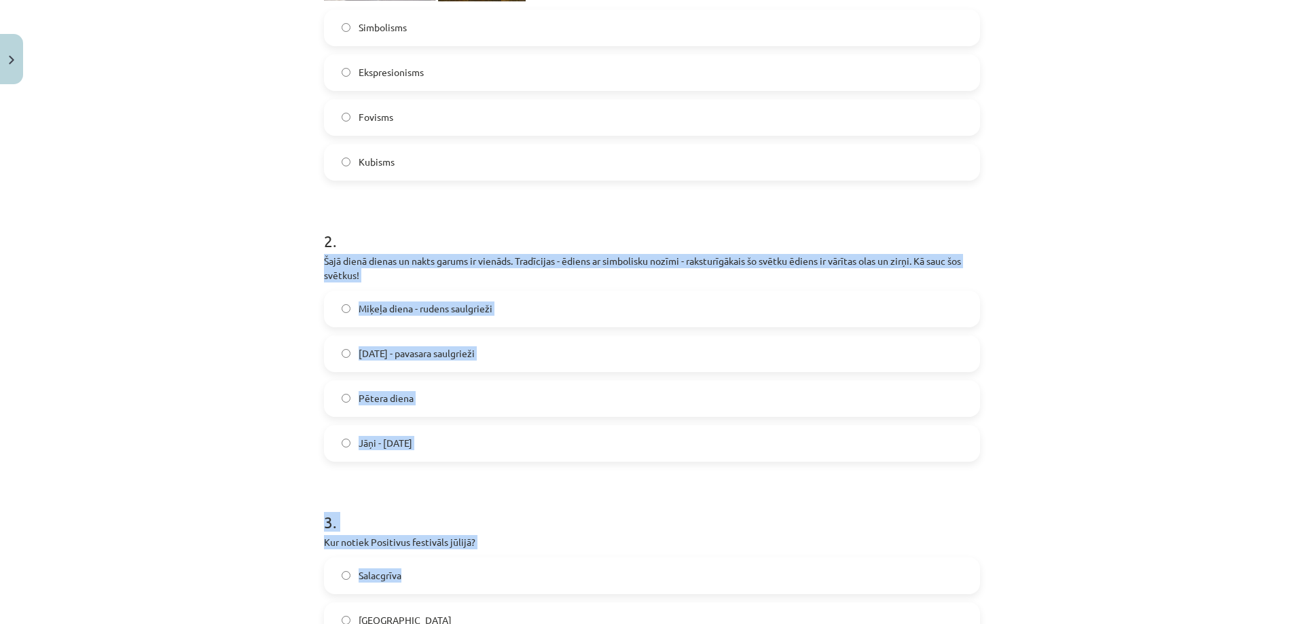
scroll to position [407, 0]
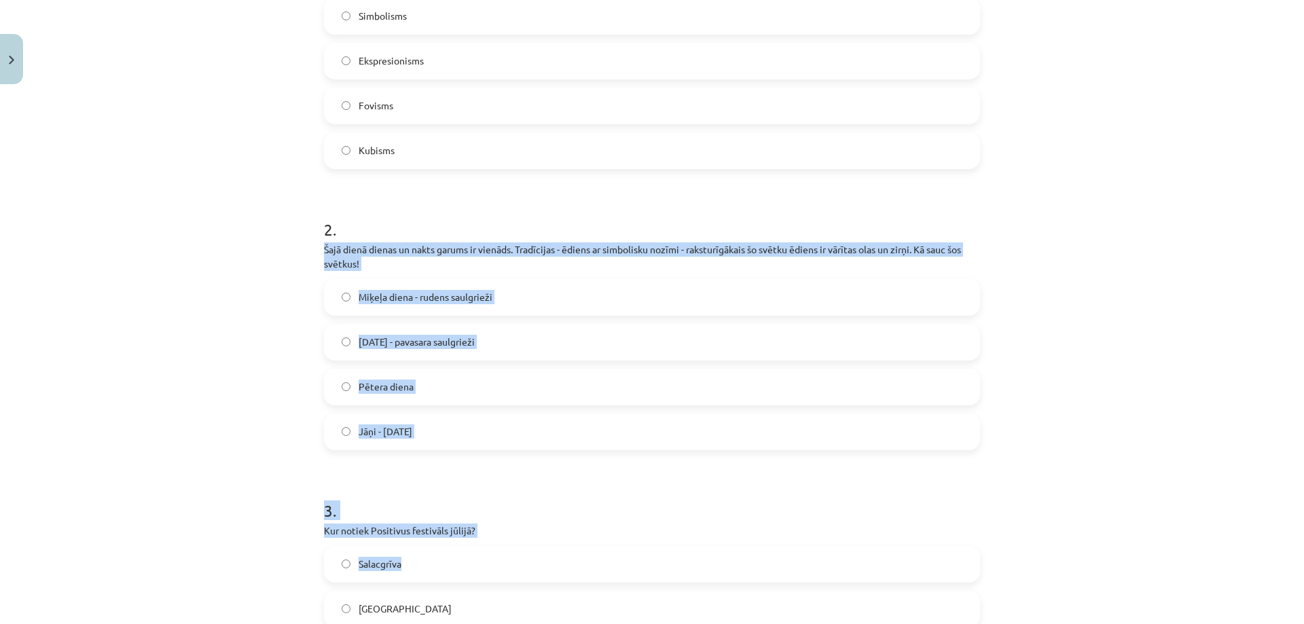
drag, startPoint x: 314, startPoint y: 451, endPoint x: 464, endPoint y: 429, distance: 151.6
click at [291, 426] on div "Mācību tēma: Kultūras un mākslas i (vizuālā māksla) - 10. klases 2. ieskaites m…" at bounding box center [652, 312] width 1304 height 624
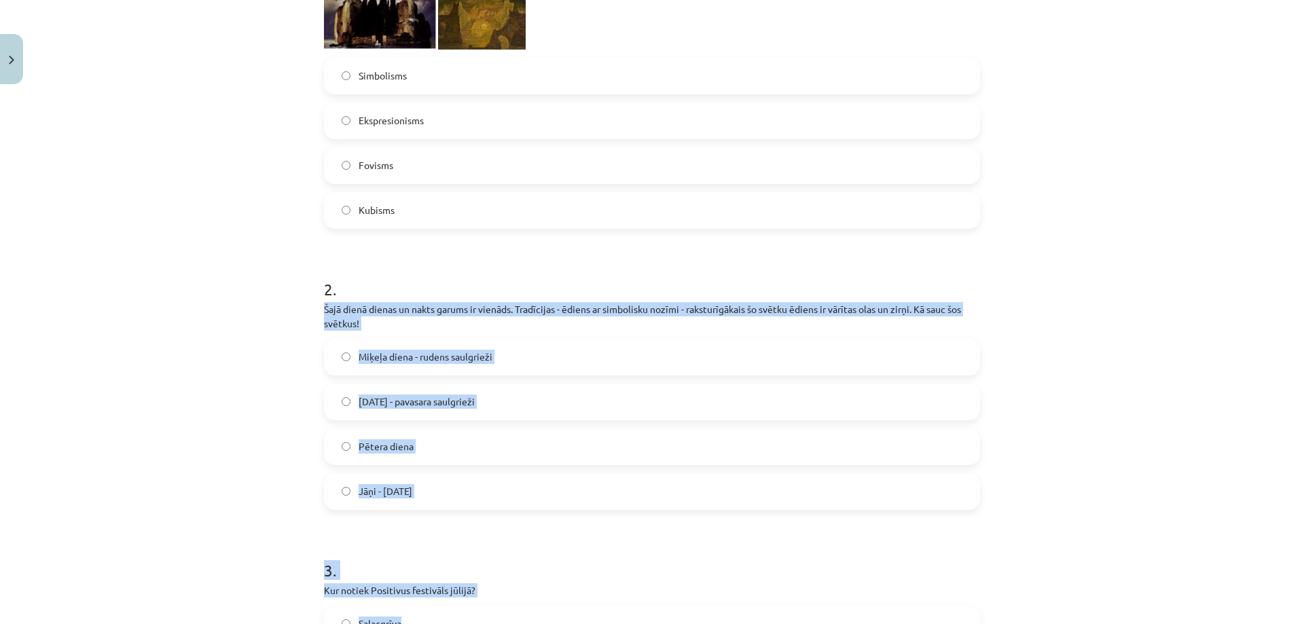
scroll to position [340, 0]
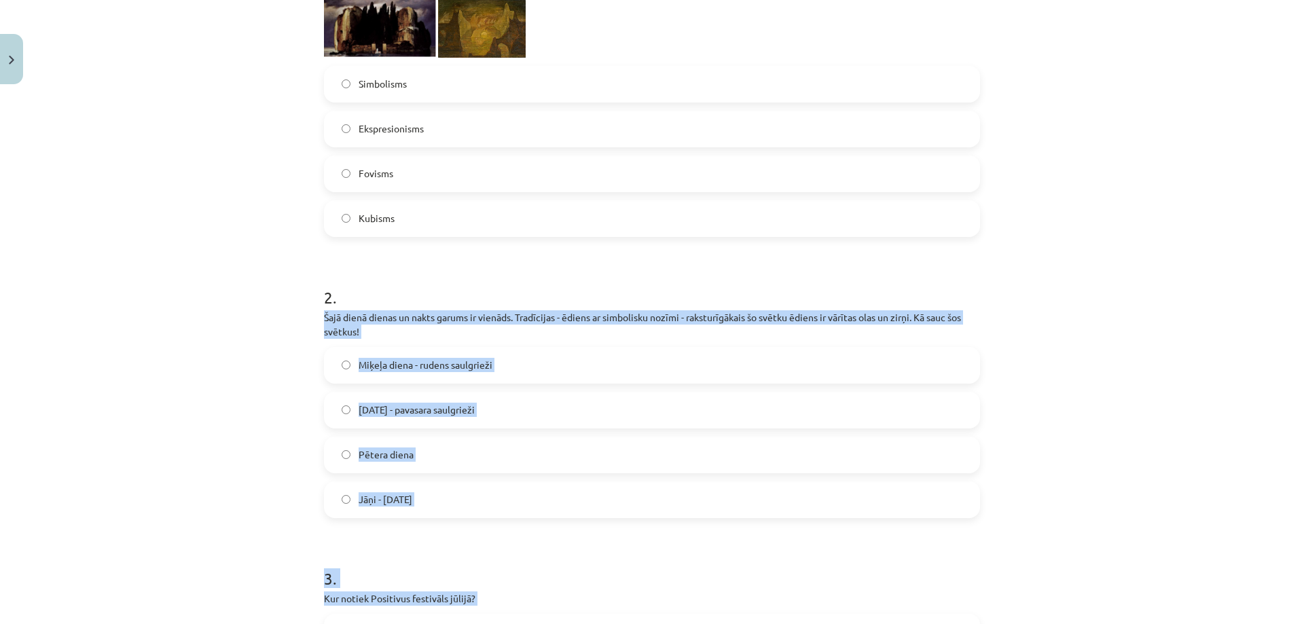
click at [338, 428] on div "Miķeļa diena - rudens saulgrieži [DATE] - pavasara saulgrieži Pētera diena Jāņi…" at bounding box center [652, 432] width 656 height 171
click at [133, 365] on div "Mācību tēma: Kultūras un mākslas i (vizuālā māksla) - 10. klases 2. ieskaites m…" at bounding box center [652, 312] width 1304 height 624
drag, startPoint x: 133, startPoint y: 365, endPoint x: 295, endPoint y: 162, distance: 260.5
click at [141, 354] on div "Mācību tēma: Kultūras un mākslas i (vizuālā māksla) - 10. klases 2. ieskaites m…" at bounding box center [652, 312] width 1304 height 624
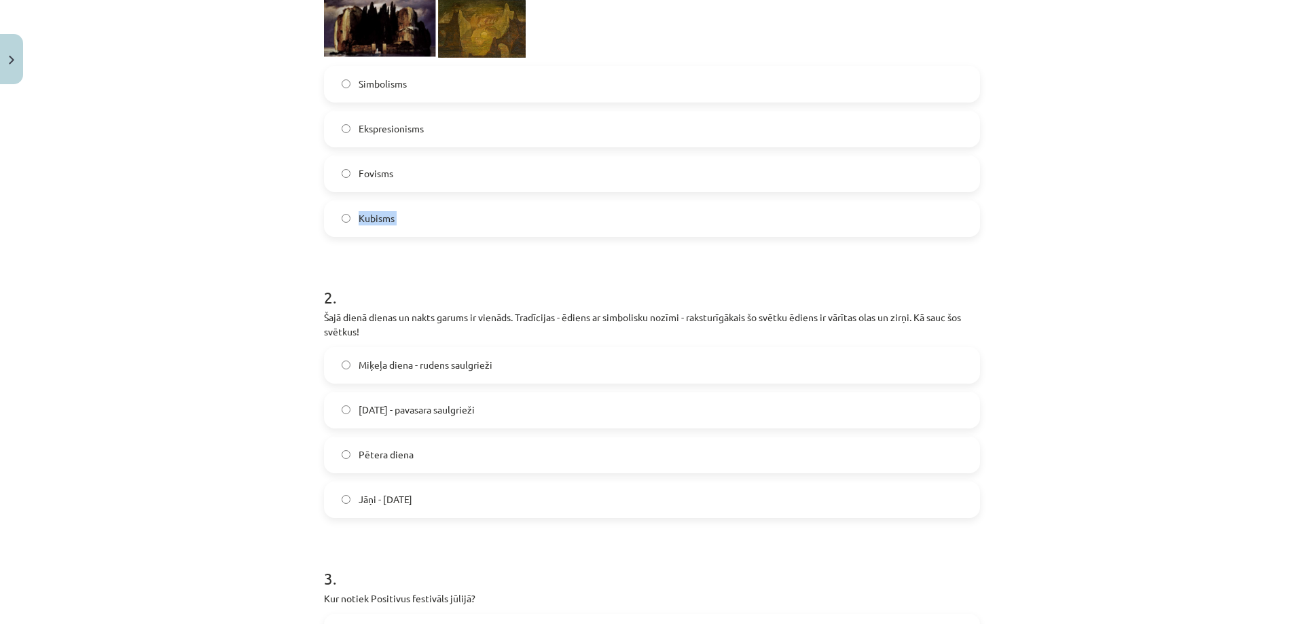
drag, startPoint x: 100, startPoint y: 244, endPoint x: 165, endPoint y: 158, distance: 108.6
click at [134, 189] on div "Mācību tēma: Kultūras un mākslas i (vizuālā māksla) - 10. klases 2. ieskaites m…" at bounding box center [652, 312] width 1304 height 624
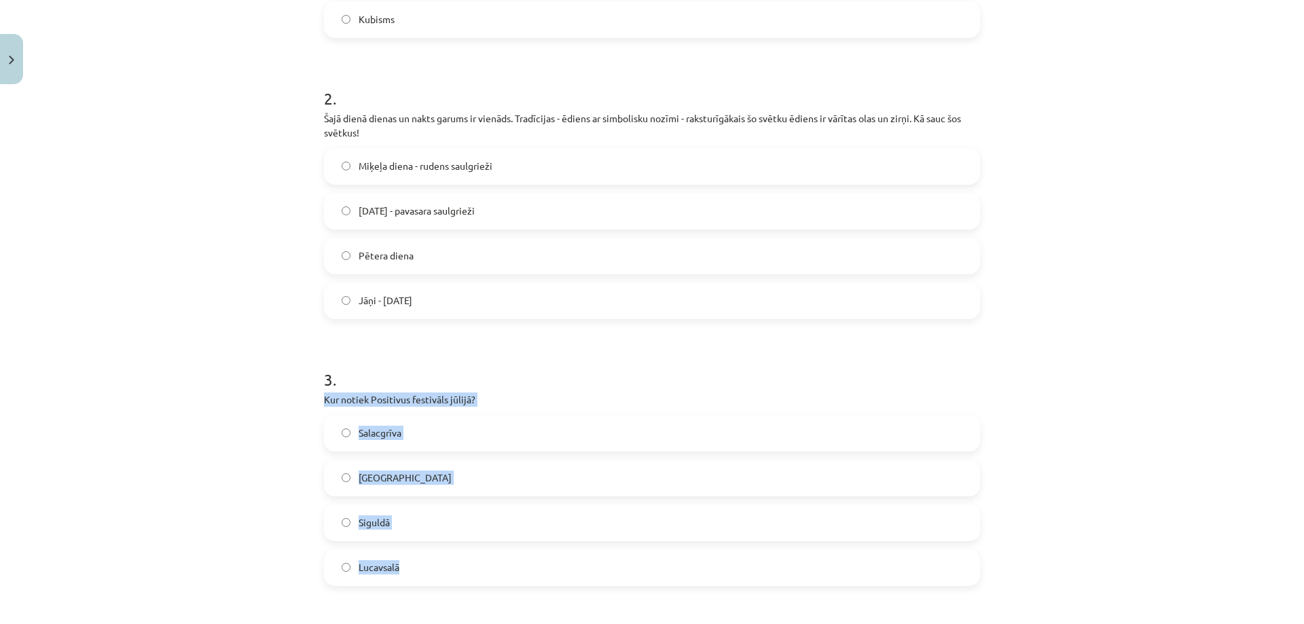
scroll to position [543, 0]
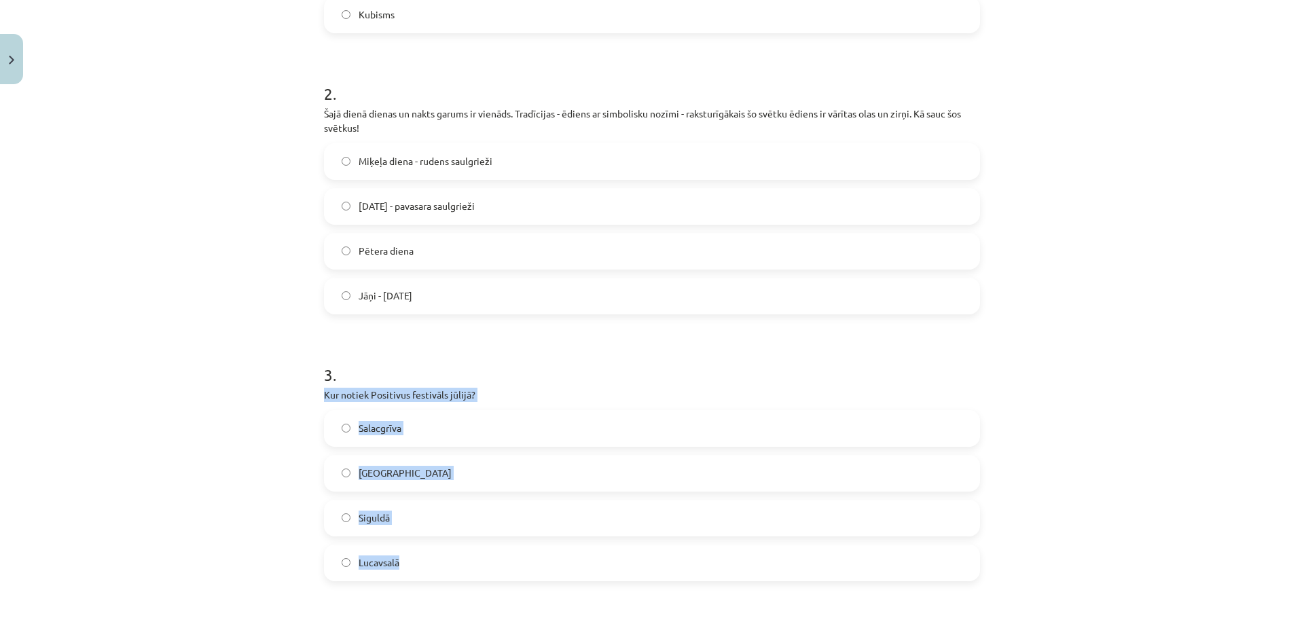
drag, startPoint x: 380, startPoint y: 471, endPoint x: 410, endPoint y: 566, distance: 100.3
click at [410, 566] on div "3 . Kur notiek Positivus festivāls jūlijā? Salacgrīva [GEOGRAPHIC_DATA] Siguldā…" at bounding box center [652, 462] width 656 height 240
click at [141, 254] on div "Mācību tēma: Kultūras un mākslas i (vizuālā māksla) - 10. klases 2. ieskaites m…" at bounding box center [652, 312] width 1304 height 624
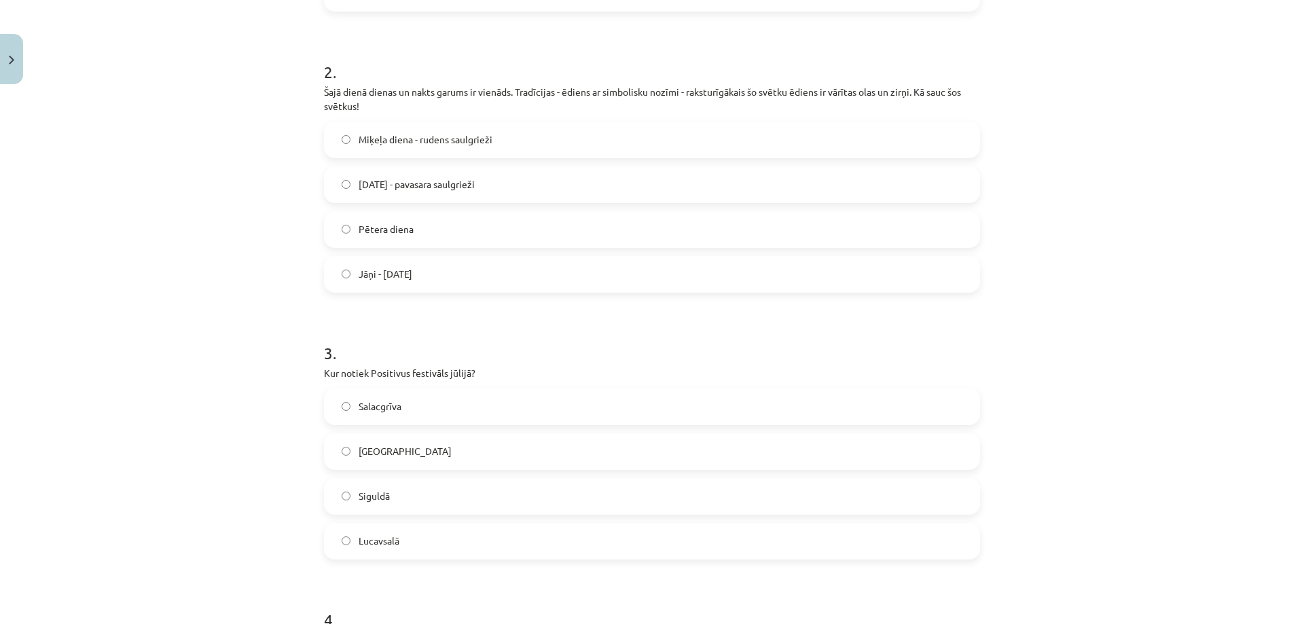
scroll to position [611, 0]
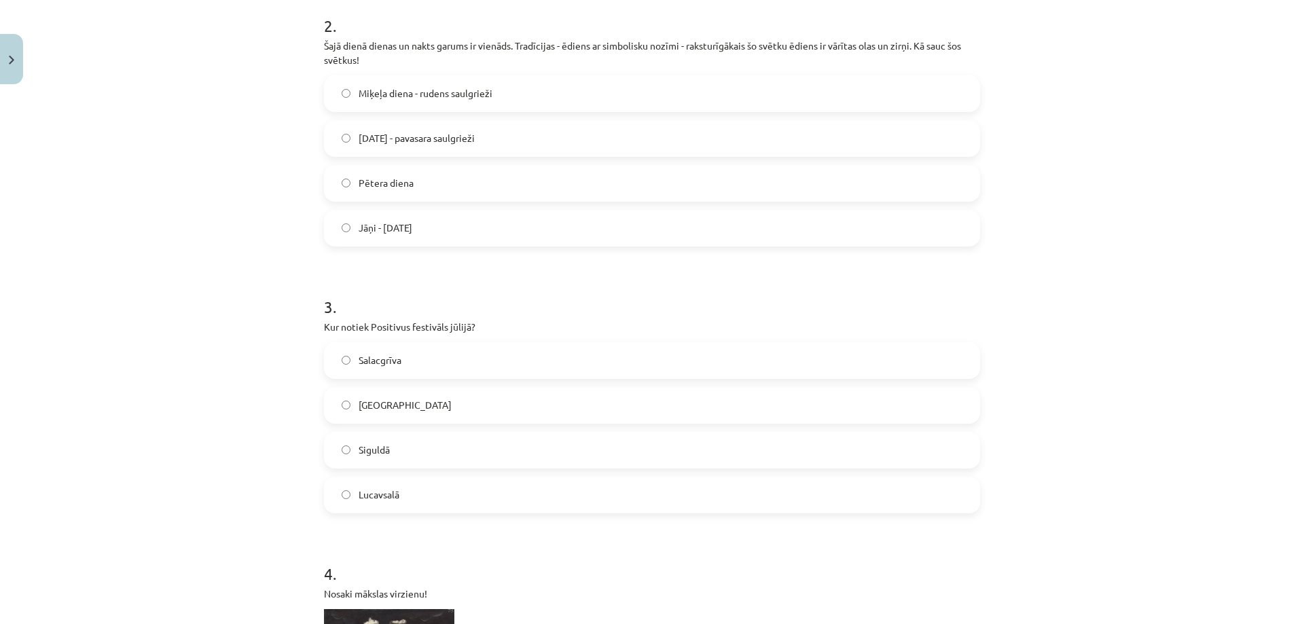
click at [342, 500] on label "Lucavsalā" at bounding box center [651, 495] width 653 height 34
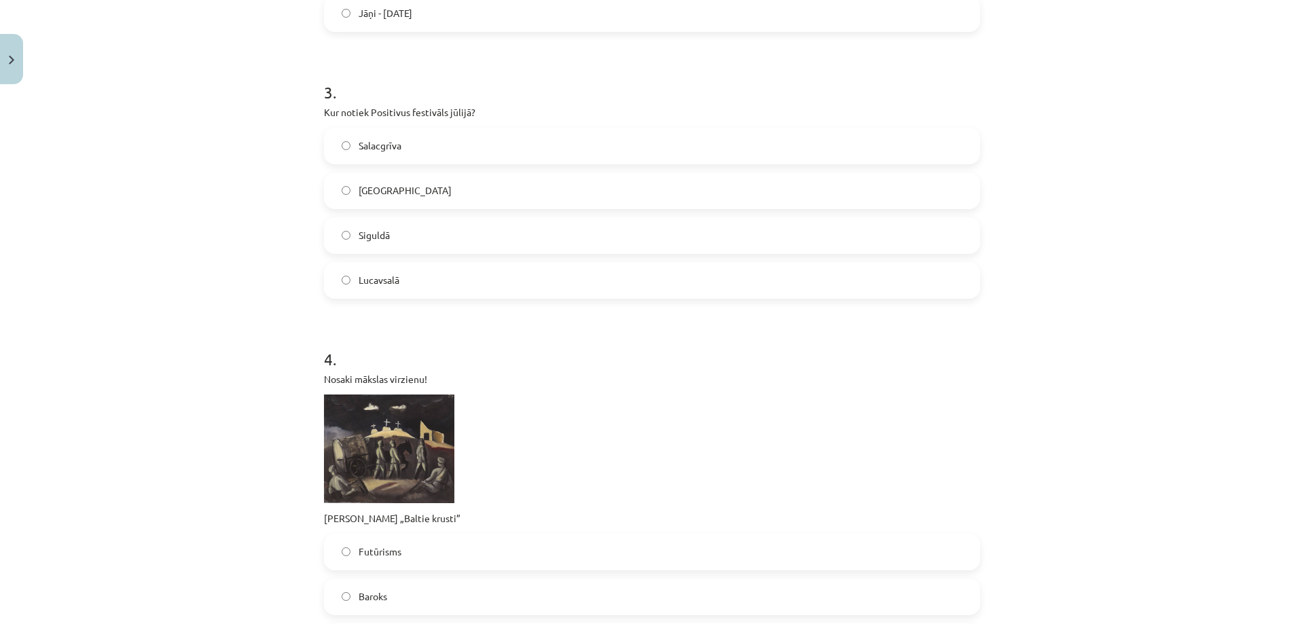
scroll to position [883, 0]
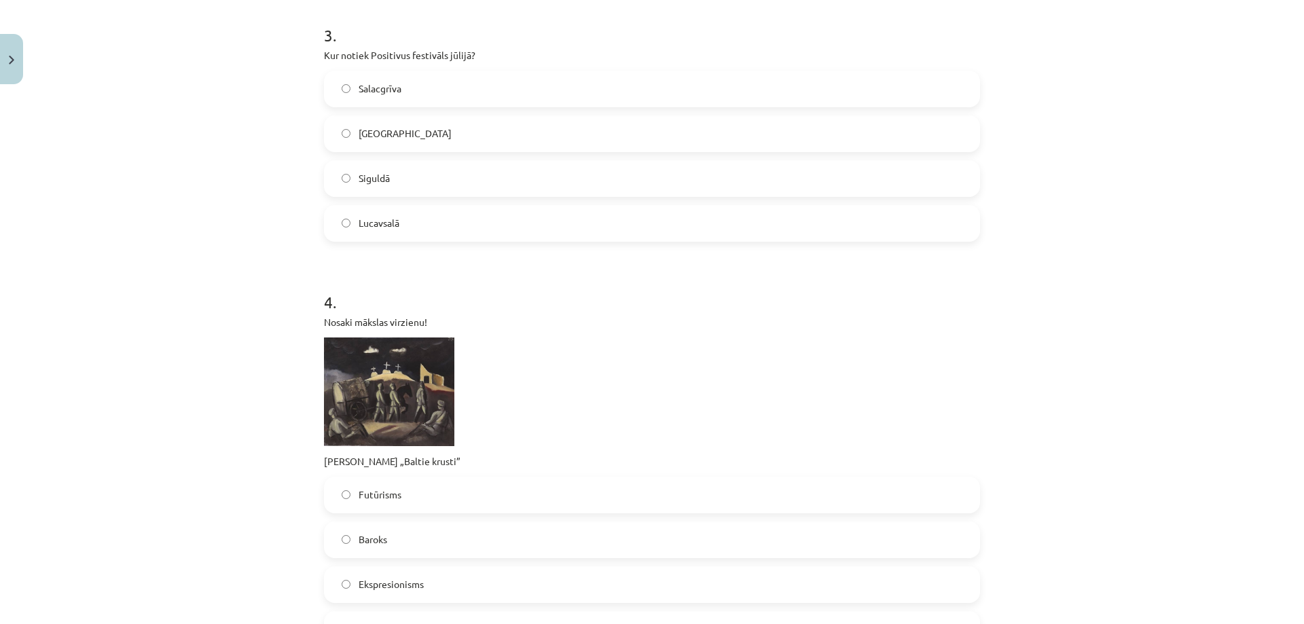
click at [351, 371] on img at bounding box center [389, 391] width 130 height 109
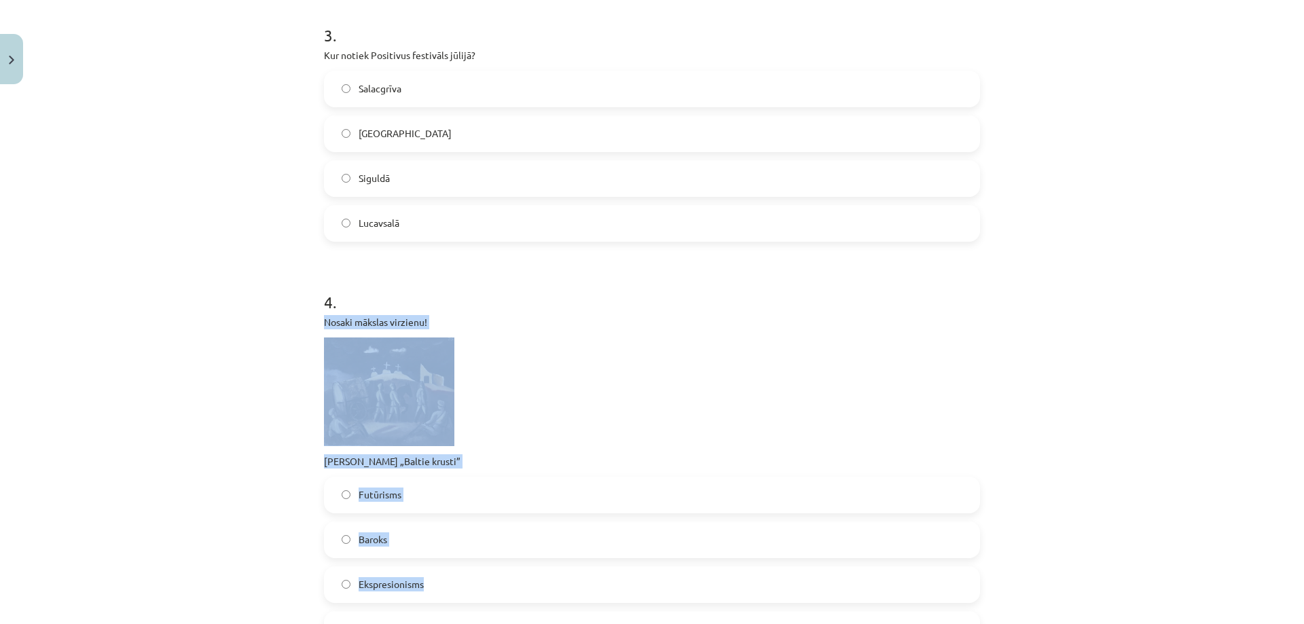
drag, startPoint x: 334, startPoint y: 325, endPoint x: 433, endPoint y: 581, distance: 274.9
click at [433, 581] on div "Mācību tēma: Kultūras un mākslas i (vizuālā māksla) - 10. klases 2. ieskaites m…" at bounding box center [652, 312] width 1304 height 624
click at [181, 497] on div "Mācību tēma: Kultūras un mākslas i (vizuālā māksla) - 10. klases 2. ieskaites m…" at bounding box center [652, 312] width 1304 height 624
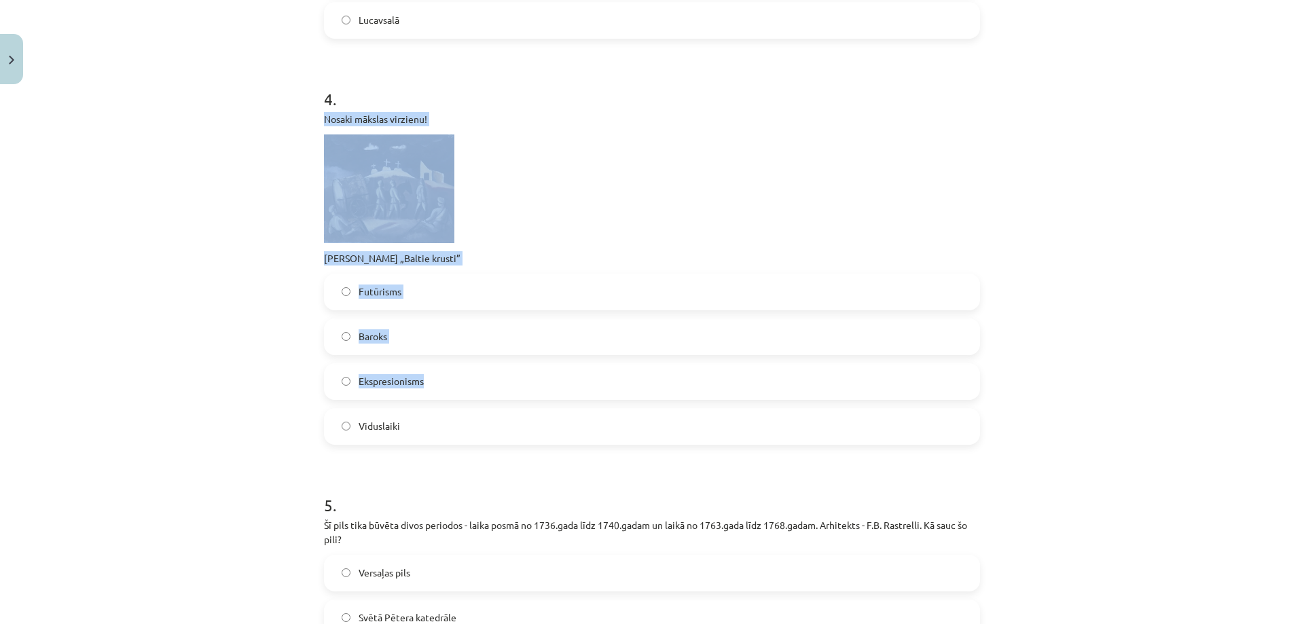
scroll to position [1086, 0]
click at [335, 384] on label "Ekspresionisms" at bounding box center [651, 381] width 653 height 34
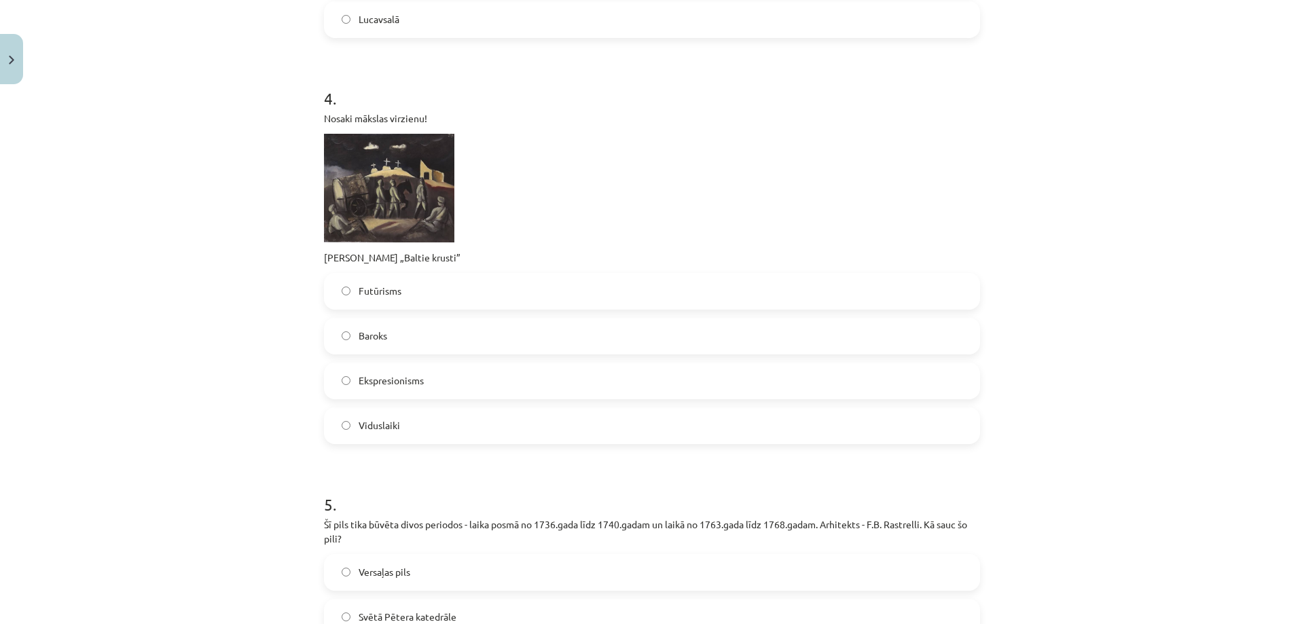
click at [217, 412] on div "Mācību tēma: Kultūras un mākslas i (vizuālā māksla) - 10. klases 2. ieskaites m…" at bounding box center [652, 312] width 1304 height 624
click at [223, 415] on div "Mācību tēma: Kultūras un mākslas i (vizuālā māksla) - 10. klases 2. ieskaites m…" at bounding box center [652, 312] width 1304 height 624
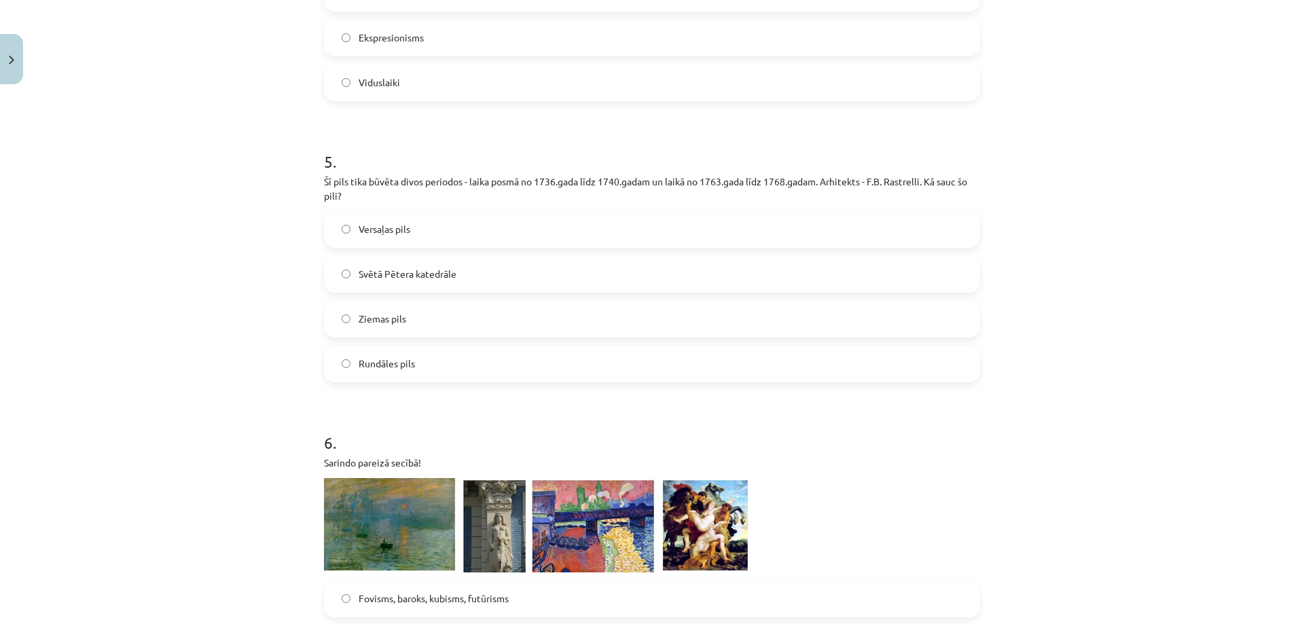
scroll to position [1494, 0]
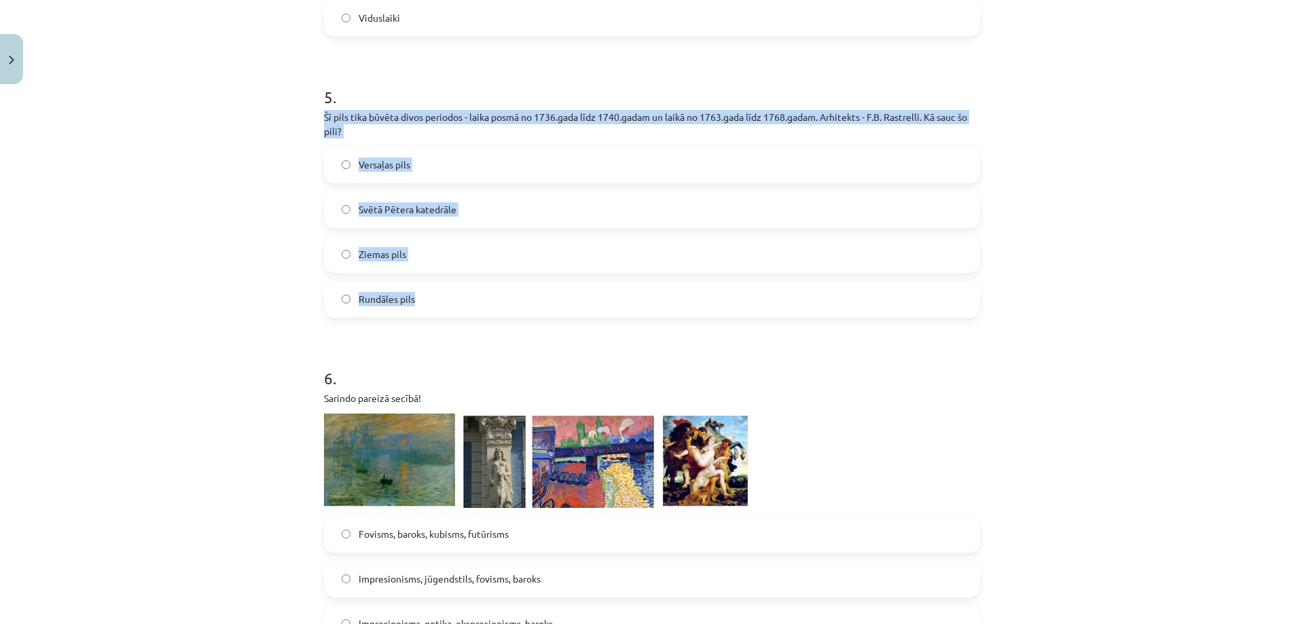
drag, startPoint x: 316, startPoint y: 117, endPoint x: 446, endPoint y: 286, distance: 212.6
click at [446, 286] on div "50 XP Saņemsi Sarežģīts 545 pilda Apraksts Uzdevums Palīdzība 1 . Apskati attēl…" at bounding box center [652, 290] width 672 height 3388
click at [318, 268] on div "50 XP Saņemsi Sarežģīts 545 pilda Apraksts Uzdevums Palīdzība 1 . Apskati attēl…" at bounding box center [652, 290] width 672 height 3388
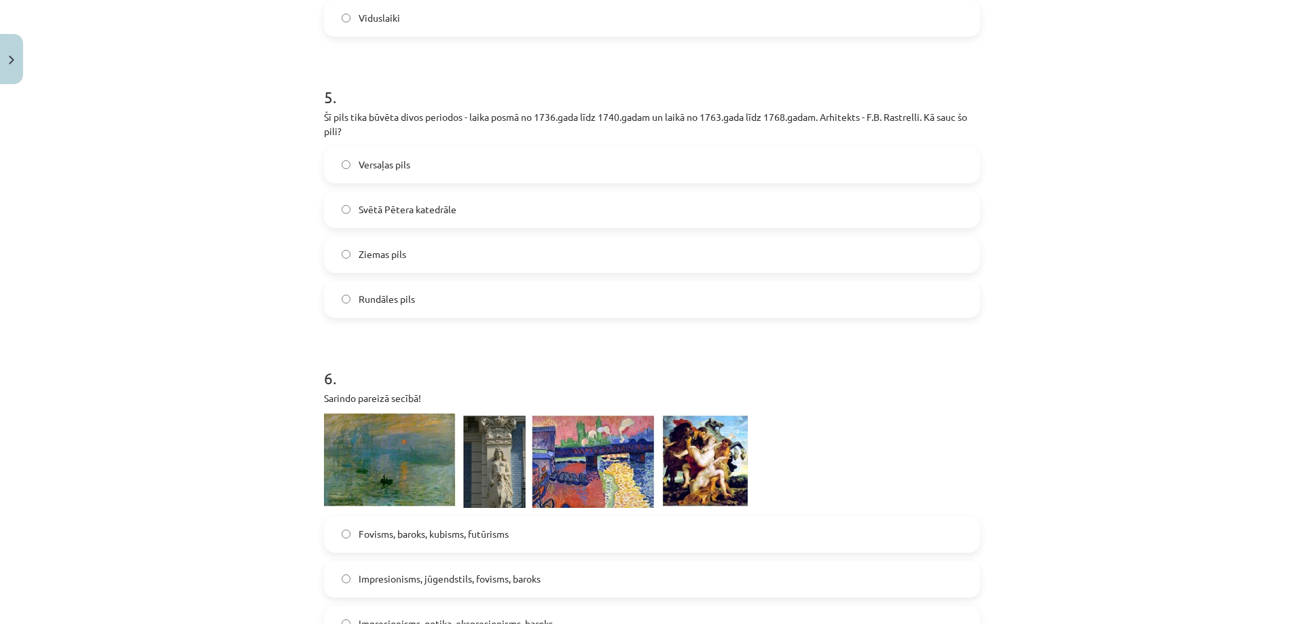
click at [329, 298] on label "Rundāles pils" at bounding box center [651, 299] width 653 height 34
click at [359, 416] on img at bounding box center [536, 461] width 424 height 94
click at [369, 433] on img at bounding box center [536, 461] width 424 height 94
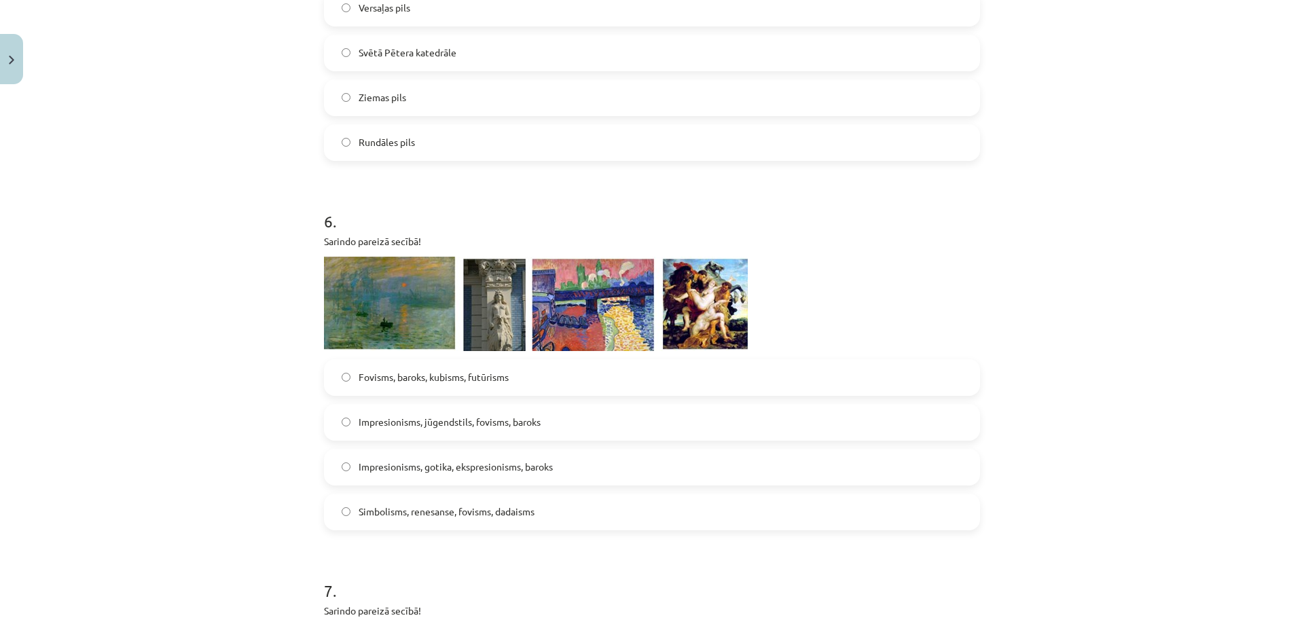
scroll to position [1698, 0]
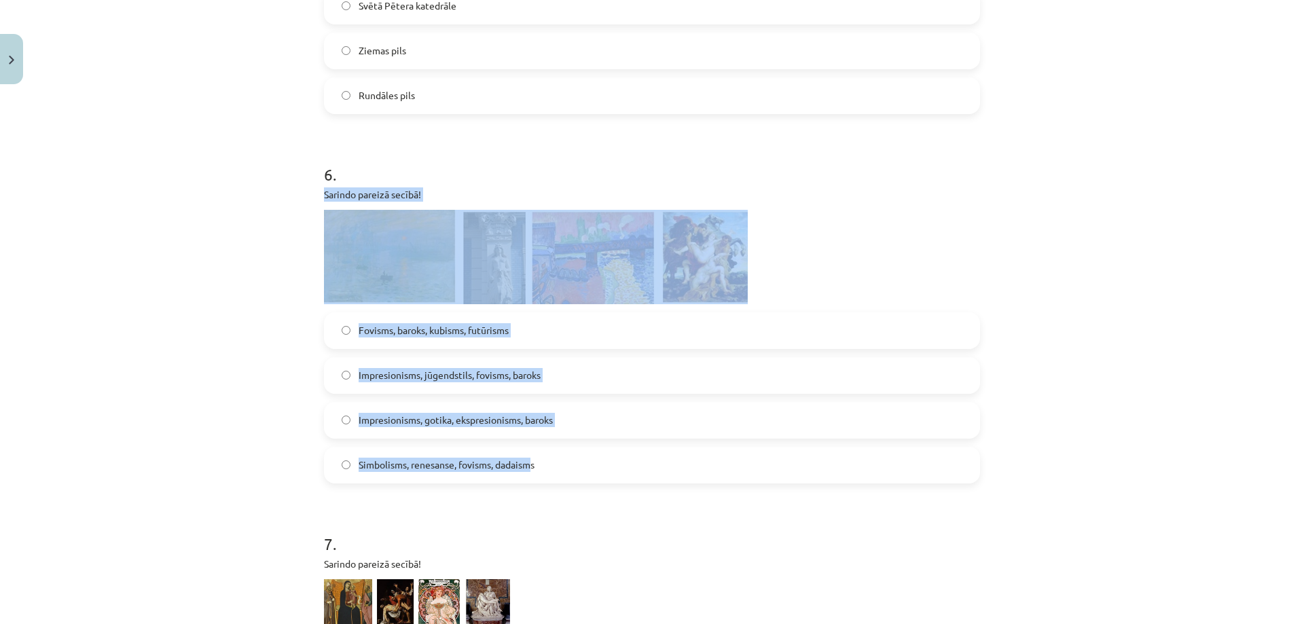
drag, startPoint x: 320, startPoint y: 187, endPoint x: 530, endPoint y: 456, distance: 342.0
click at [530, 456] on div "6 . [PERSON_NAME] pareizā secībā! Fovisms, baroks, kubisms, futūrisms Impresion…" at bounding box center [652, 312] width 656 height 342
click at [114, 282] on div "Mācību tēma: Kultūras un mākslas i (vizuālā māksla) - 10. klases 2. ieskaites m…" at bounding box center [652, 312] width 1304 height 624
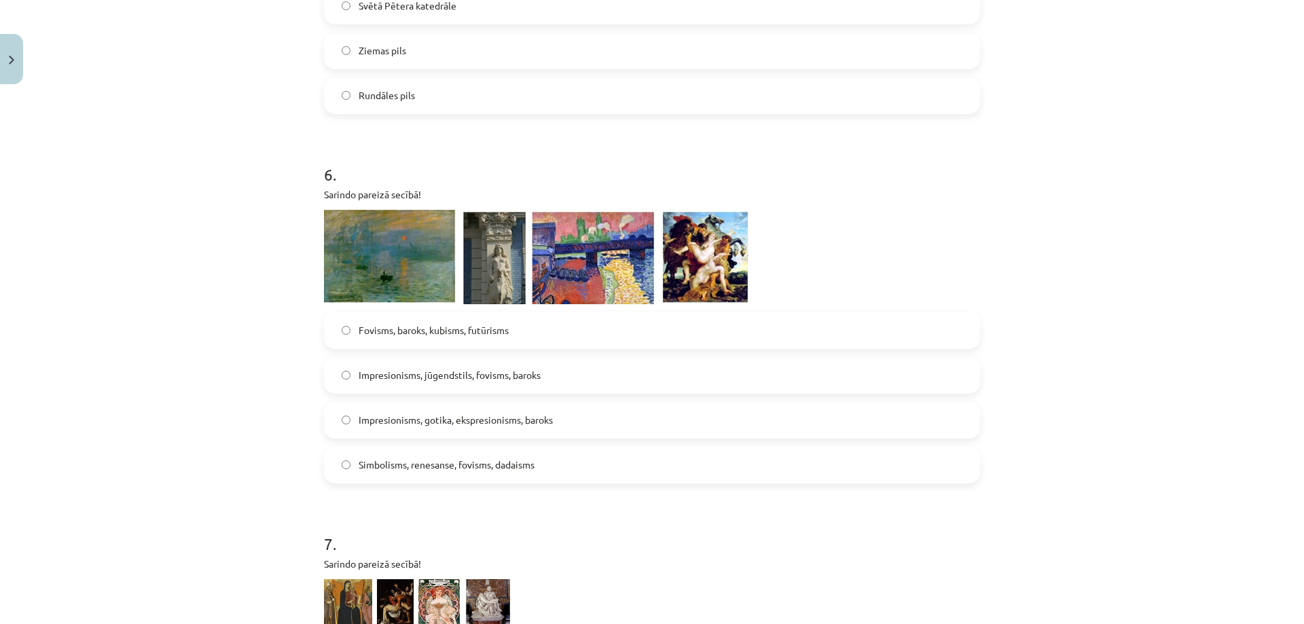
click at [396, 373] on span "Impresionisms, jūgendstils, fovisms, baroks" at bounding box center [450, 375] width 182 height 14
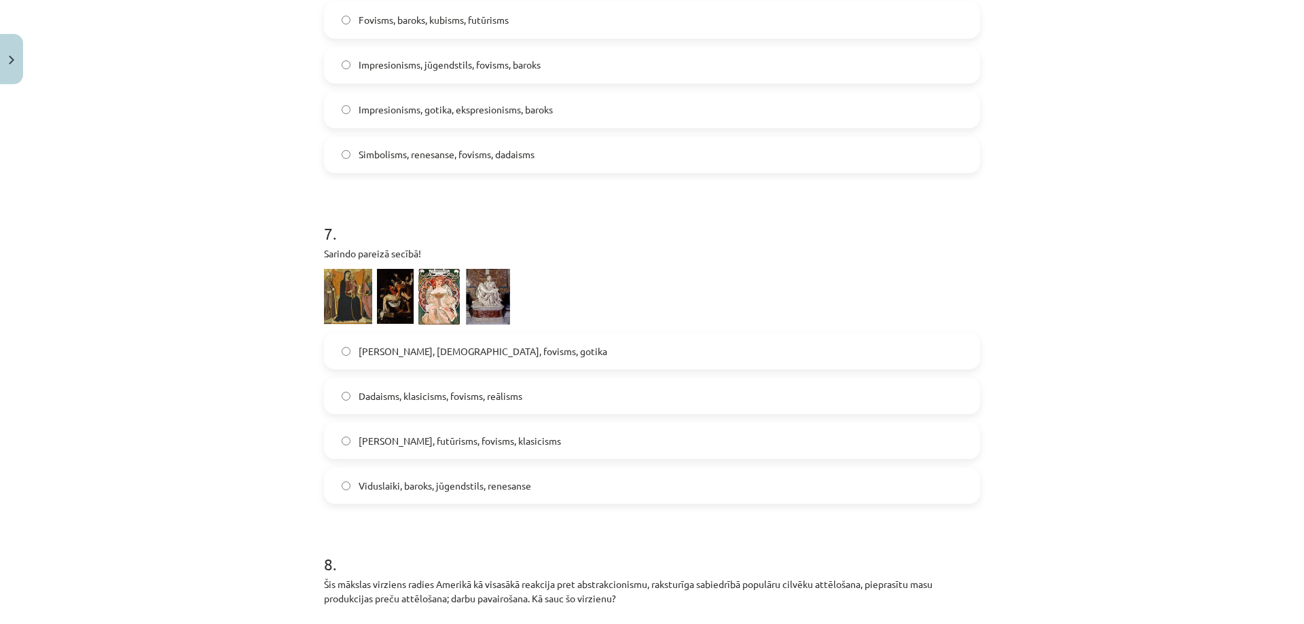
scroll to position [2037, 0]
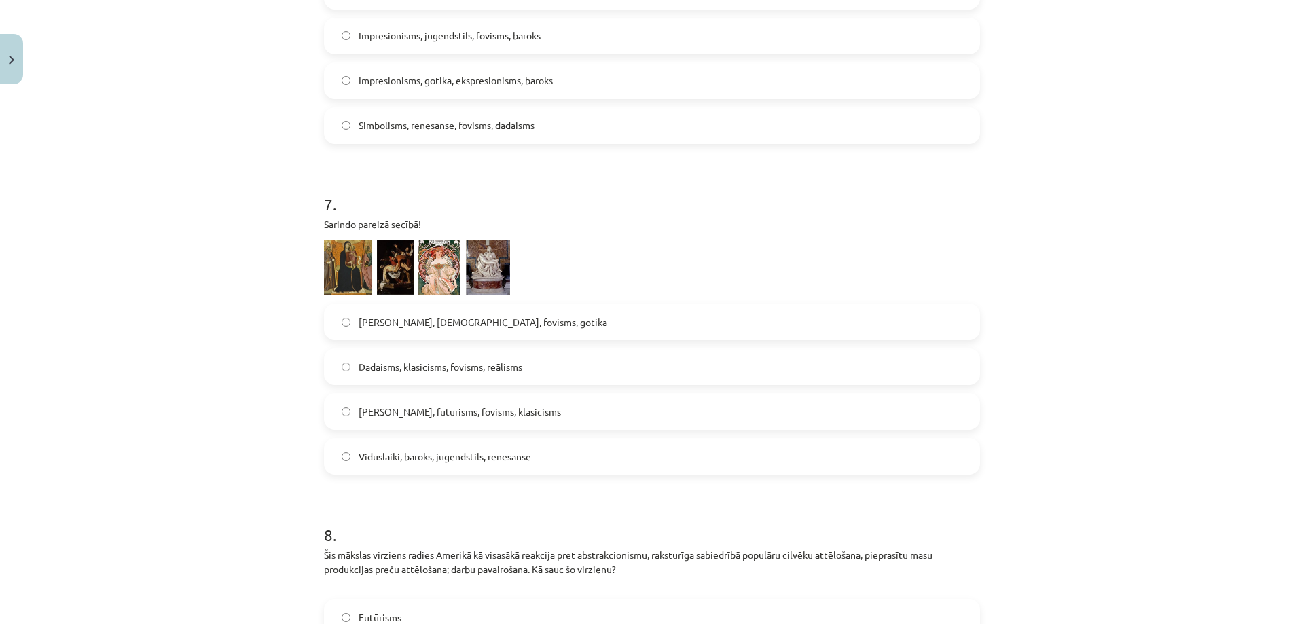
click at [328, 214] on div "7 . [PERSON_NAME] pareizā secībā! [PERSON_NAME], [DEMOGRAPHIC_DATA], fovisms, g…" at bounding box center [652, 323] width 656 height 304
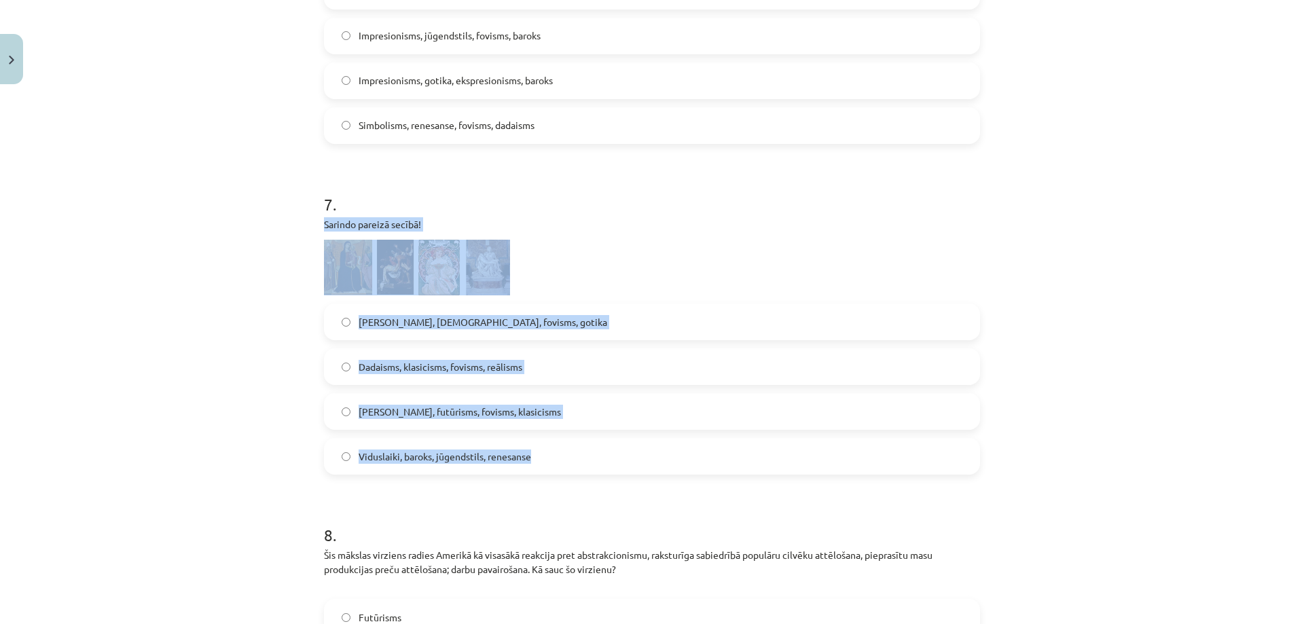
drag, startPoint x: 318, startPoint y: 223, endPoint x: 532, endPoint y: 471, distance: 328.4
click at [158, 330] on div "Mācību tēma: Kultūras un mākslas i (vizuālā māksla) - 10. klases 2. ieskaites m…" at bounding box center [652, 312] width 1304 height 624
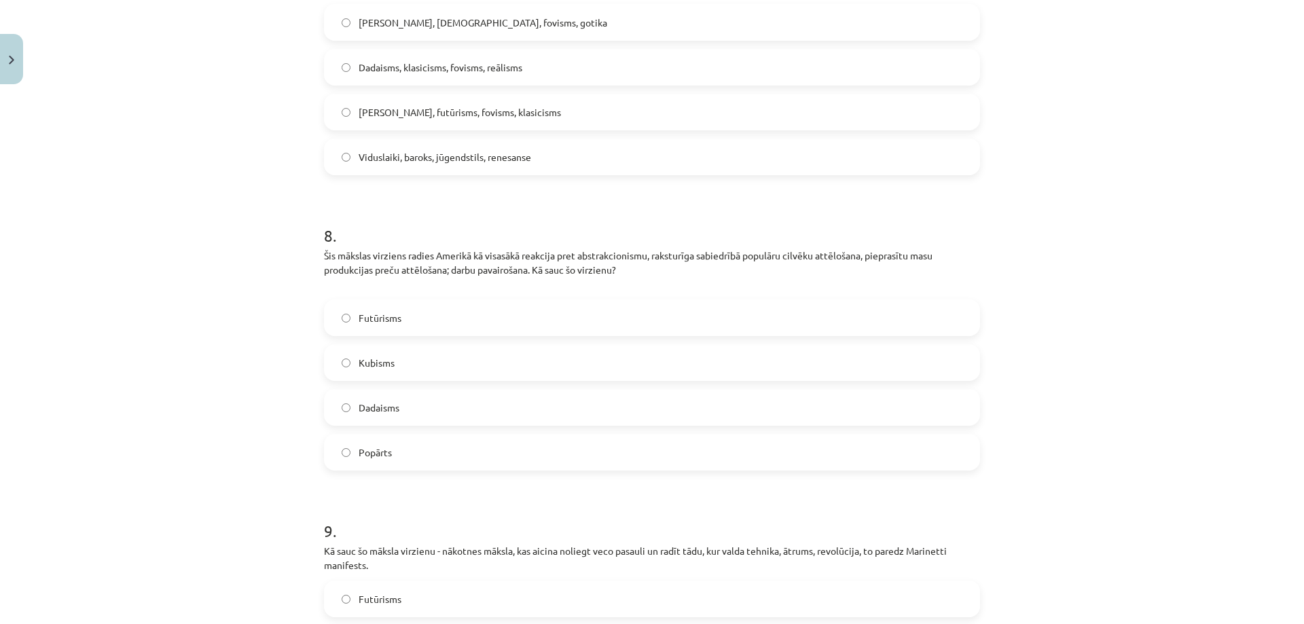
scroll to position [2377, 0]
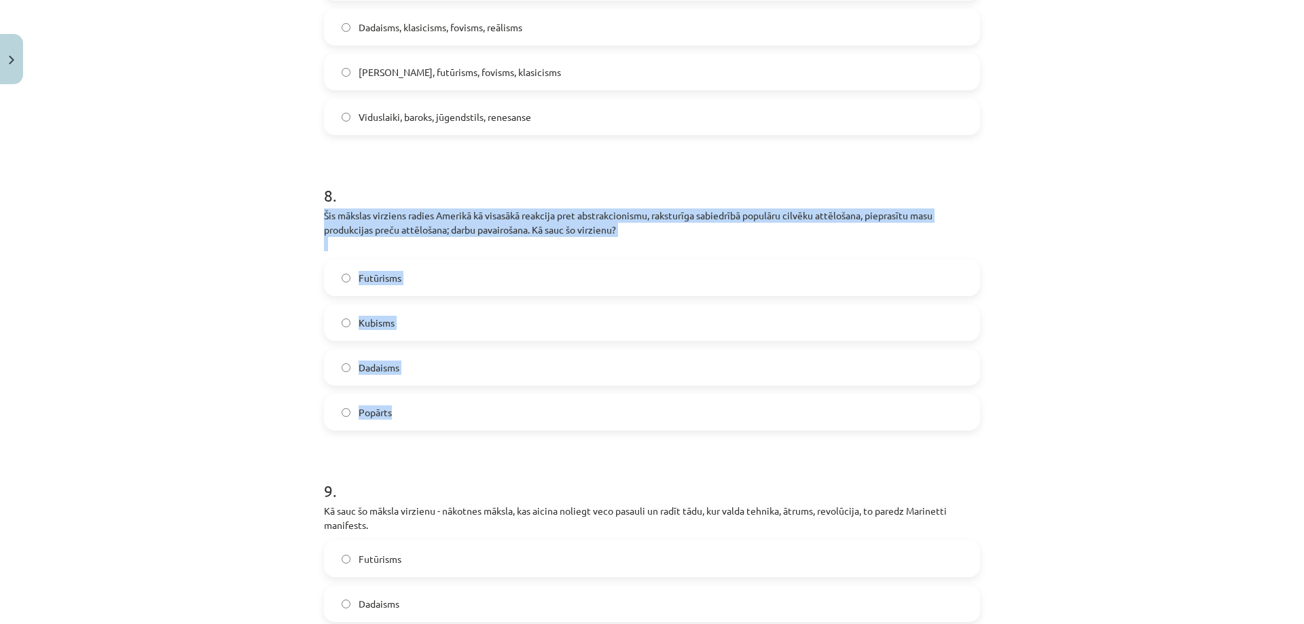
drag, startPoint x: 318, startPoint y: 213, endPoint x: 414, endPoint y: 414, distance: 222.9
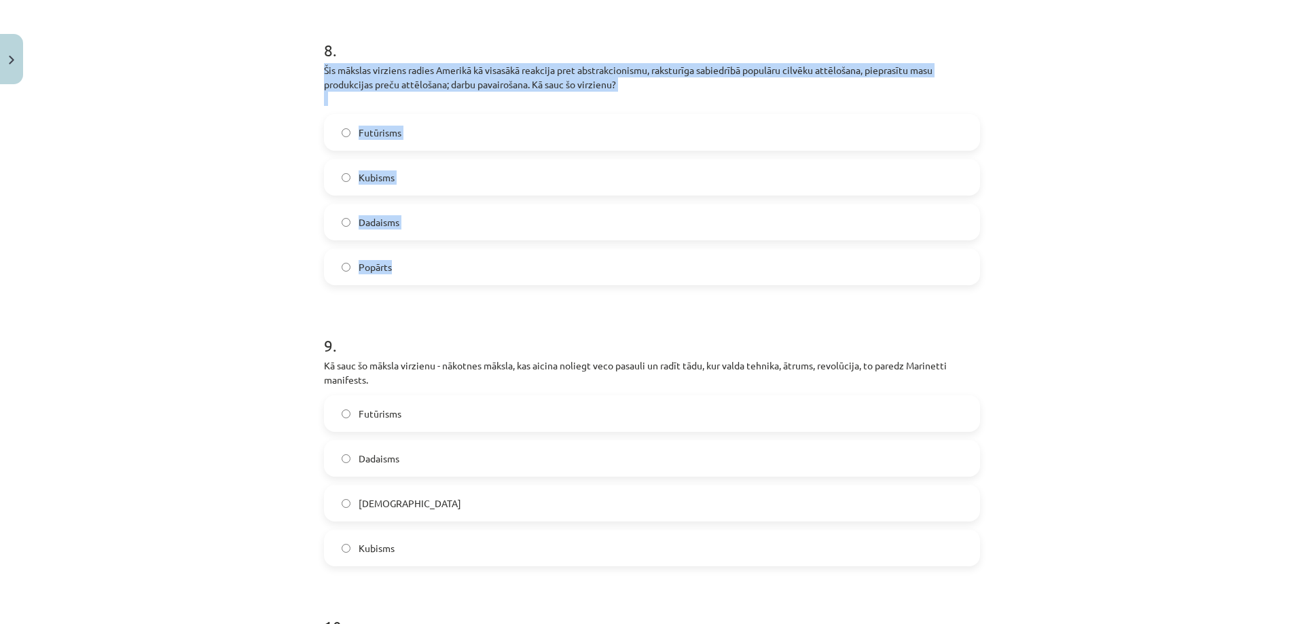
scroll to position [2580, 0]
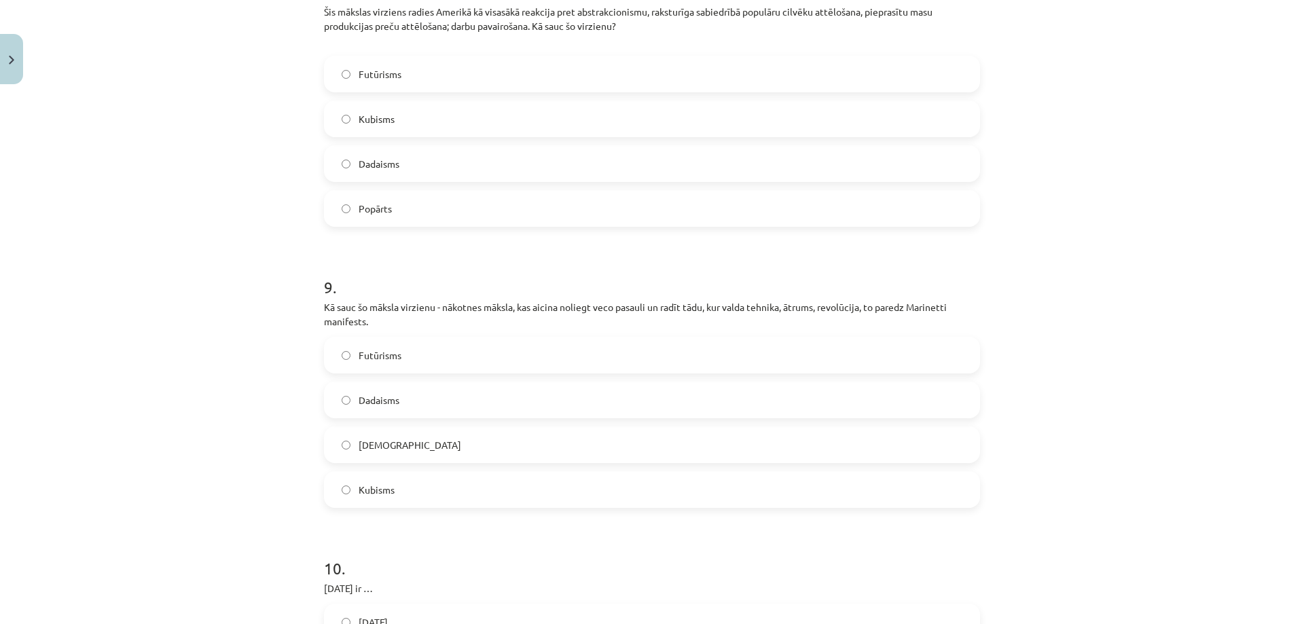
drag, startPoint x: 190, startPoint y: 401, endPoint x: 335, endPoint y: 318, distance: 166.7
click at [200, 382] on div "Mācību tēma: Kultūras un mākslas i (vizuālā māksla) - 10. klases 2. ieskaites m…" at bounding box center [652, 312] width 1304 height 624
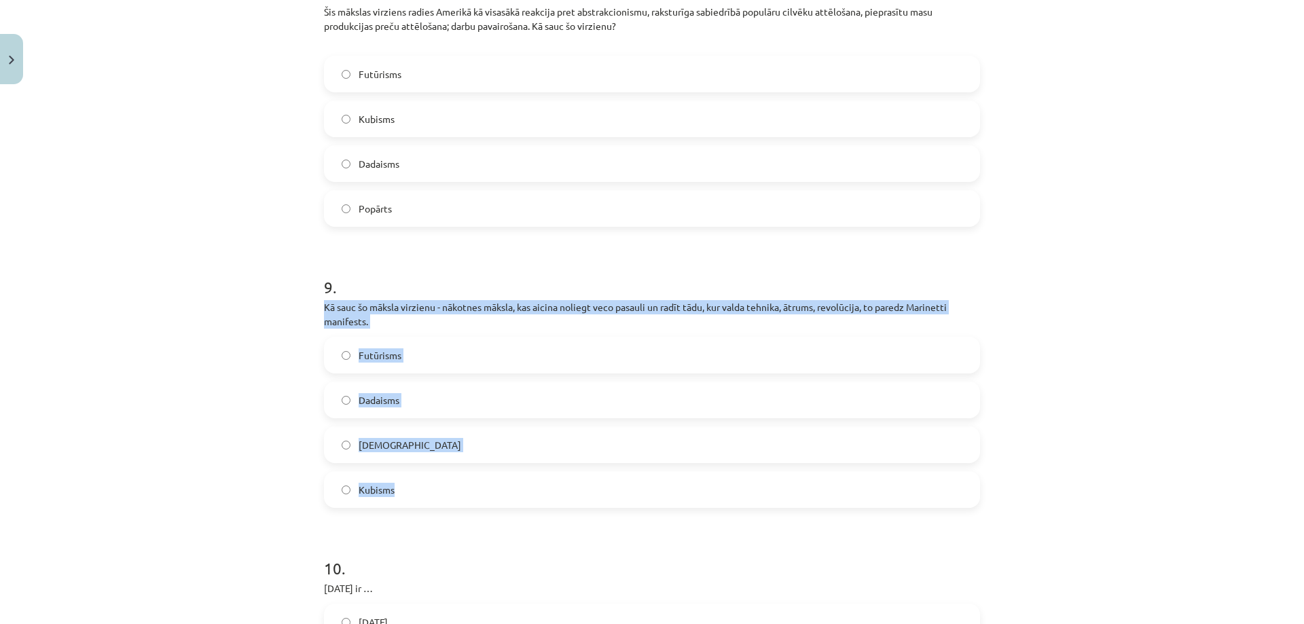
drag, startPoint x: 314, startPoint y: 306, endPoint x: 435, endPoint y: 485, distance: 216.2
click at [435, 485] on div "Mācību tēma: Kultūras un mākslas i (vizuālā māksla) - 10. klases 2. ieskaites m…" at bounding box center [652, 312] width 1304 height 624
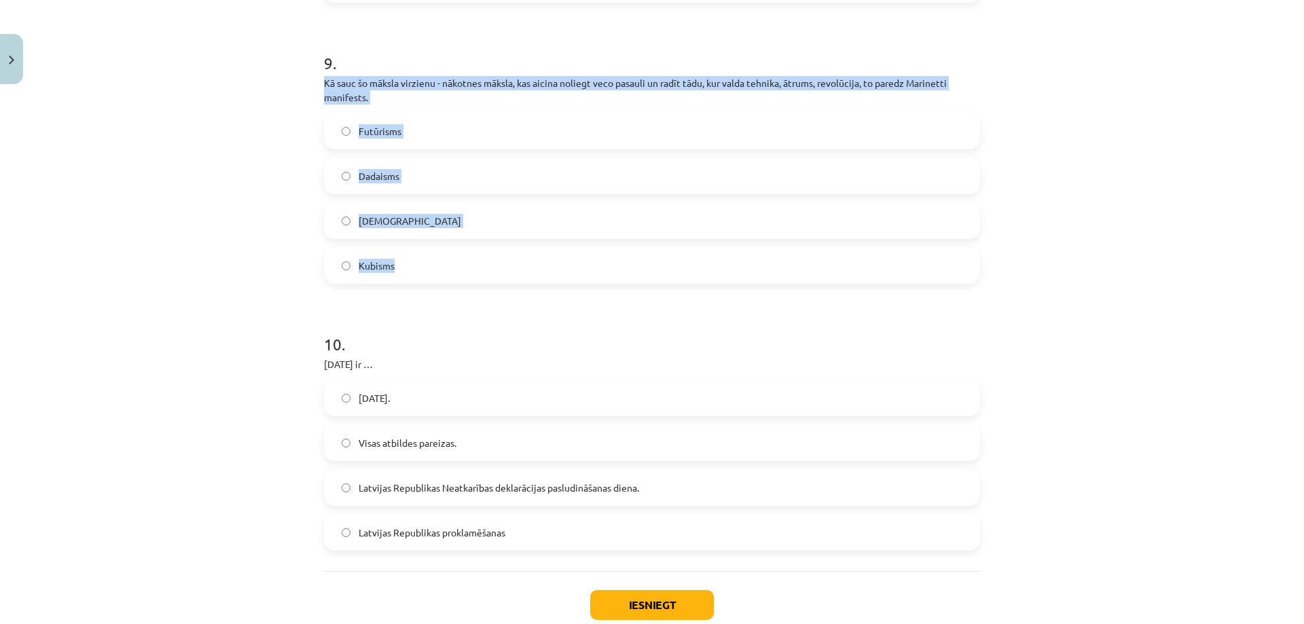
scroll to position [2852, 0]
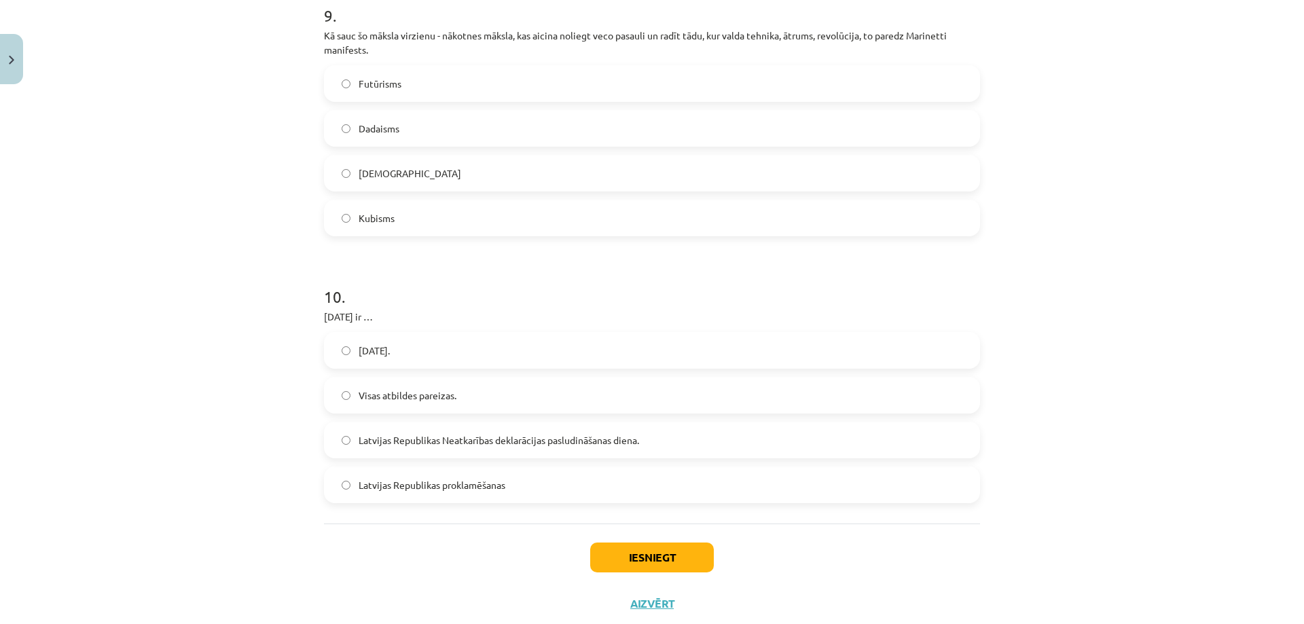
click at [184, 369] on div "Mācību tēma: Kultūras un mākslas i (vizuālā māksla) - 10. klases 2. ieskaites m…" at bounding box center [652, 312] width 1304 height 624
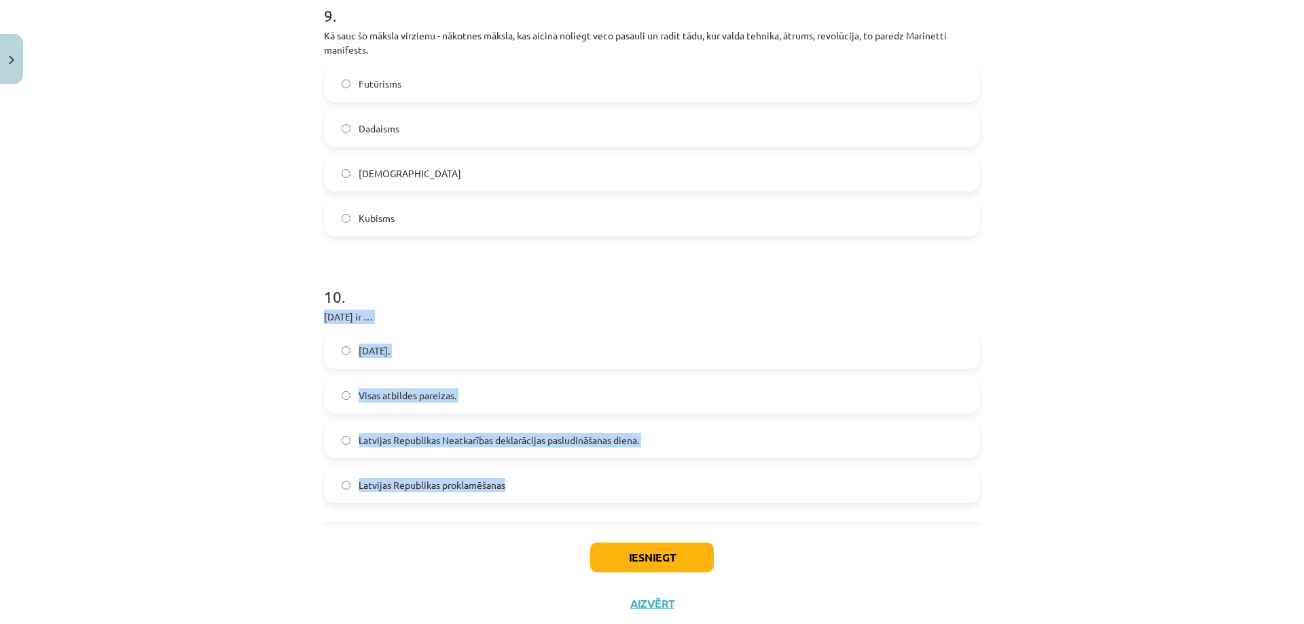
drag, startPoint x: 316, startPoint y: 317, endPoint x: 509, endPoint y: 482, distance: 253.3
click at [165, 380] on div "Mācību tēma: Kultūras un mākslas i (vizuālā māksla) - 10. klases 2. ieskaites m…" at bounding box center [652, 312] width 1304 height 624
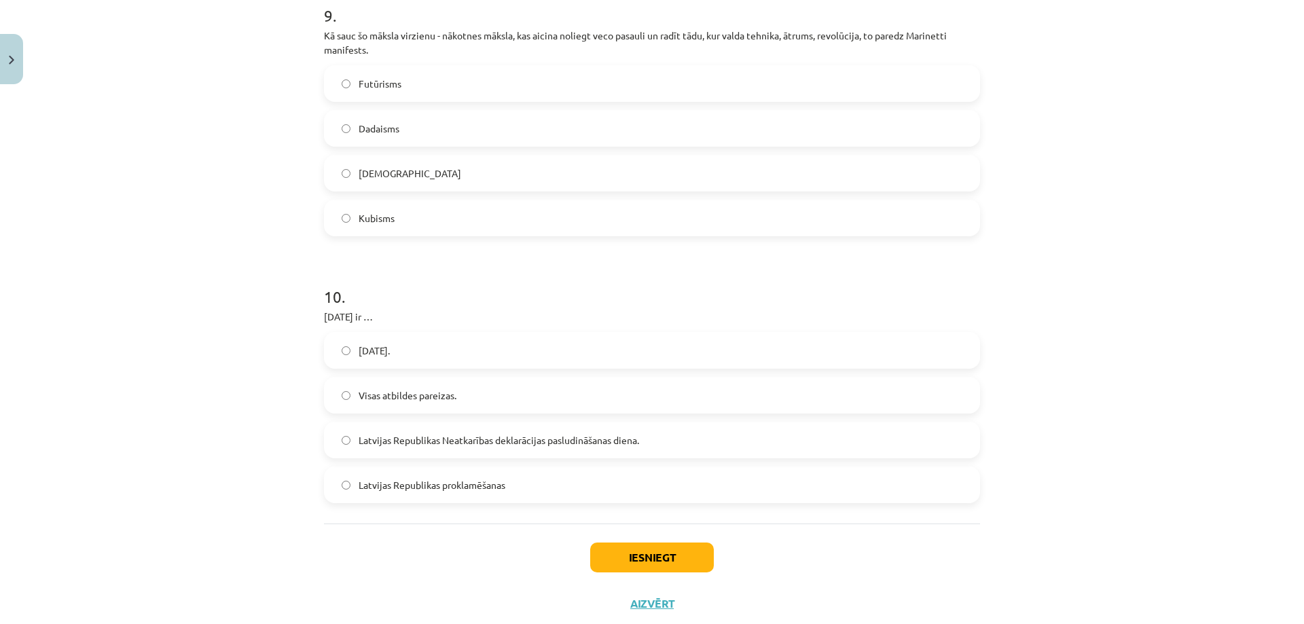
click at [219, 412] on div "Mācību tēma: Kultūras un mākslas i (vizuālā māksla) - 10. klases 2. ieskaites m…" at bounding box center [652, 312] width 1304 height 624
click at [202, 469] on div "Mācību tēma: Kultūras un mākslas i (vizuālā māksla) - 10. klases 2. ieskaites m…" at bounding box center [652, 312] width 1304 height 624
click at [346, 447] on label "Latvijas Republikas Neatkarības deklarācijas pasludināšanas diena." at bounding box center [651, 440] width 653 height 34
click at [347, 350] on label "[DATE]." at bounding box center [651, 350] width 653 height 34
click at [648, 566] on button "Iesniegt" at bounding box center [652, 558] width 124 height 30
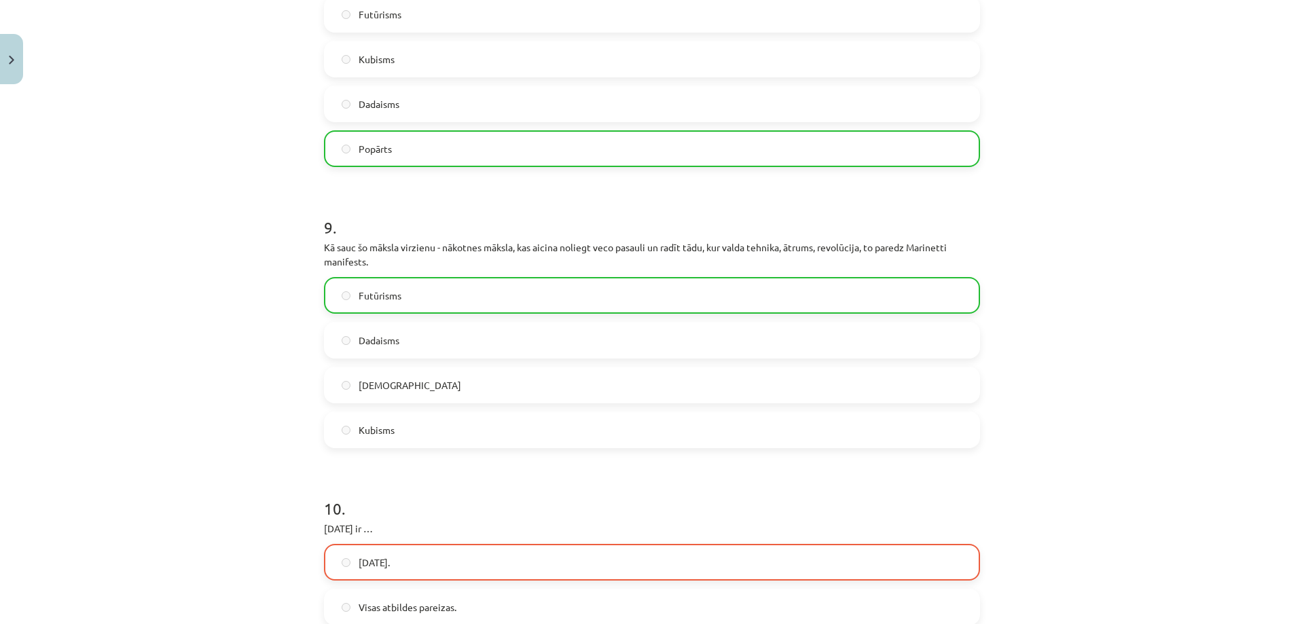
scroll to position [2932, 0]
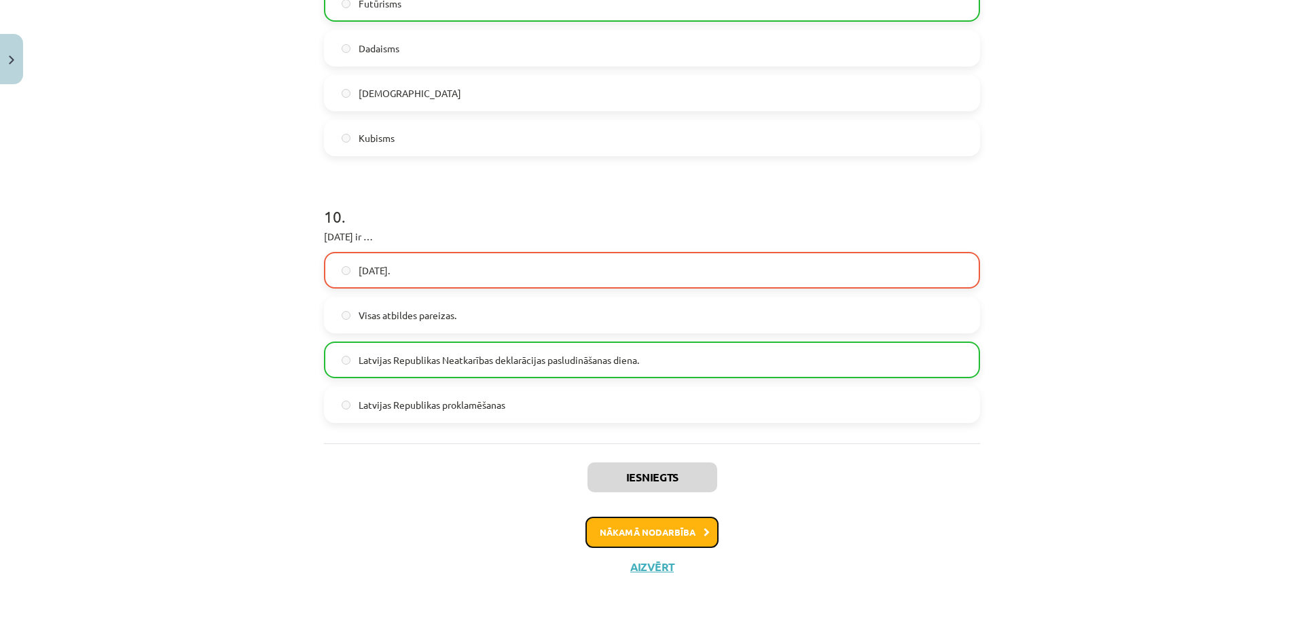
click at [644, 539] on button "Nākamā nodarbība" at bounding box center [651, 532] width 133 height 31
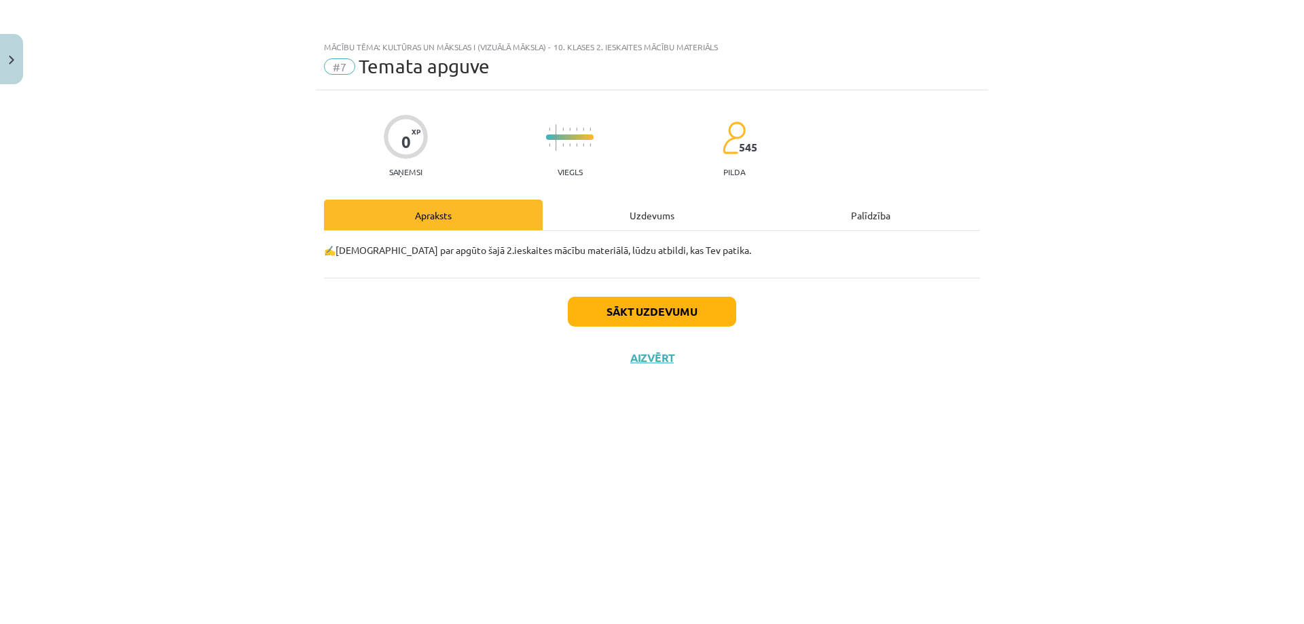
scroll to position [0, 0]
click at [617, 308] on button "Sākt uzdevumu" at bounding box center [652, 312] width 168 height 30
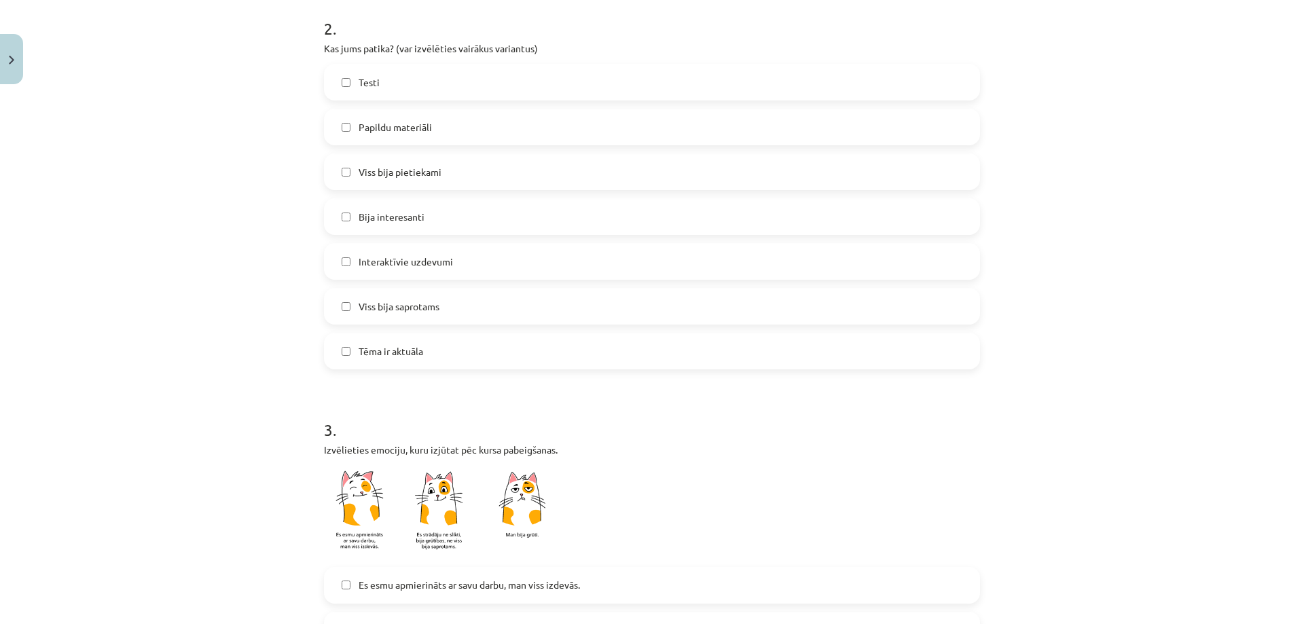
scroll to position [747, 0]
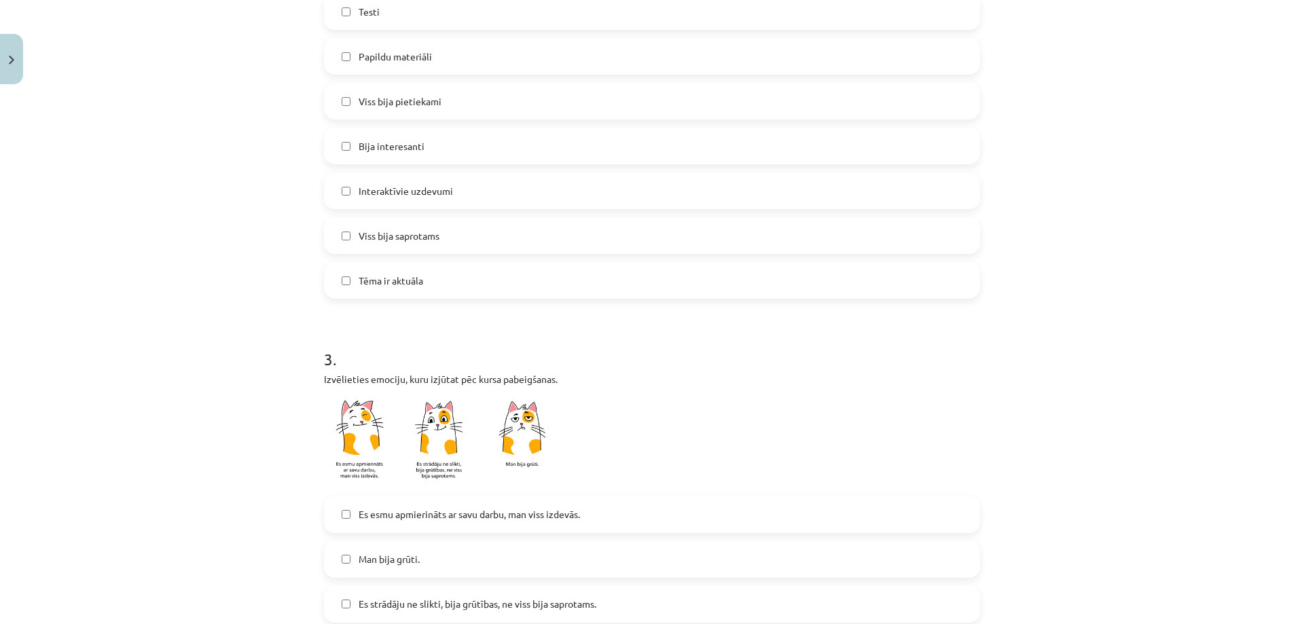
click at [348, 523] on label "Es esmu apmierināts ar savu darbu, man viss izdevās." at bounding box center [651, 515] width 653 height 34
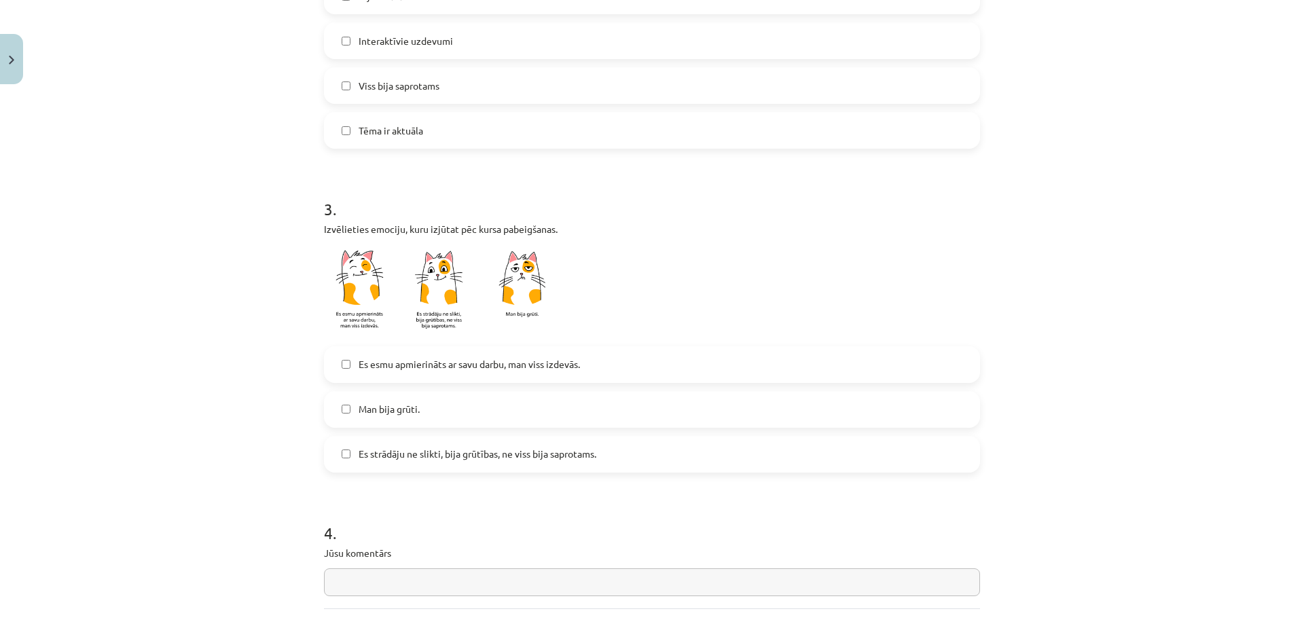
scroll to position [951, 0]
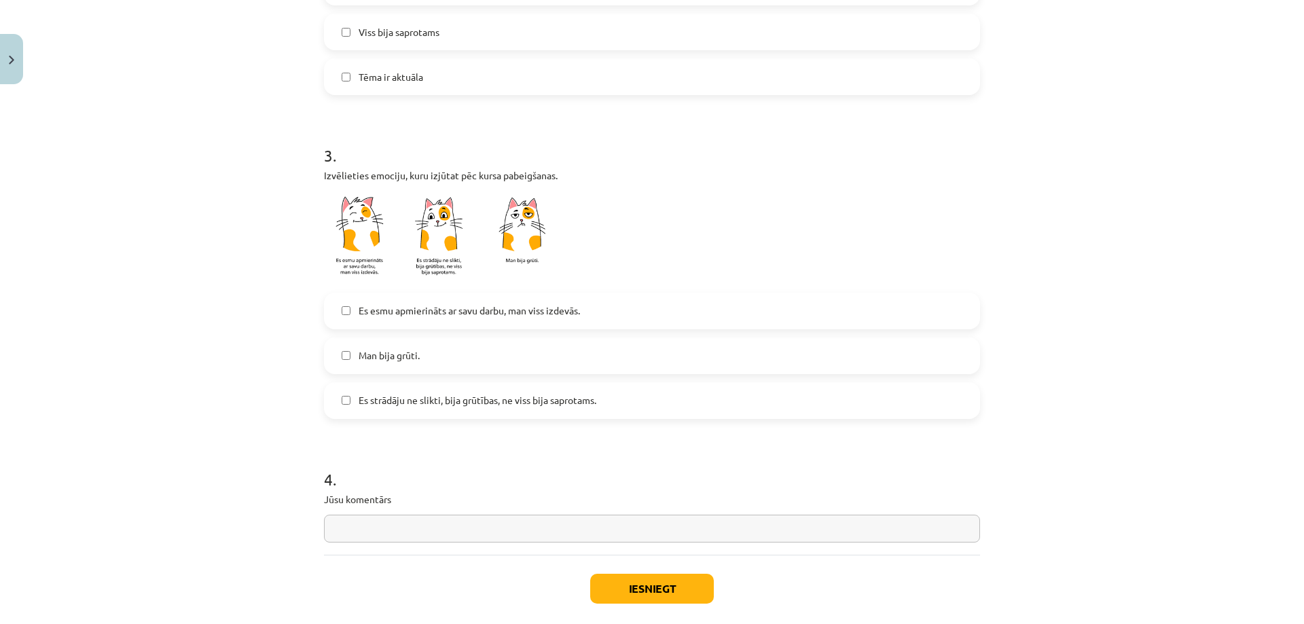
click at [348, 523] on input "text" at bounding box center [652, 529] width 656 height 28
type input "*"
click at [642, 574] on button "Iesniegt" at bounding box center [652, 589] width 124 height 30
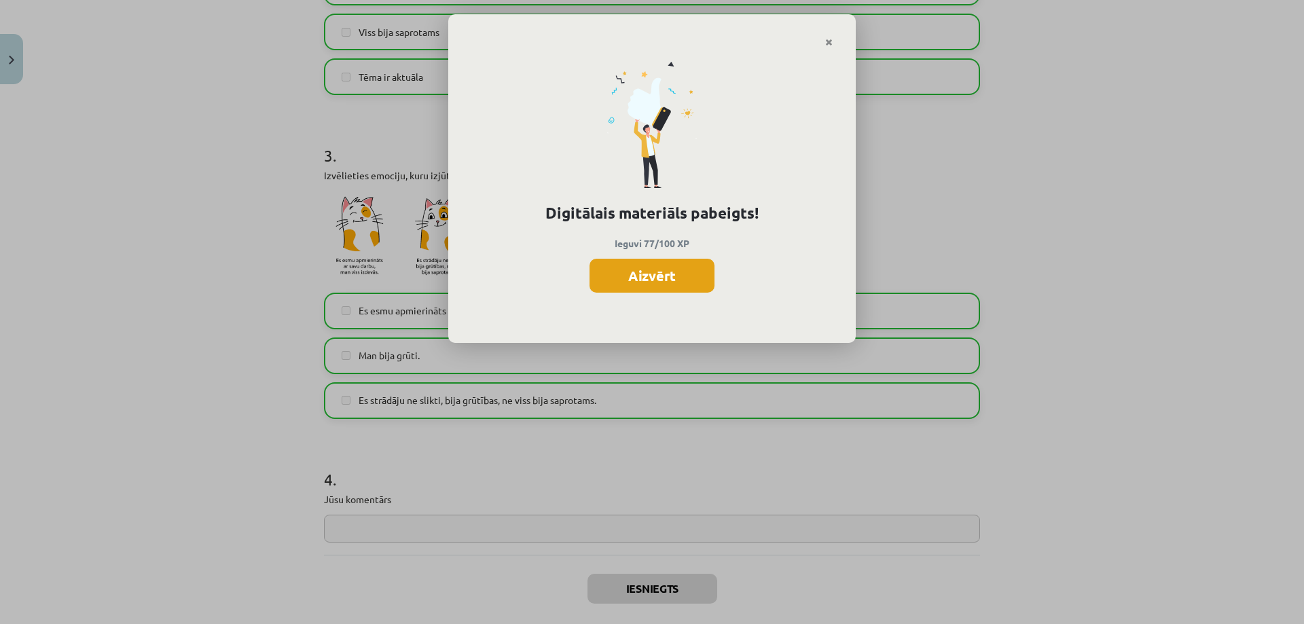
click at [668, 278] on button "Aizvērt" at bounding box center [651, 276] width 125 height 34
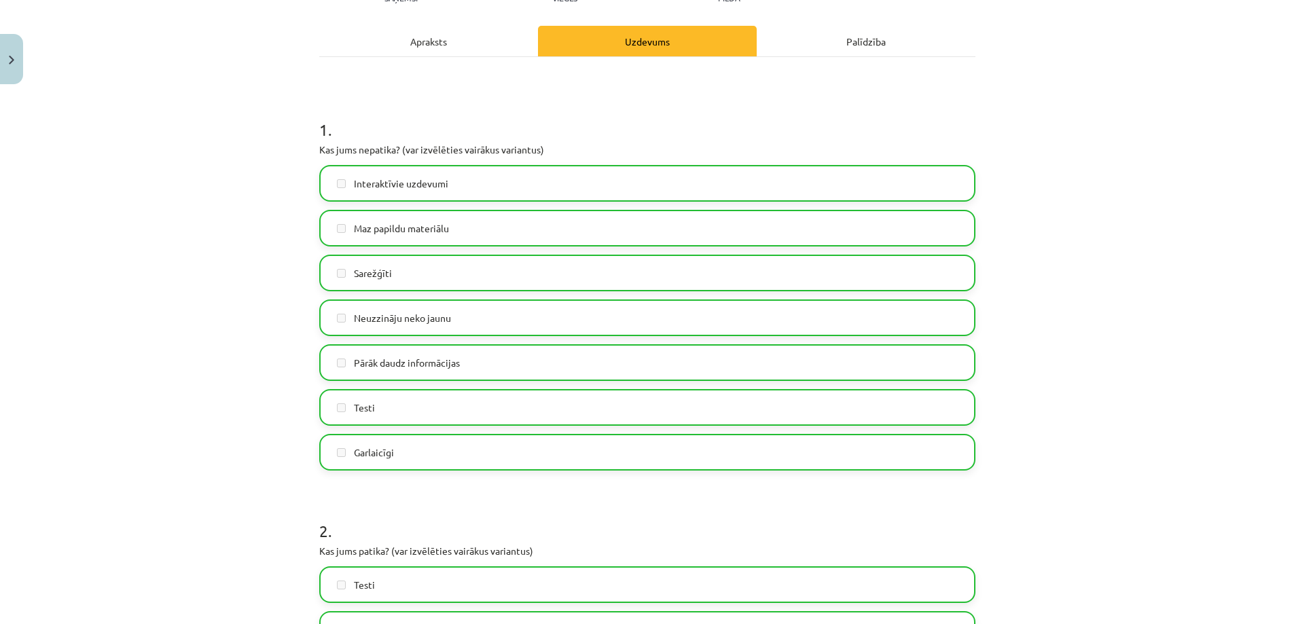
scroll to position [0, 0]
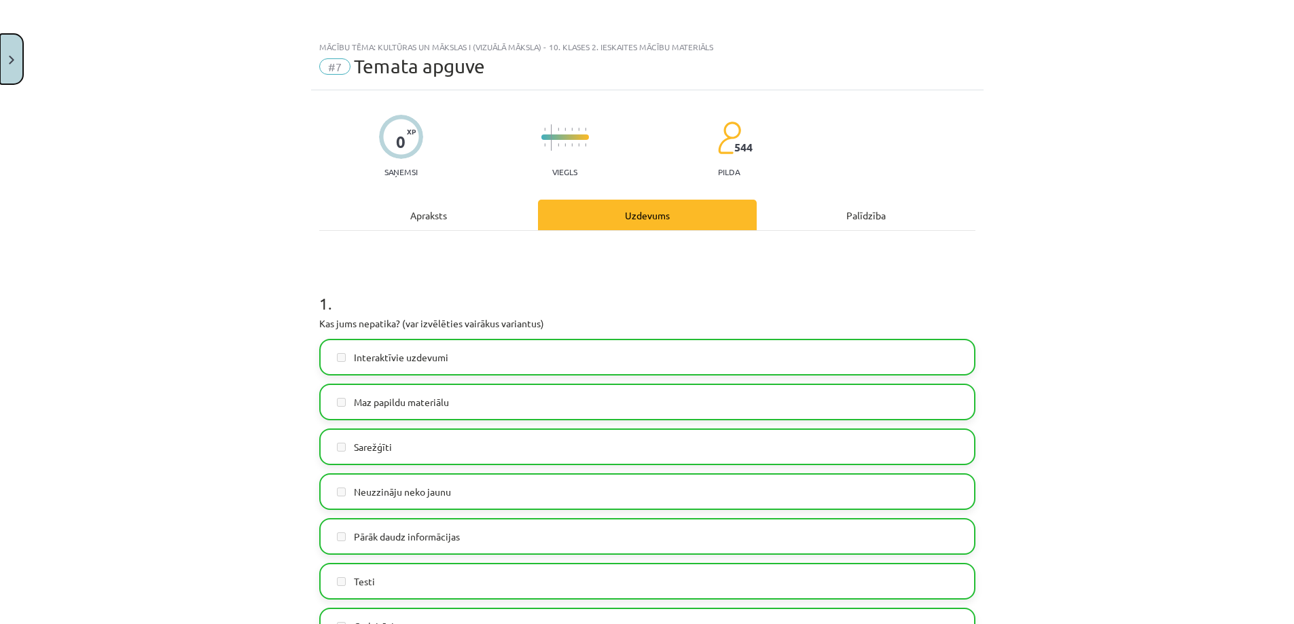
click at [1, 54] on button "Close" at bounding box center [11, 59] width 23 height 50
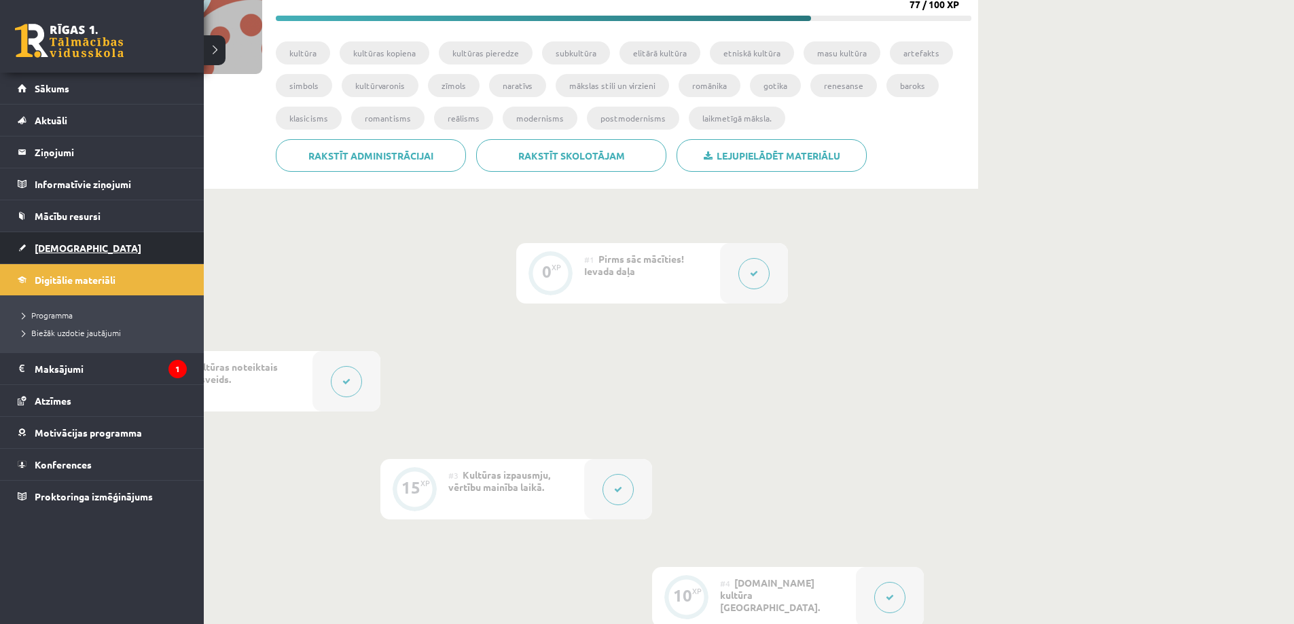
click at [52, 246] on span "[DEMOGRAPHIC_DATA]" at bounding box center [88, 248] width 107 height 12
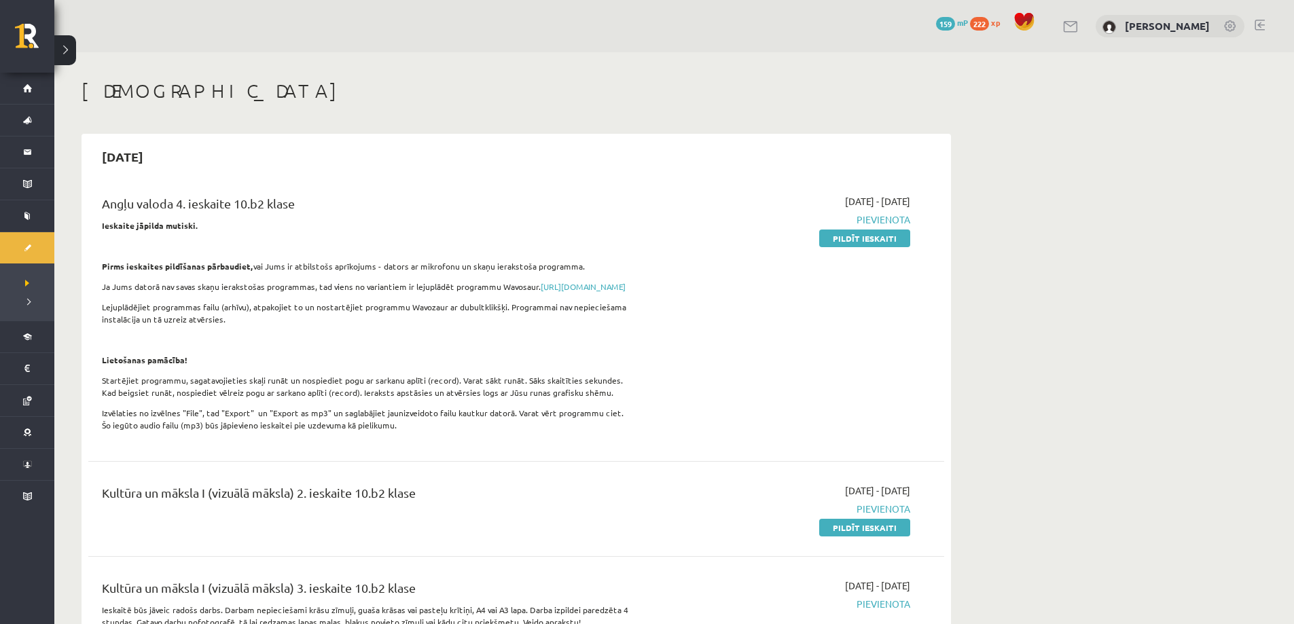
scroll to position [340, 0]
